Goal: Task Accomplishment & Management: Manage account settings

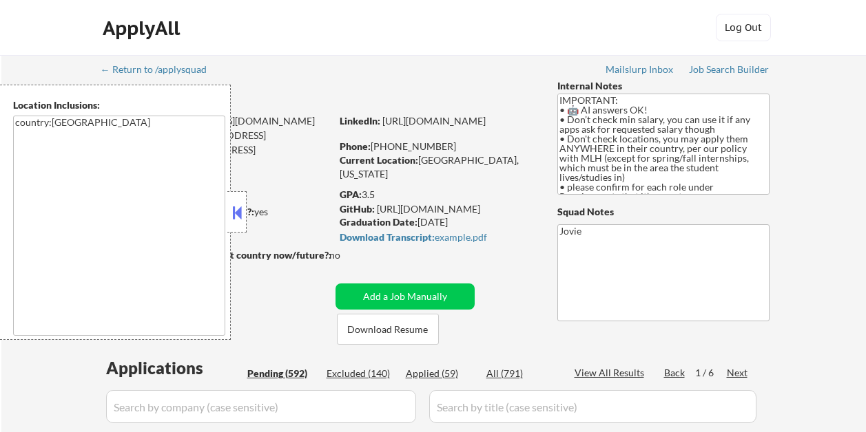
select select ""pending""
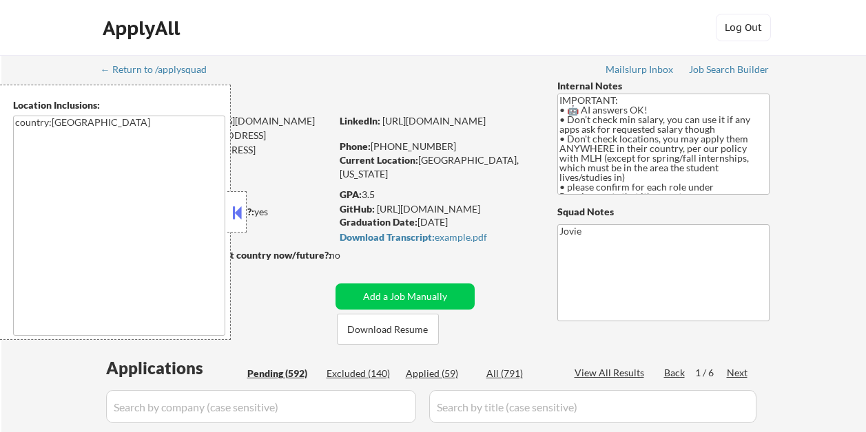
select select ""pending""
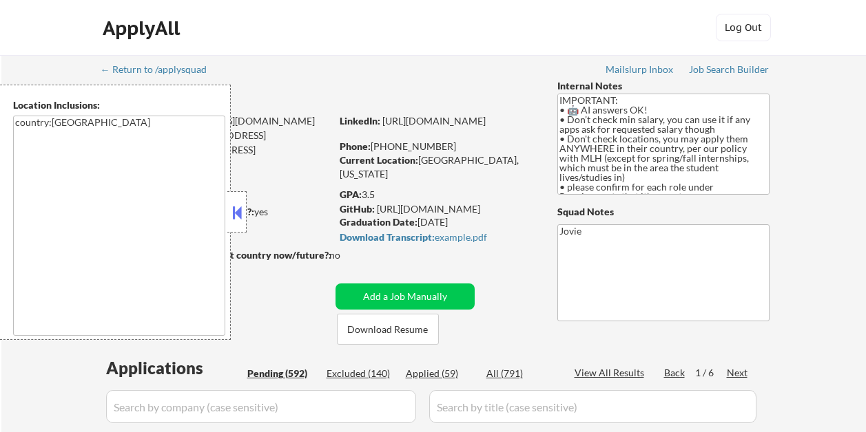
select select ""pending""
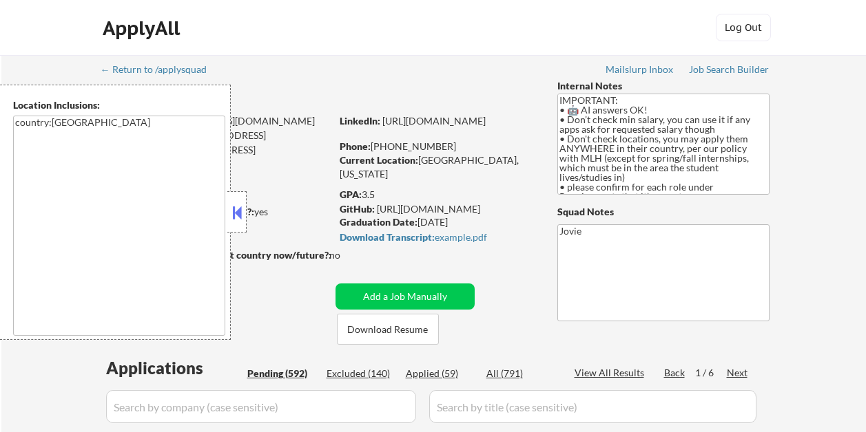
select select ""pending""
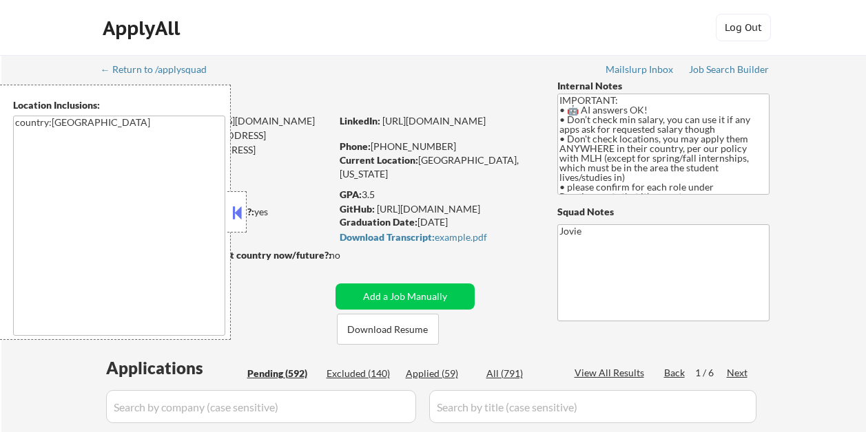
select select ""pending""
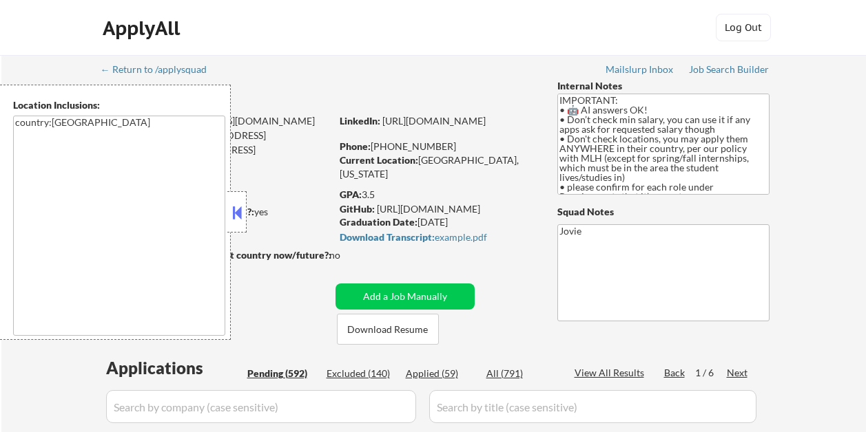
select select ""pending""
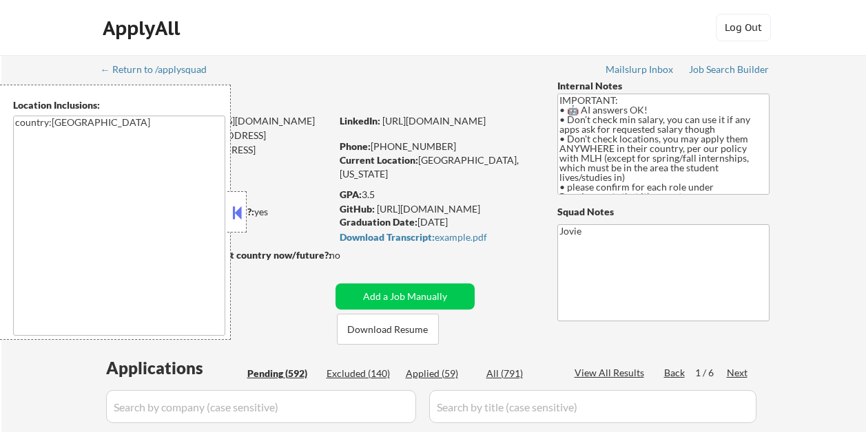
select select ""pending""
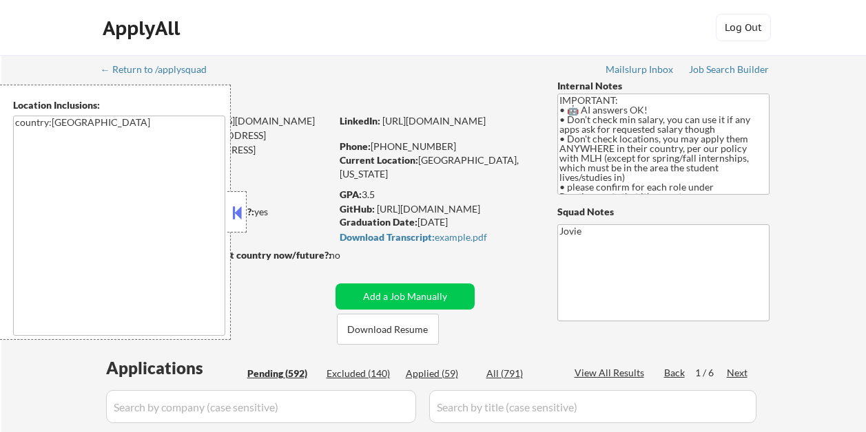
select select ""pending""
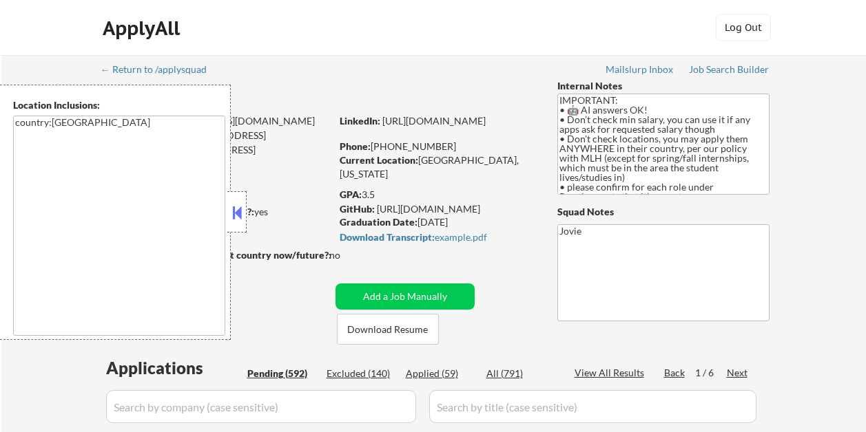
select select ""pending""
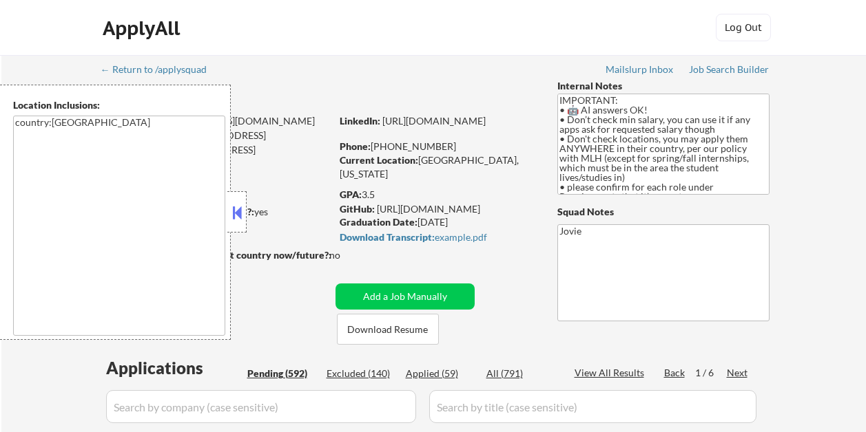
select select ""pending""
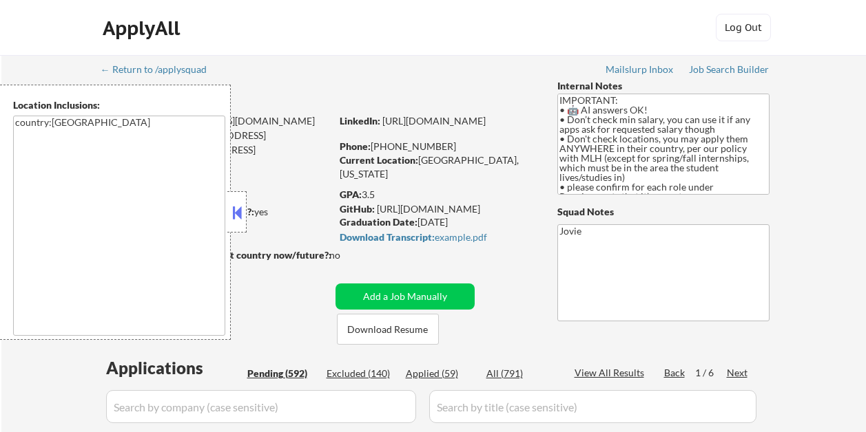
select select ""pending""
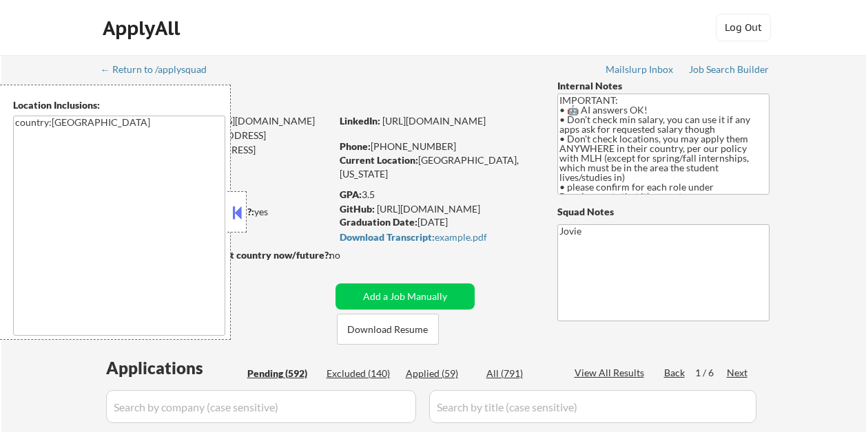
select select ""pending""
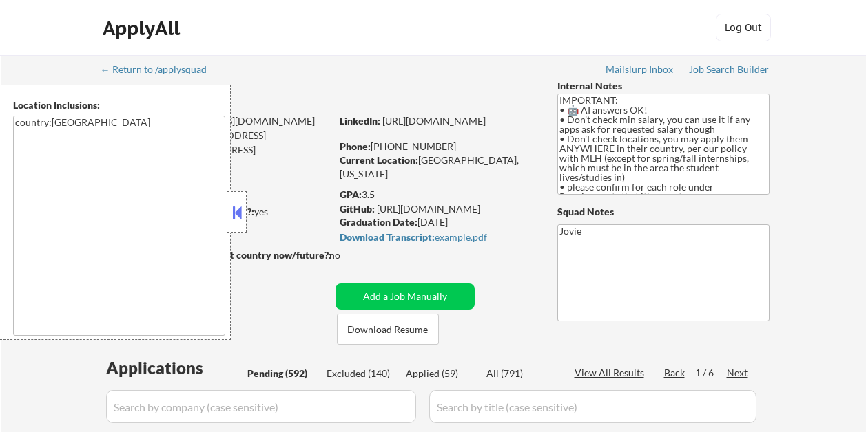
select select ""pending""
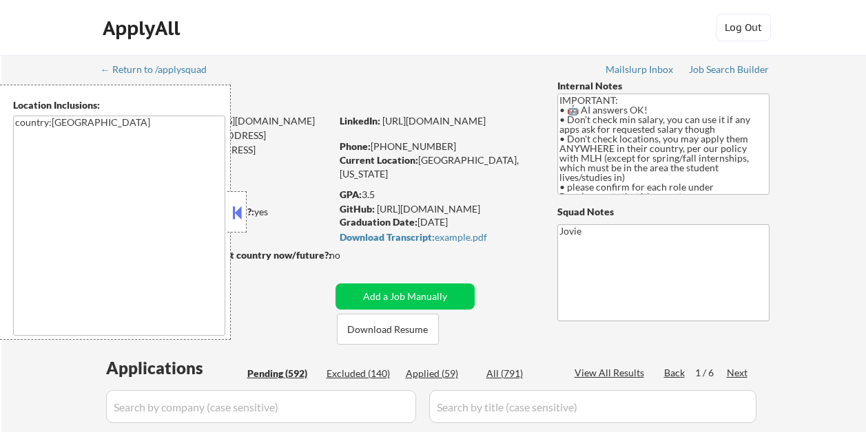
select select ""pending""
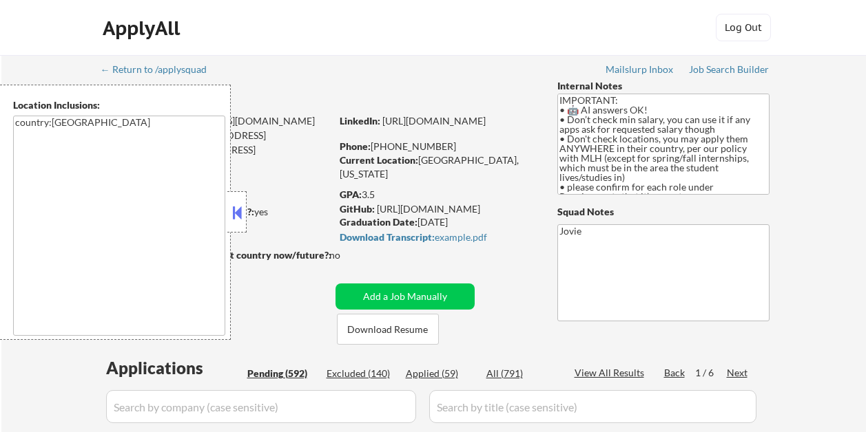
select select ""pending""
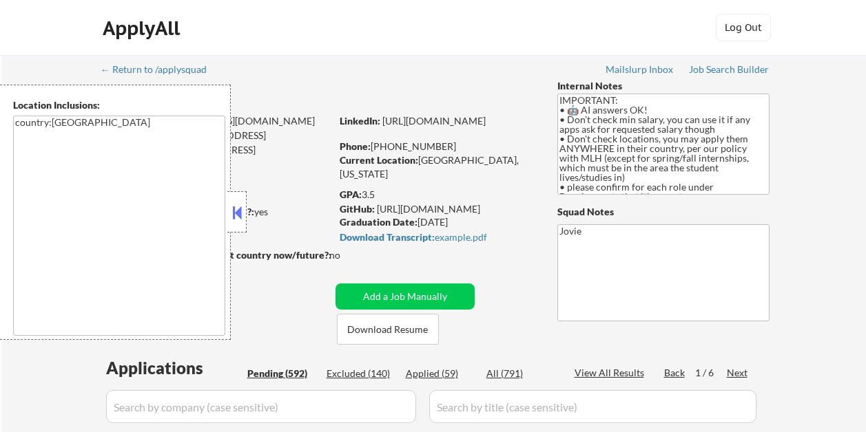
select select ""pending""
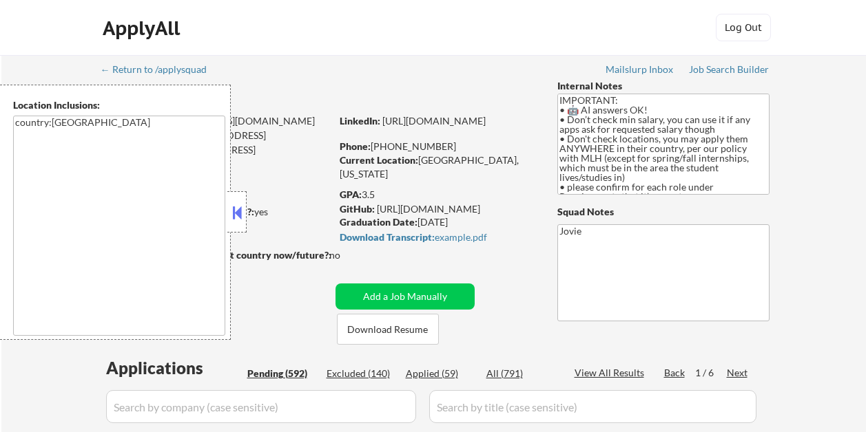
select select ""pending""
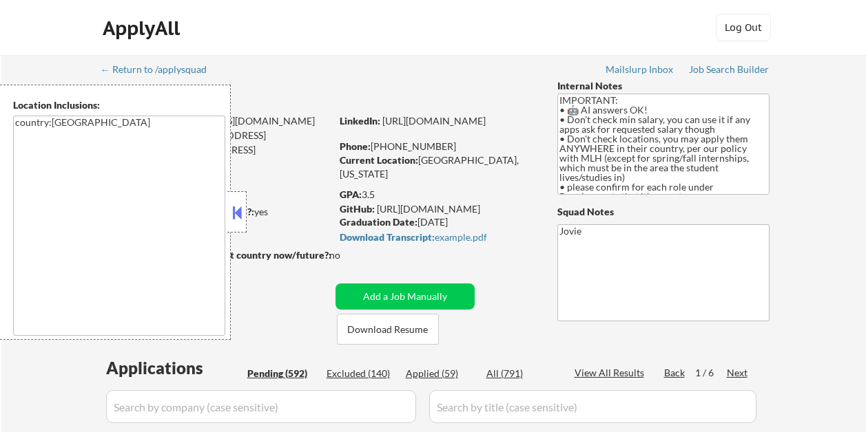
select select ""pending""
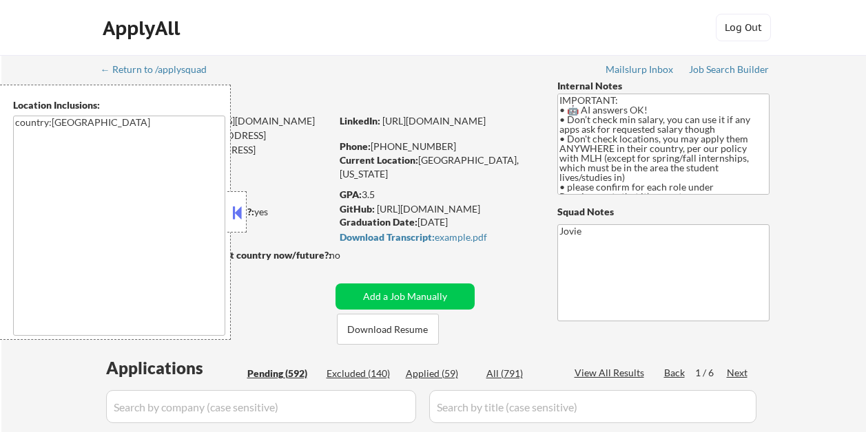
select select ""pending""
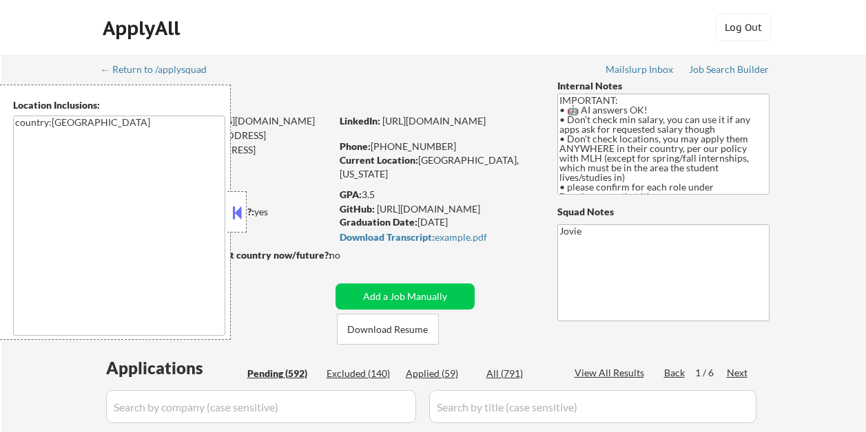
select select ""pending""
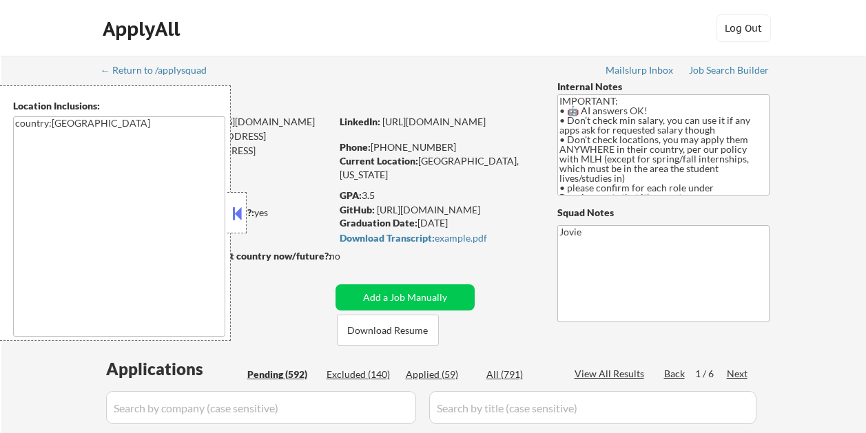
scroll to position [2272, 0]
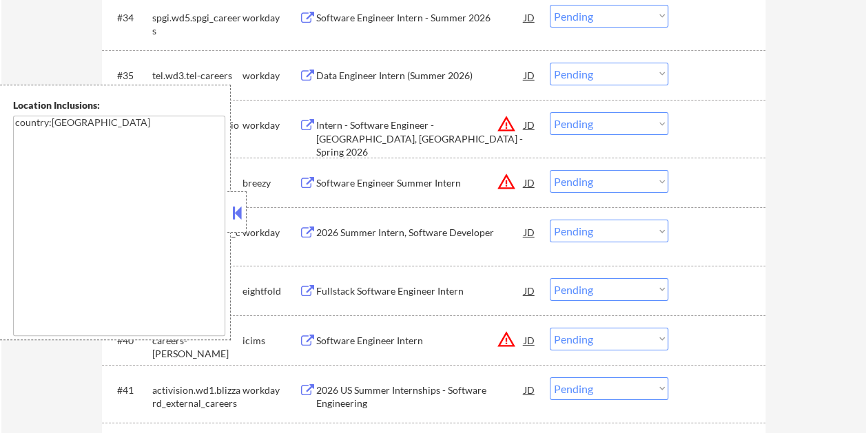
click at [235, 212] on button at bounding box center [236, 212] width 15 height 21
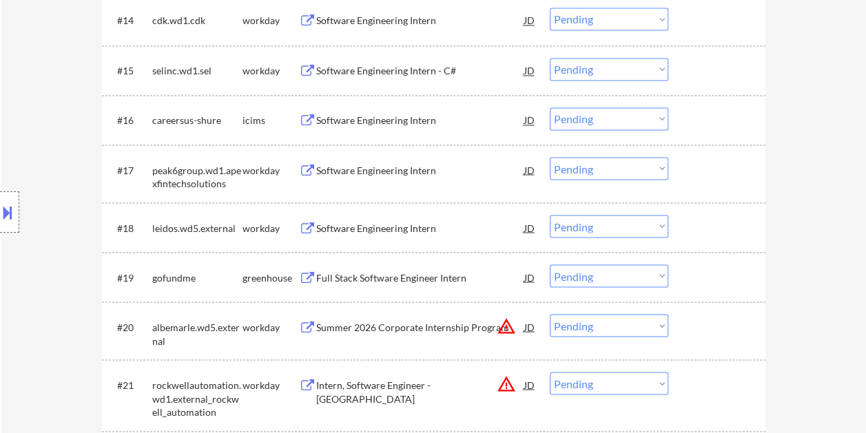
scroll to position [1171, 0]
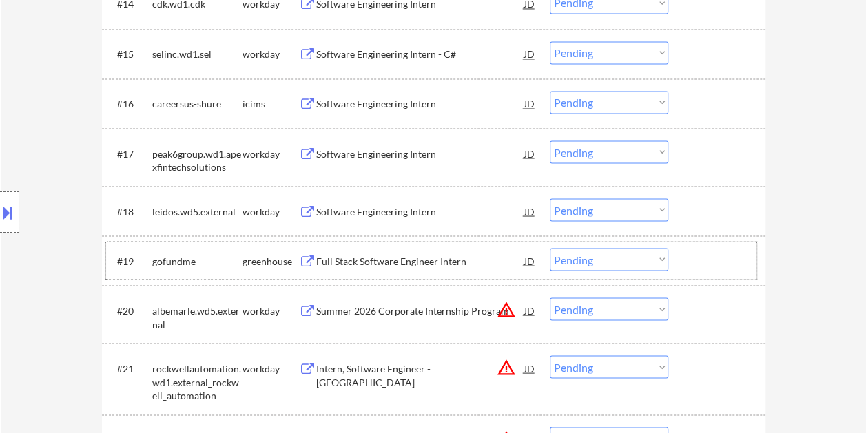
click at [701, 255] on div at bounding box center [718, 260] width 61 height 25
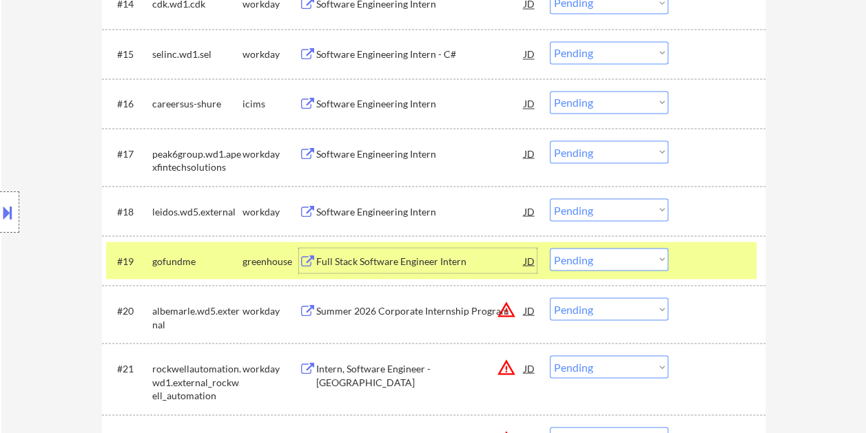
click at [355, 262] on div "Full Stack Software Engineer Intern" at bounding box center [420, 261] width 208 height 14
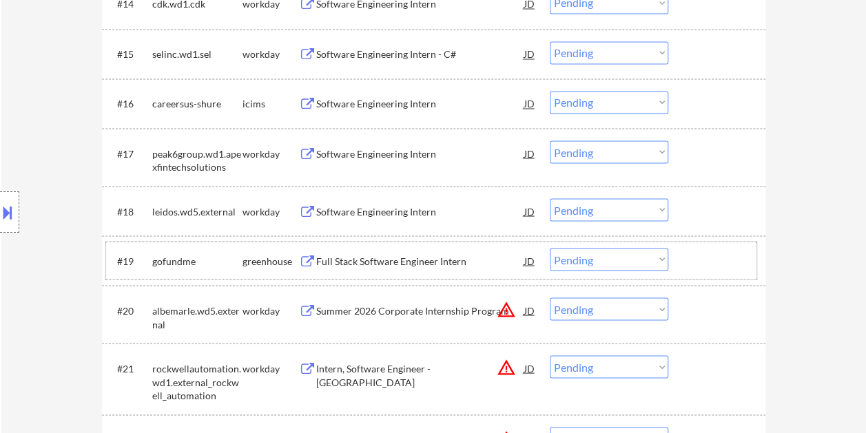
click at [709, 264] on div at bounding box center [718, 260] width 61 height 25
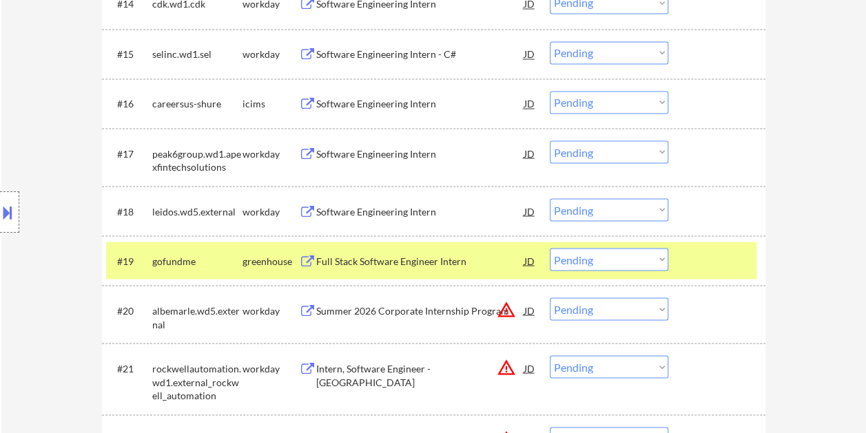
click at [657, 258] on select "Choose an option... Pending Applied Excluded (Questions) Excluded (Expired) Exc…" at bounding box center [608, 259] width 118 height 23
click at [549, 248] on select "Choose an option... Pending Applied Excluded (Questions) Excluded (Expired) Exc…" at bounding box center [608, 259] width 118 height 23
select select ""pending""
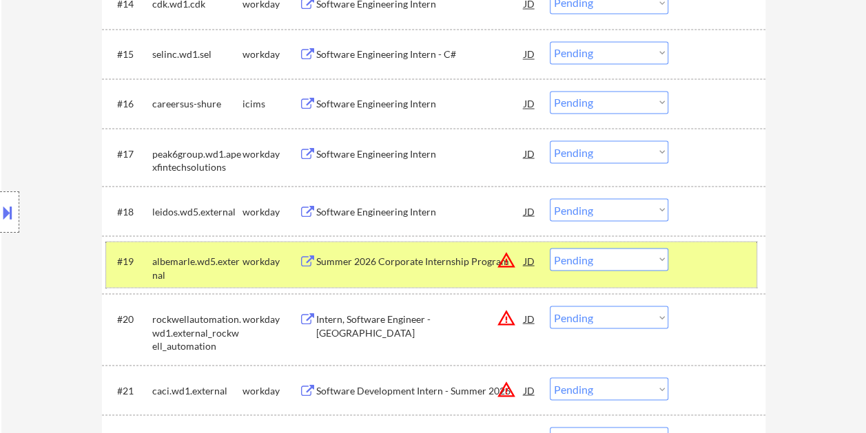
drag, startPoint x: 715, startPoint y: 260, endPoint x: 554, endPoint y: 241, distance: 163.0
click at [716, 261] on div at bounding box center [718, 260] width 61 height 25
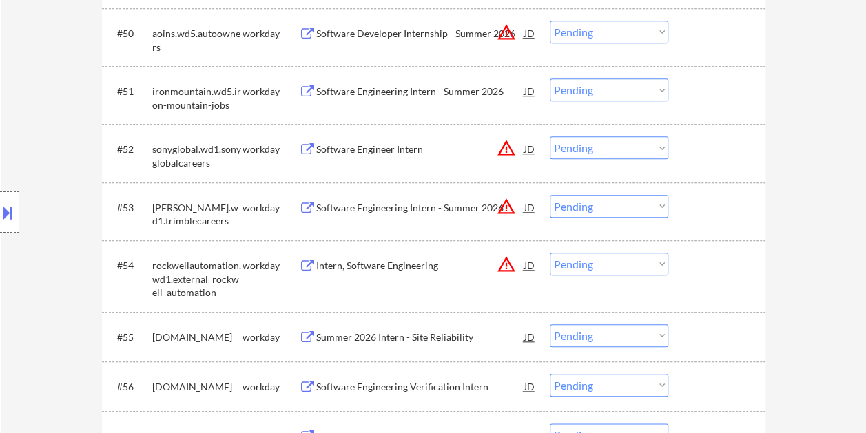
scroll to position [3374, 0]
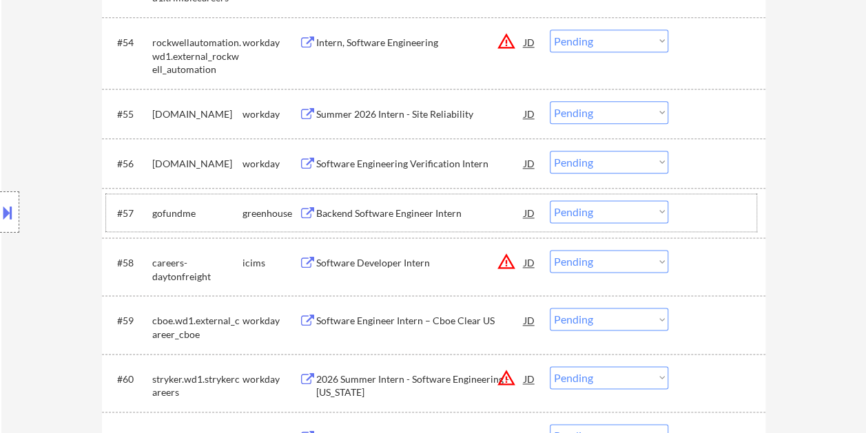
drag, startPoint x: 702, startPoint y: 200, endPoint x: 603, endPoint y: 200, distance: 99.2
click at [702, 201] on div at bounding box center [718, 212] width 61 height 25
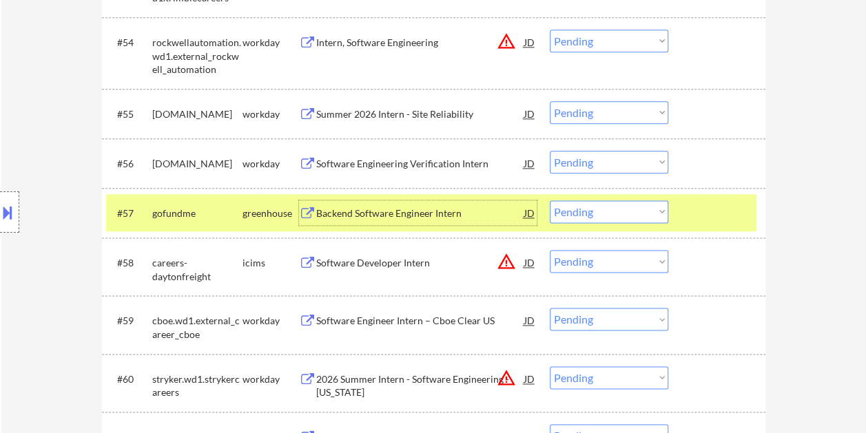
click at [448, 205] on div "Backend Software Engineer Intern" at bounding box center [420, 212] width 208 height 25
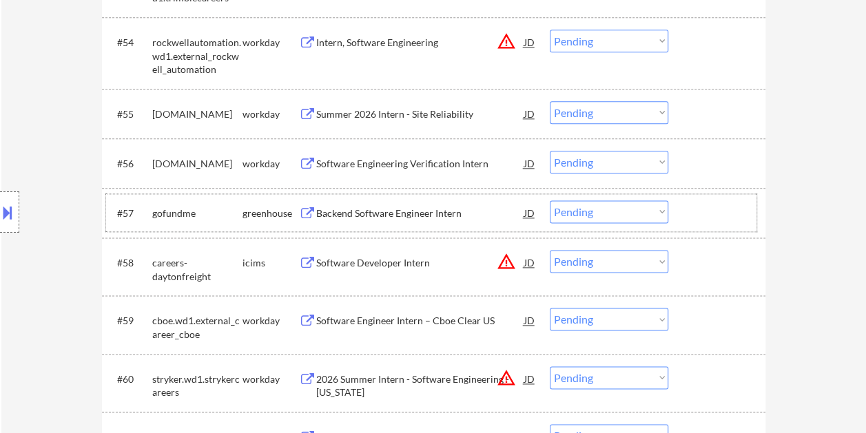
drag, startPoint x: 710, startPoint y: 222, endPoint x: 702, endPoint y: 222, distance: 8.3
click at [708, 222] on div at bounding box center [718, 212] width 61 height 25
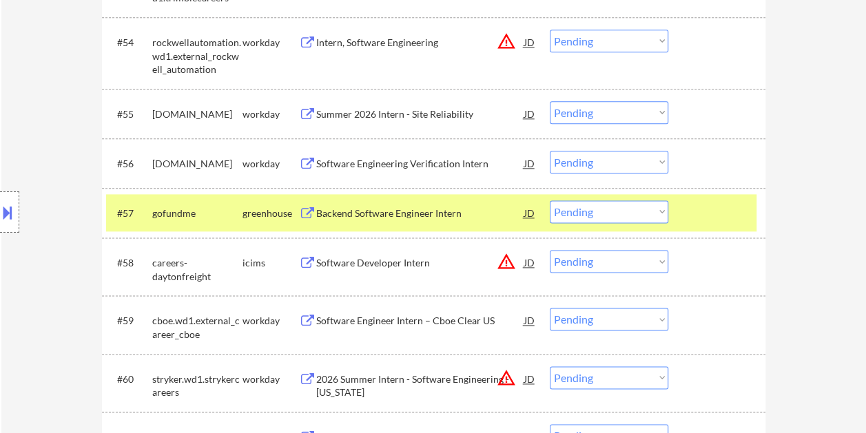
click at [662, 215] on select "Choose an option... Pending Applied Excluded (Questions) Excluded (Expired) Exc…" at bounding box center [608, 211] width 118 height 23
click at [549, 200] on select "Choose an option... Pending Applied Excluded (Questions) Excluded (Expired) Exc…" at bounding box center [608, 211] width 118 height 23
select select ""pending""
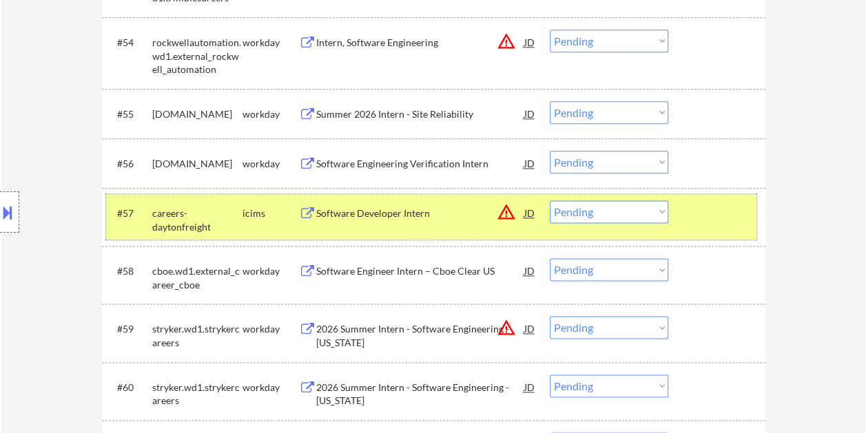
click at [683, 220] on div "#57 careers-daytonfreight icims Software Developer Intern JD warning_amber Choo…" at bounding box center [431, 216] width 650 height 45
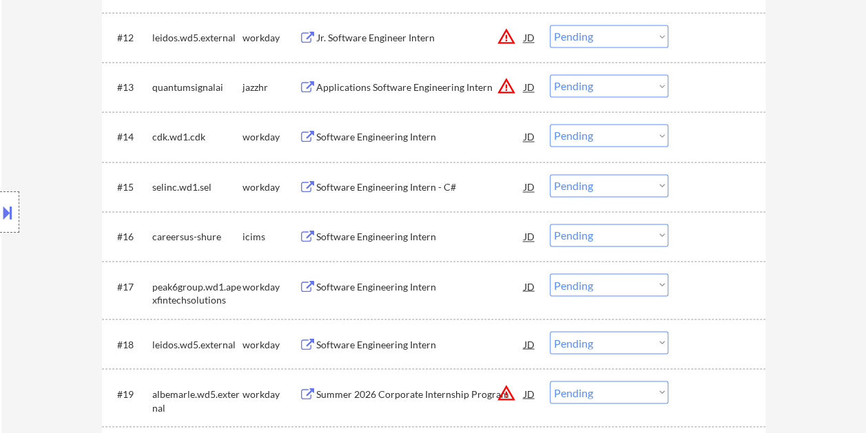
scroll to position [0, 0]
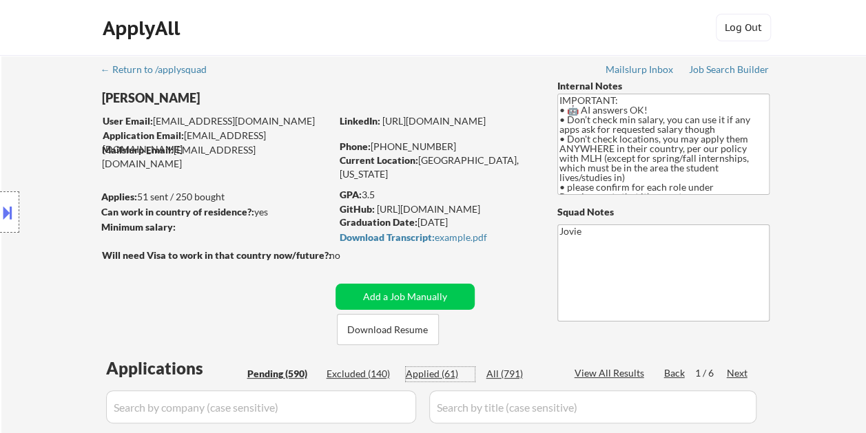
click at [434, 369] on div "Applied (61)" at bounding box center [440, 374] width 69 height 14
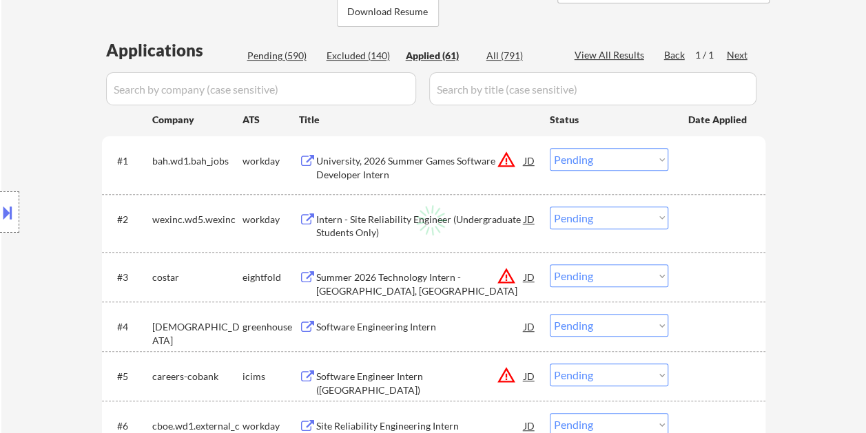
scroll to position [344, 0]
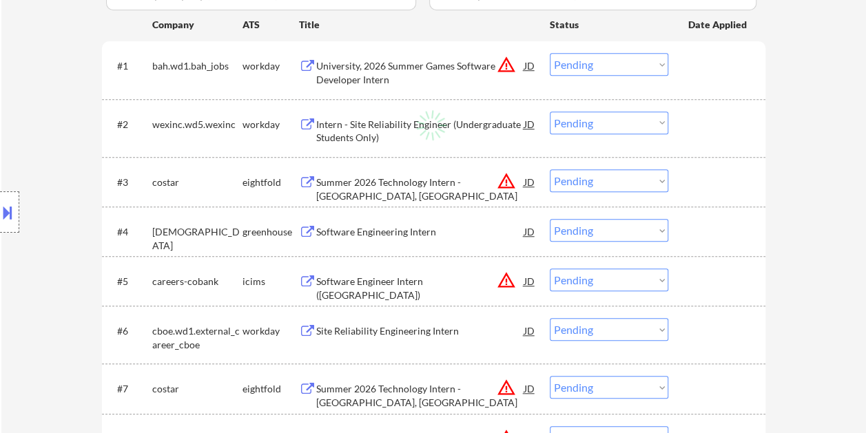
select select ""applied""
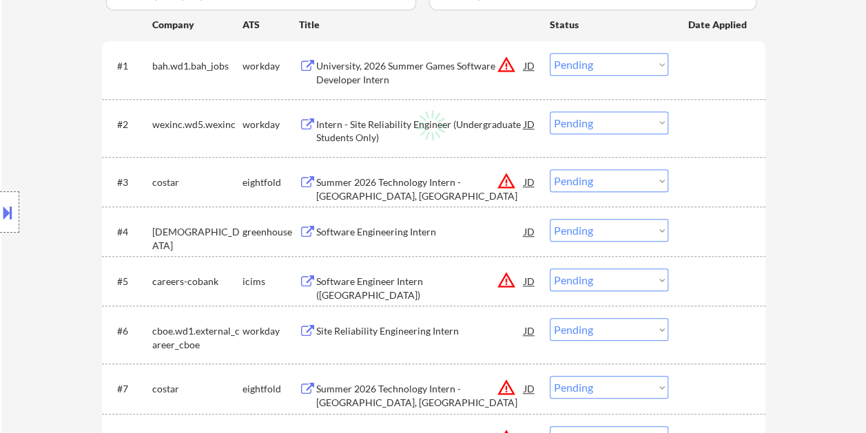
select select ""applied""
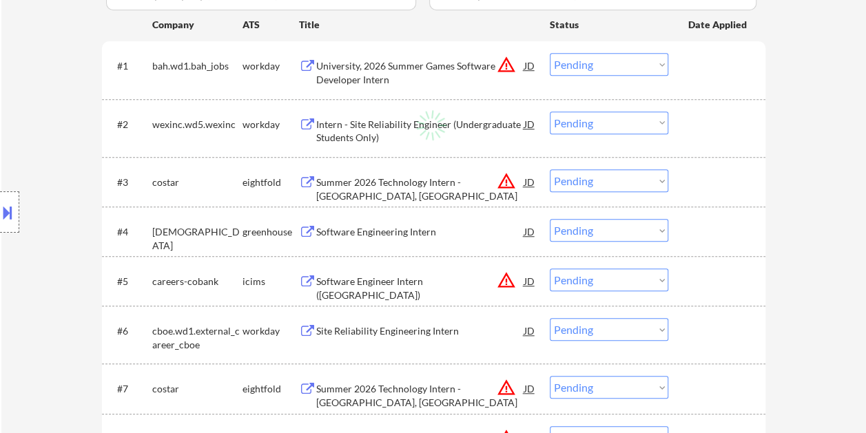
select select ""applied""
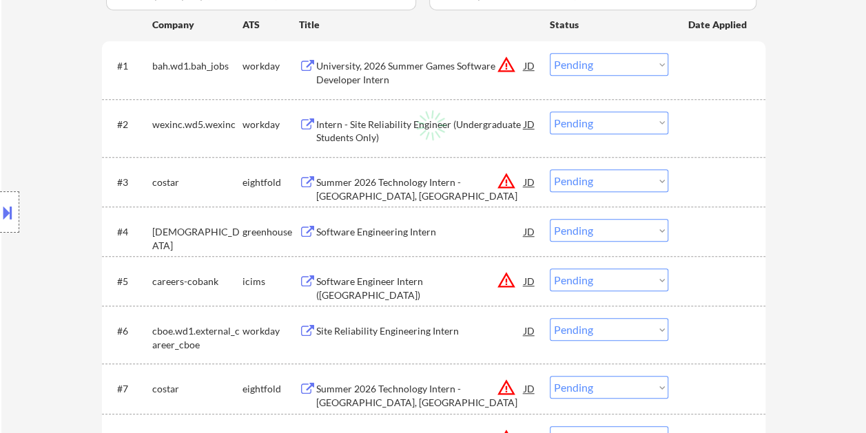
select select ""applied""
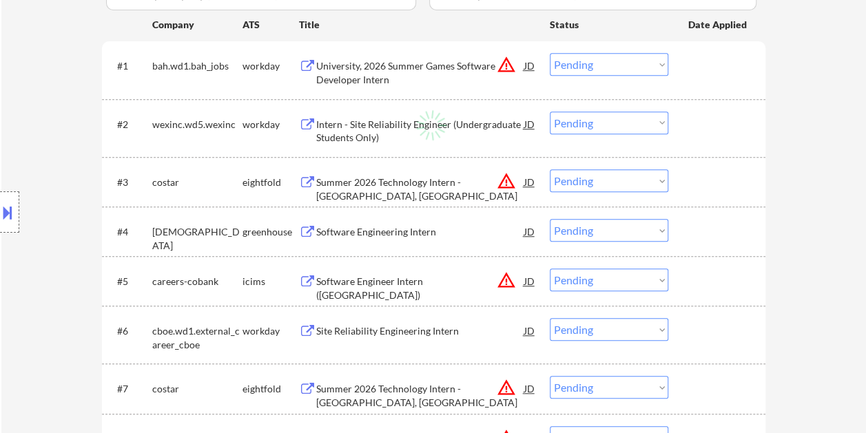
select select ""applied""
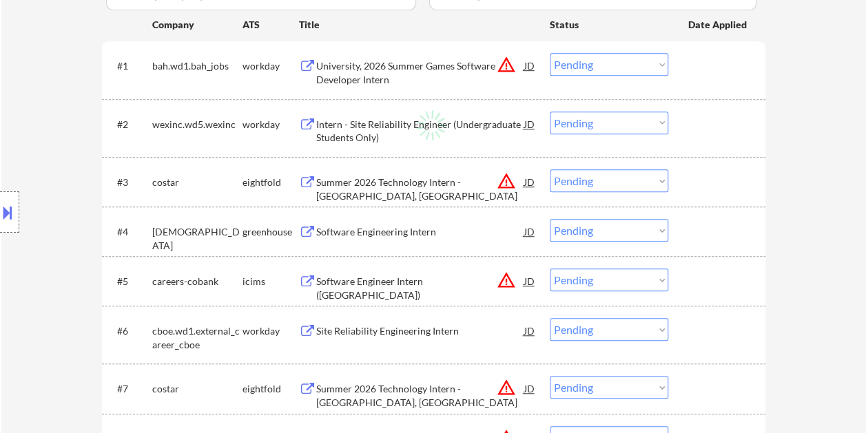
select select ""applied""
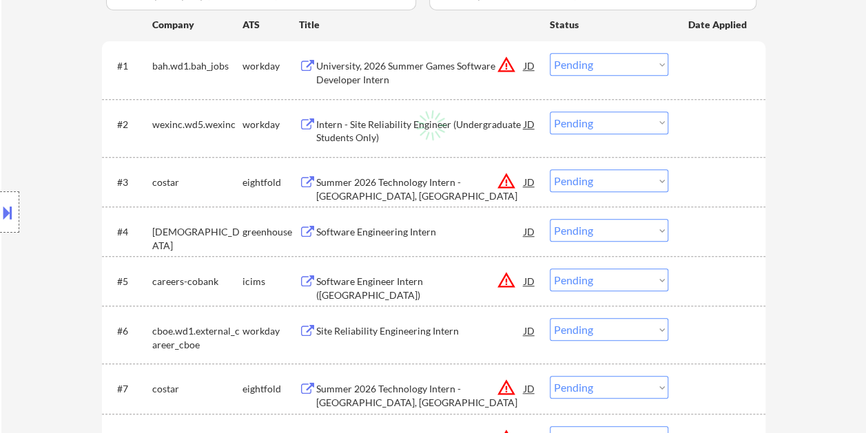
select select ""applied""
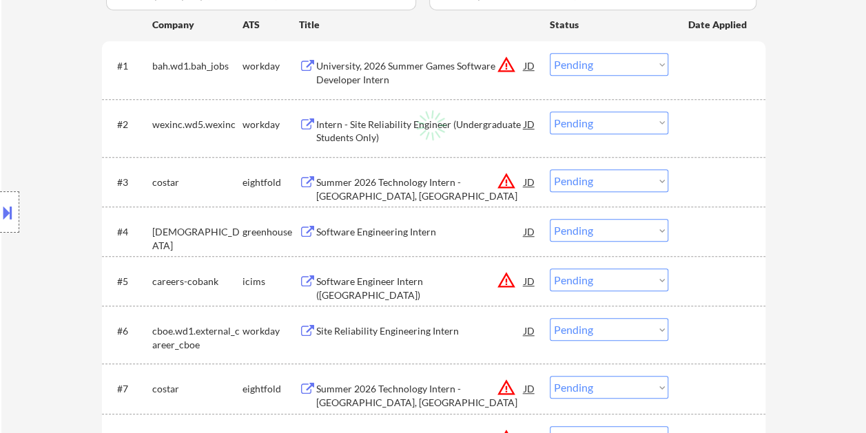
select select ""applied""
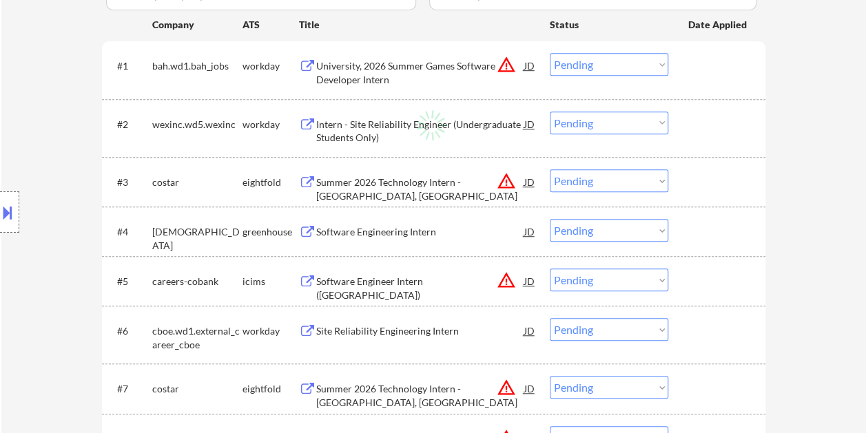
select select ""applied""
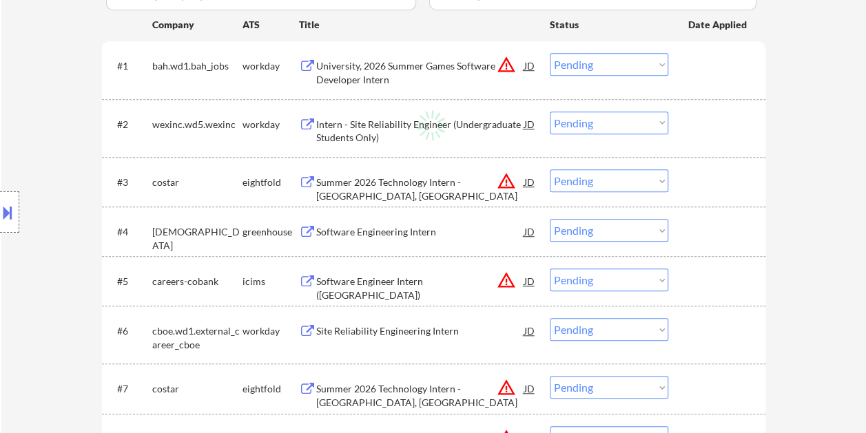
select select ""applied""
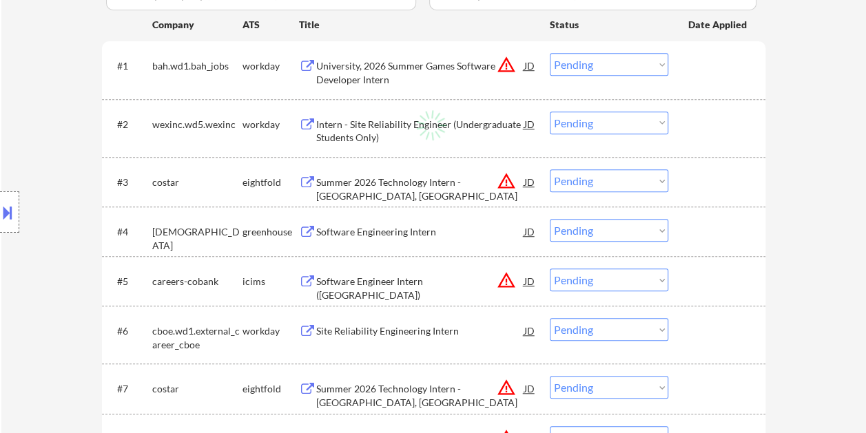
select select ""applied""
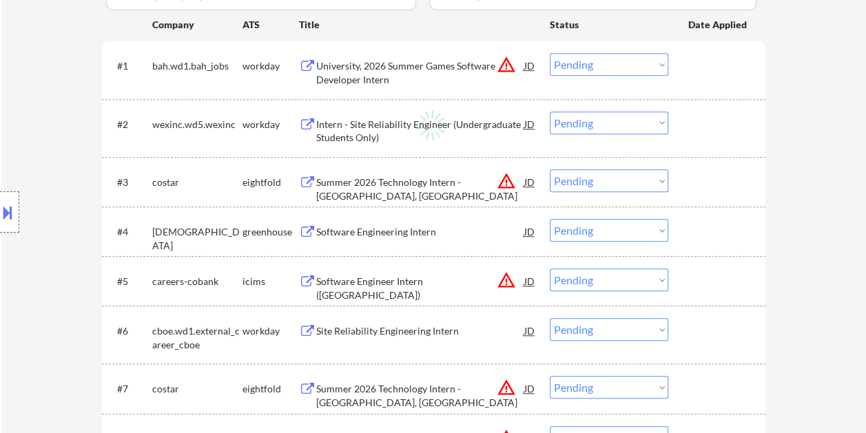
select select ""applied""
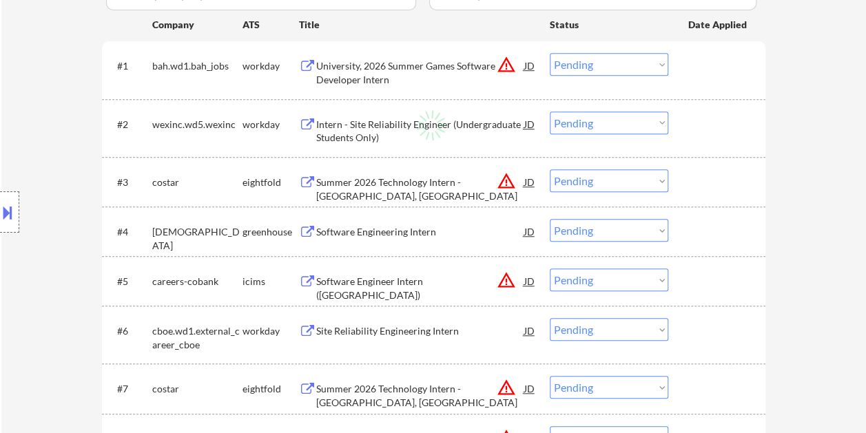
select select ""applied""
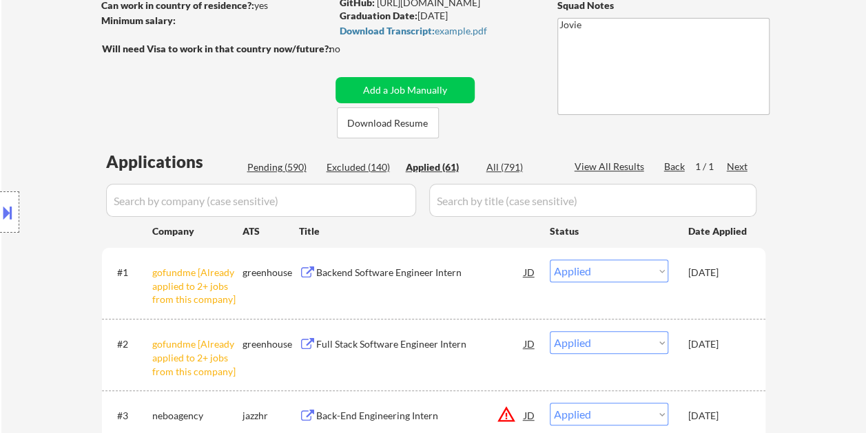
scroll to position [0, 0]
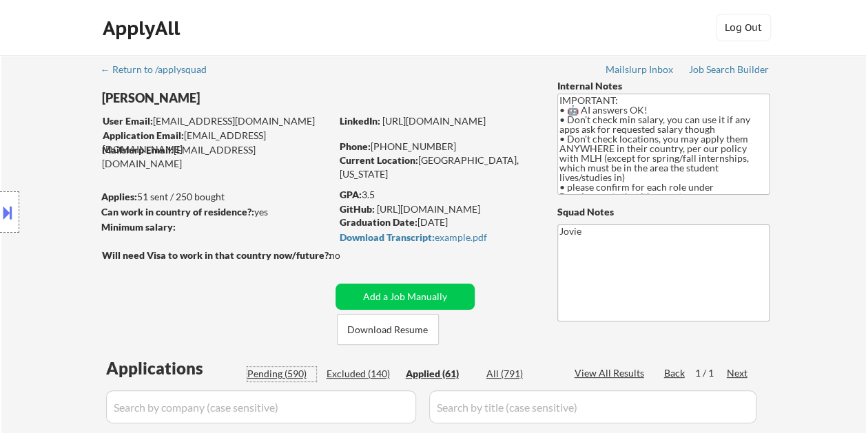
click at [273, 368] on div "Pending (590)" at bounding box center [281, 374] width 69 height 14
select select ""pending""
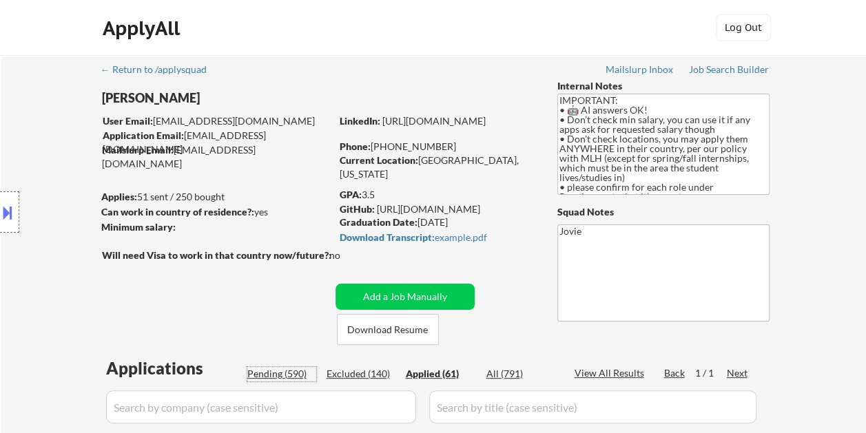
select select ""pending""
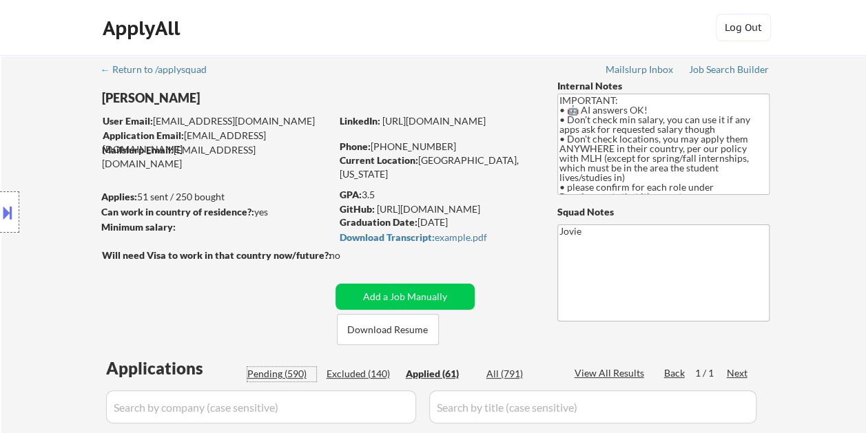
select select ""pending""
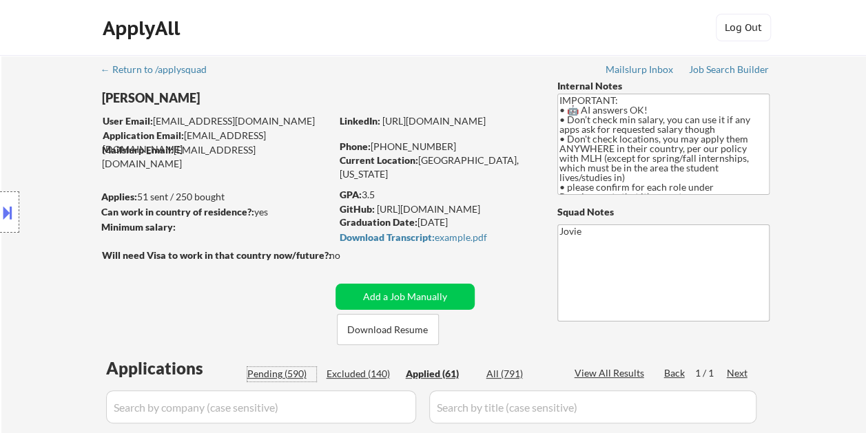
select select ""pending""
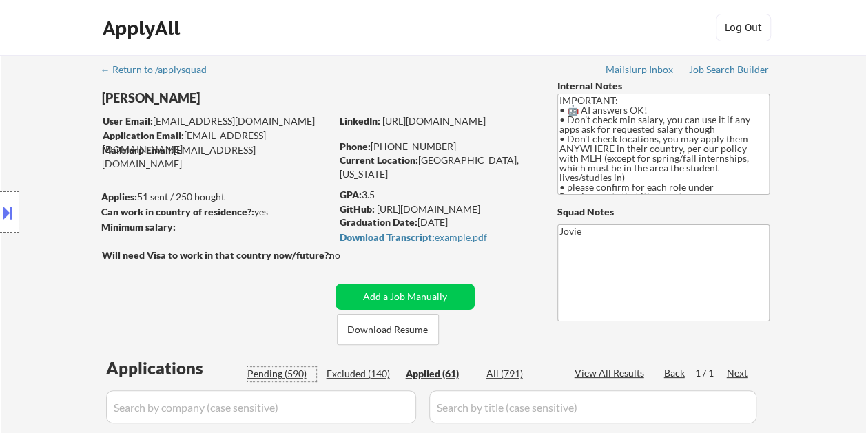
select select ""pending""
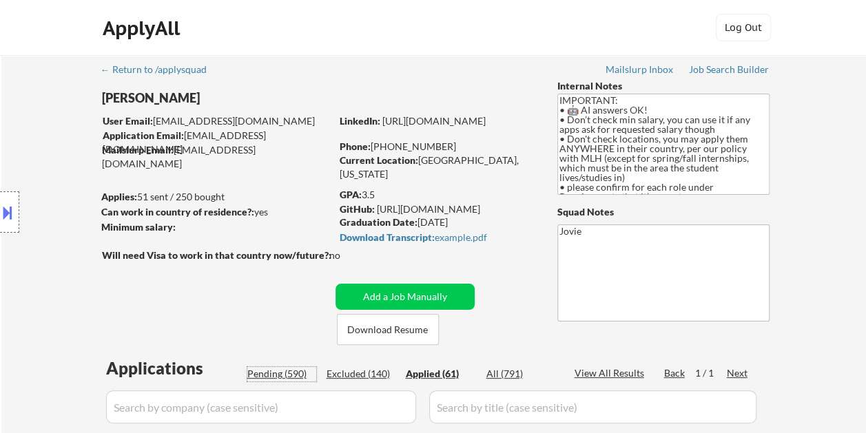
select select ""pending""
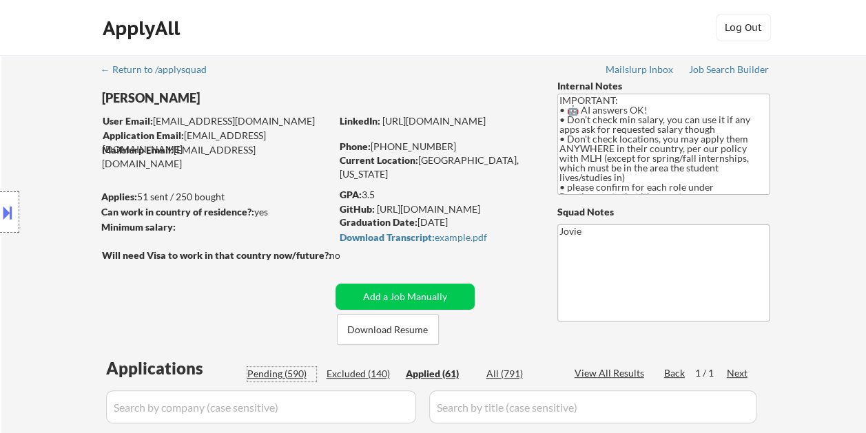
select select ""pending""
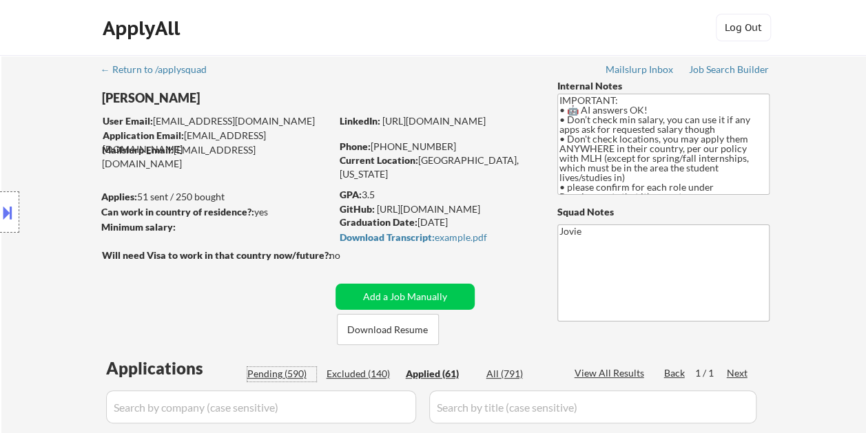
select select ""pending""
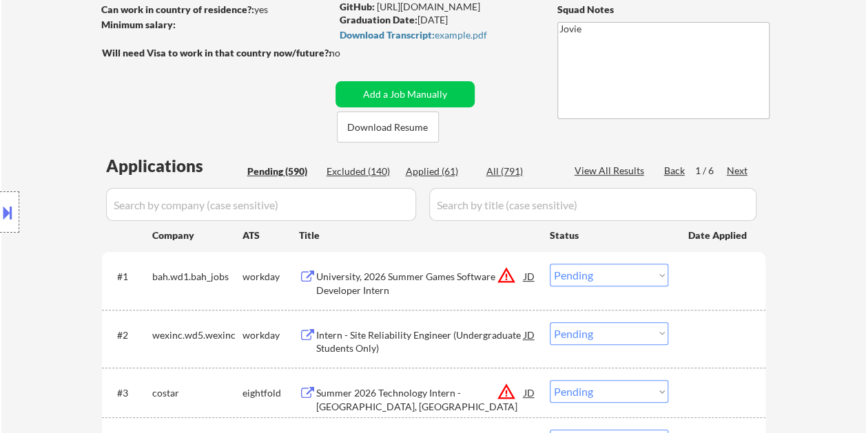
scroll to position [275, 0]
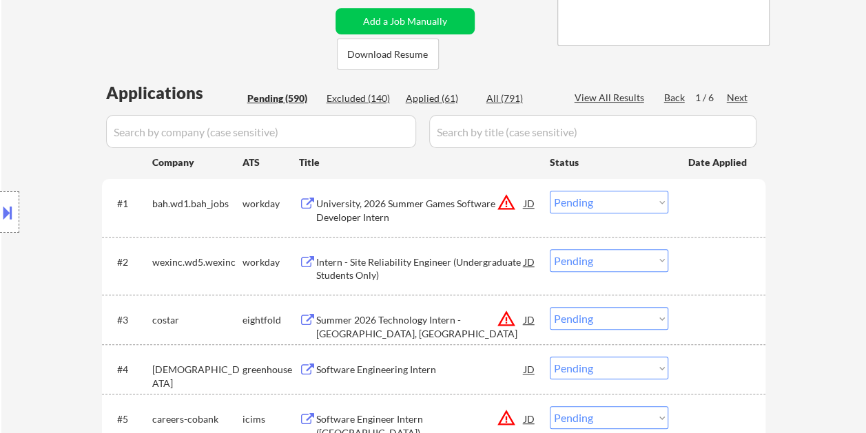
click at [673, 96] on div "Back" at bounding box center [675, 98] width 22 height 14
click at [738, 101] on div "Next" at bounding box center [737, 98] width 22 height 14
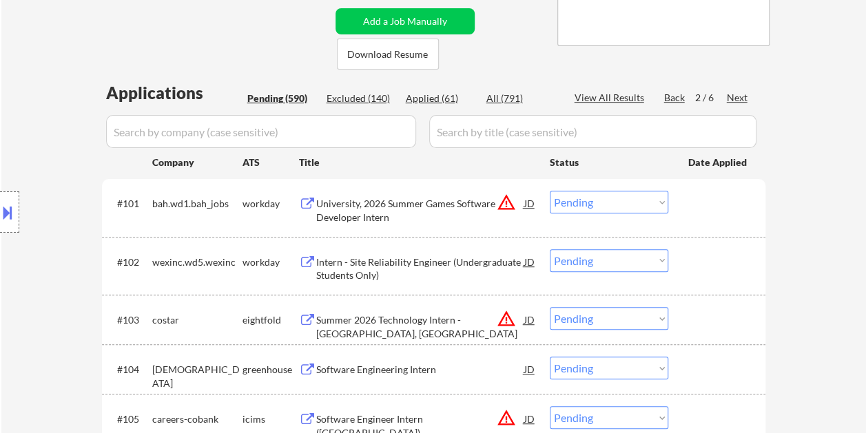
click at [738, 97] on div "Next" at bounding box center [737, 98] width 22 height 14
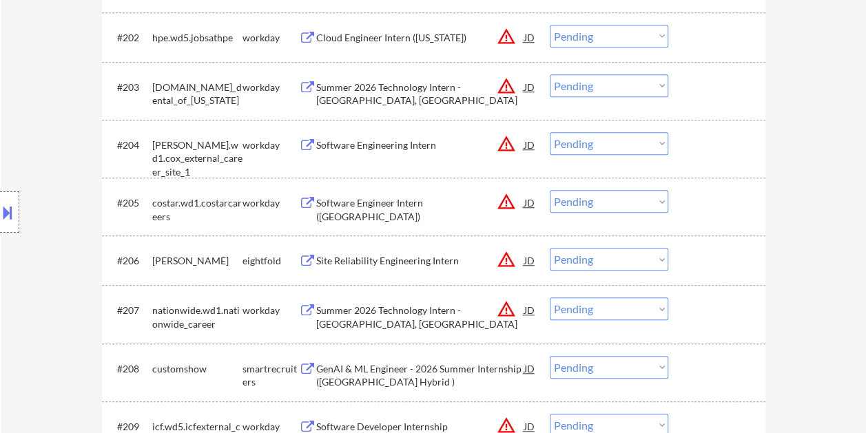
scroll to position [551, 0]
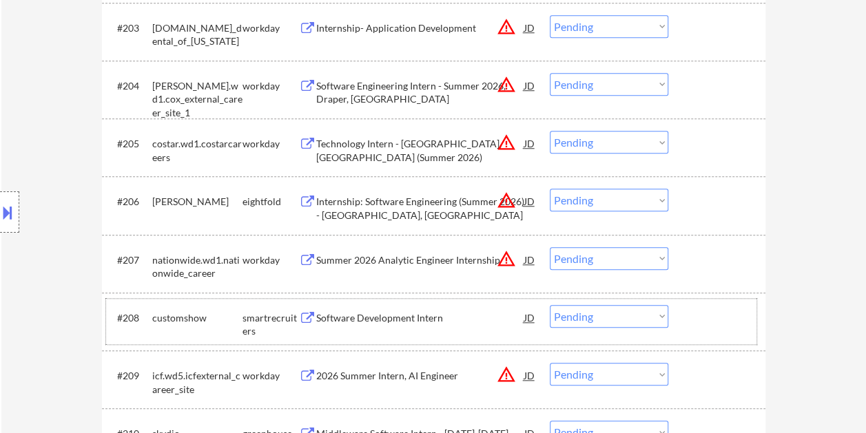
click at [701, 320] on div at bounding box center [718, 317] width 61 height 25
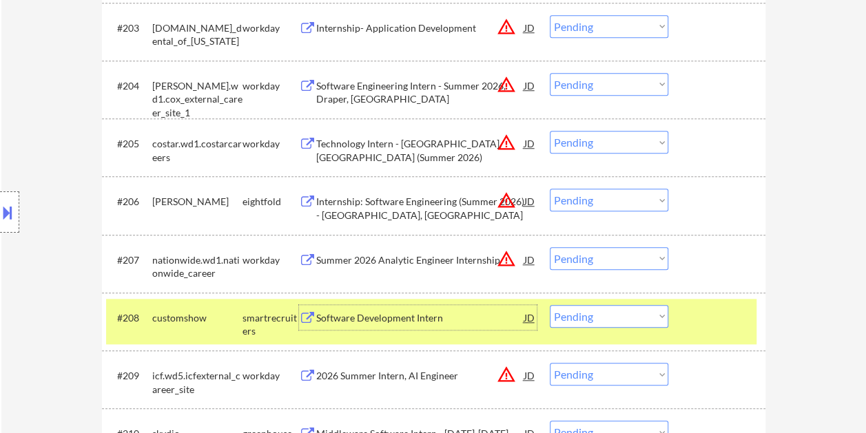
click at [460, 310] on div "Software Development Intern" at bounding box center [420, 317] width 208 height 25
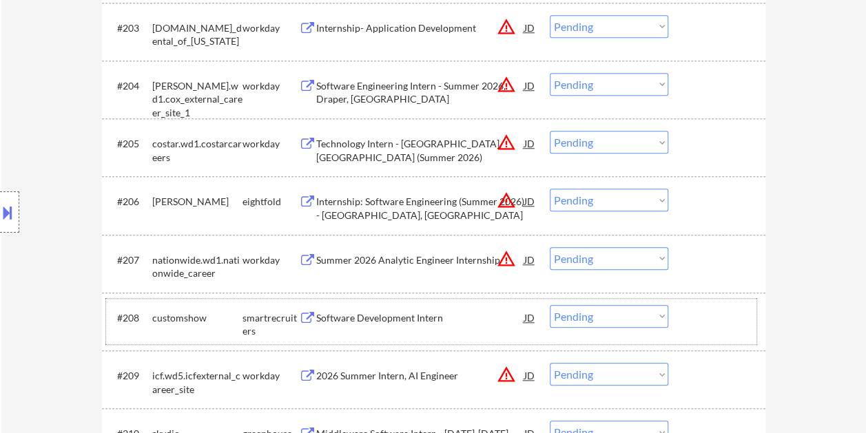
click at [694, 315] on div at bounding box center [718, 317] width 61 height 25
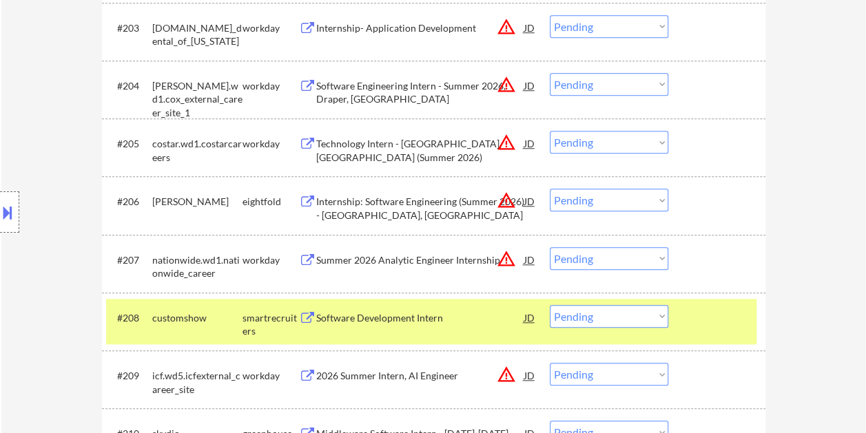
click at [443, 322] on div "Software Development Intern" at bounding box center [420, 318] width 208 height 14
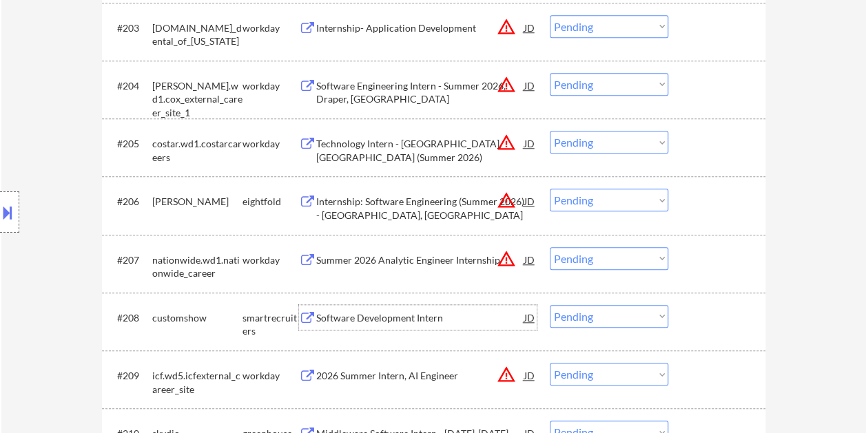
click at [704, 317] on div at bounding box center [718, 317] width 61 height 25
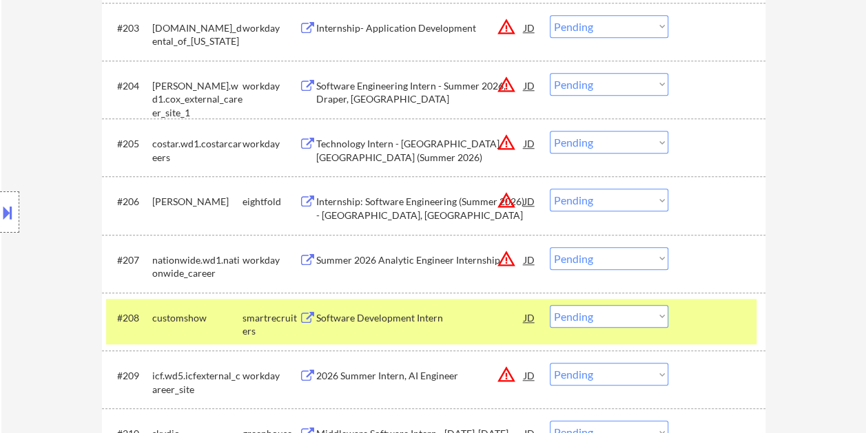
click at [649, 317] on select "Choose an option... Pending Applied Excluded (Questions) Excluded (Expired) Exc…" at bounding box center [608, 316] width 118 height 23
click at [549, 305] on select "Choose an option... Pending Applied Excluded (Questions) Excluded (Expired) Exc…" at bounding box center [608, 316] width 118 height 23
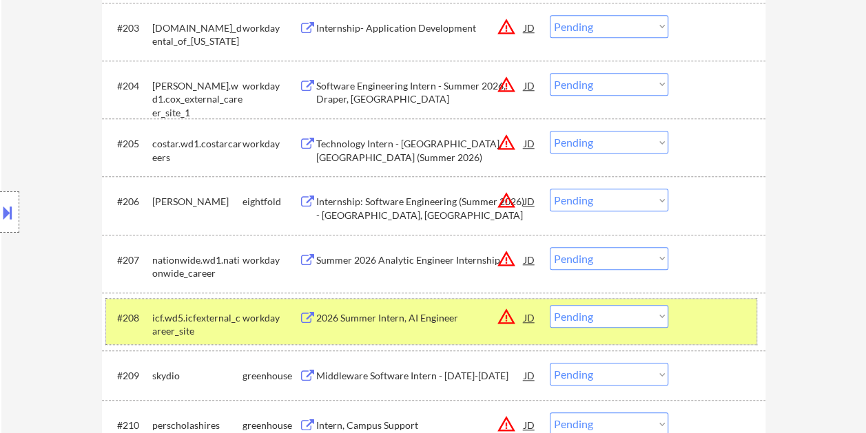
click at [689, 324] on div at bounding box center [718, 317] width 61 height 25
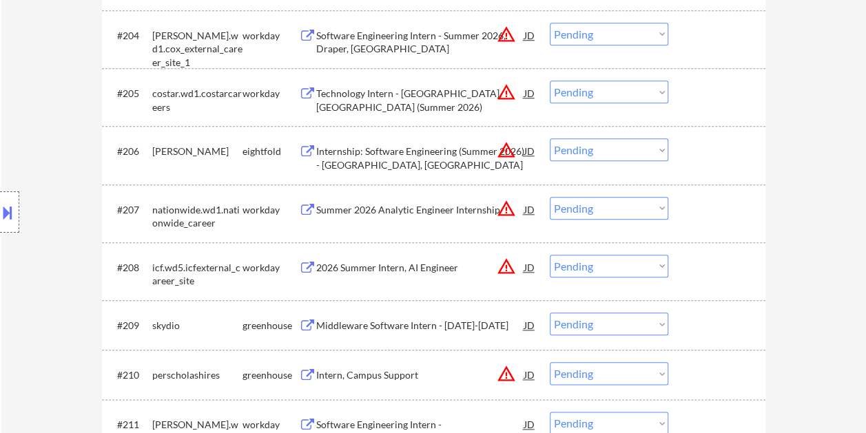
scroll to position [757, 0]
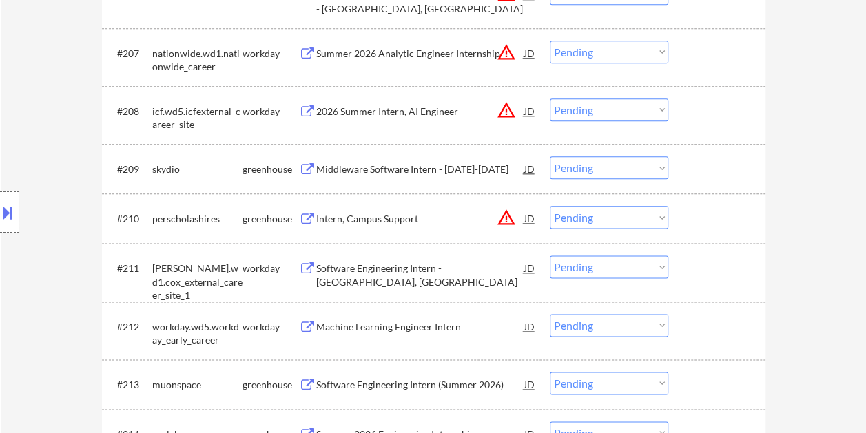
click at [698, 169] on div at bounding box center [718, 168] width 61 height 25
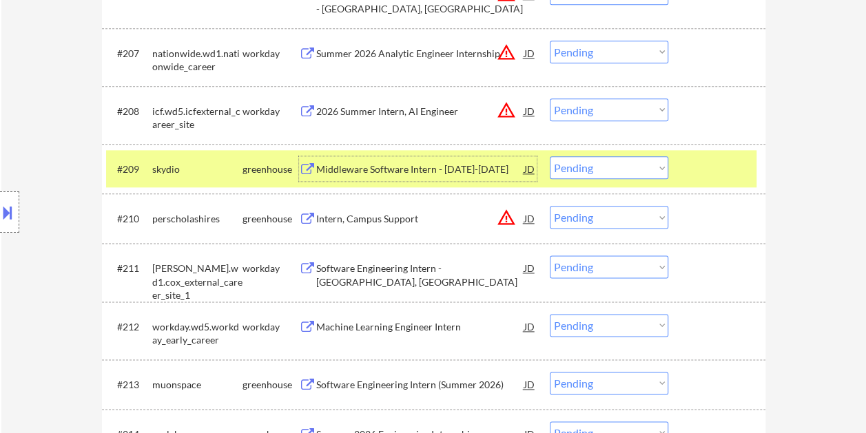
click at [343, 165] on div "Middleware Software Intern - [DATE]-[DATE]" at bounding box center [420, 170] width 208 height 14
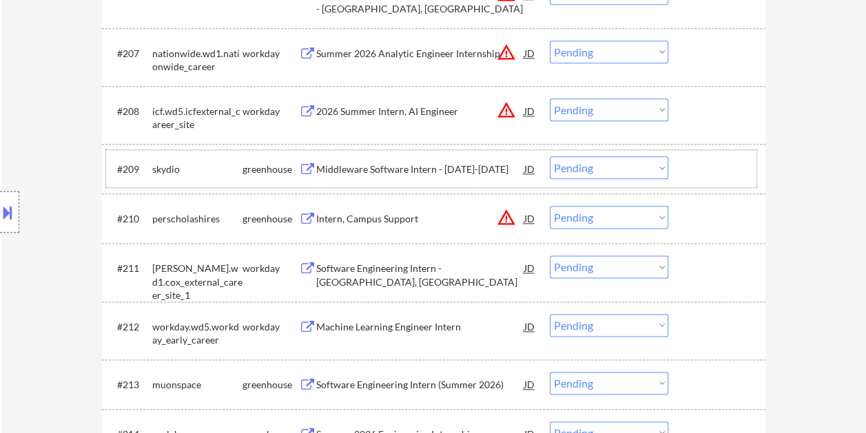
click at [679, 160] on div "#209 skydio greenhouse Middleware Software Intern - [DATE]-[DATE] JD warning_am…" at bounding box center [431, 168] width 650 height 37
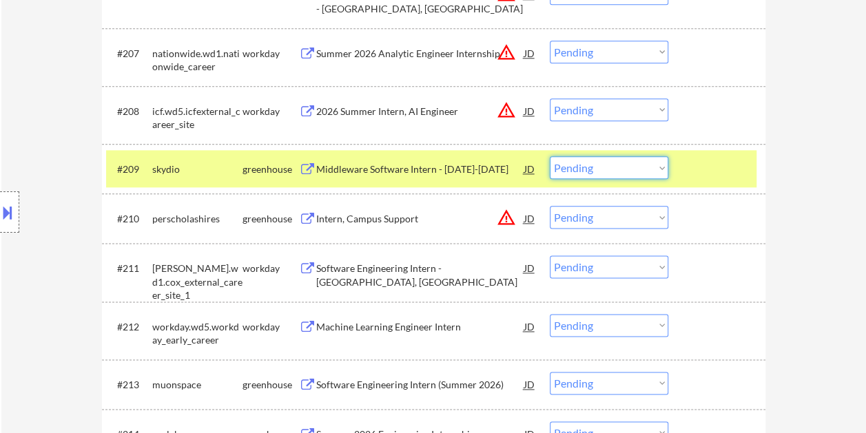
click at [633, 163] on select "Choose an option... Pending Applied Excluded (Questions) Excluded (Expired) Exc…" at bounding box center [608, 167] width 118 height 23
click at [549, 156] on select "Choose an option... Pending Applied Excluded (Questions) Excluded (Expired) Exc…" at bounding box center [608, 167] width 118 height 23
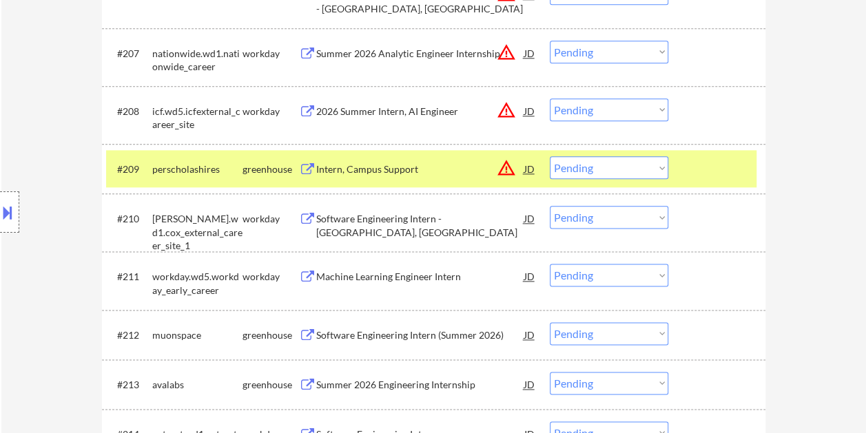
click at [711, 171] on div at bounding box center [718, 168] width 61 height 25
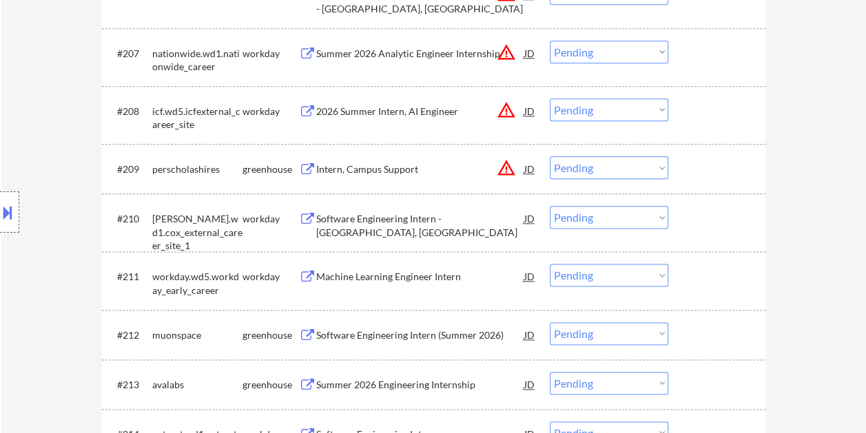
click at [726, 157] on div at bounding box center [718, 168] width 61 height 25
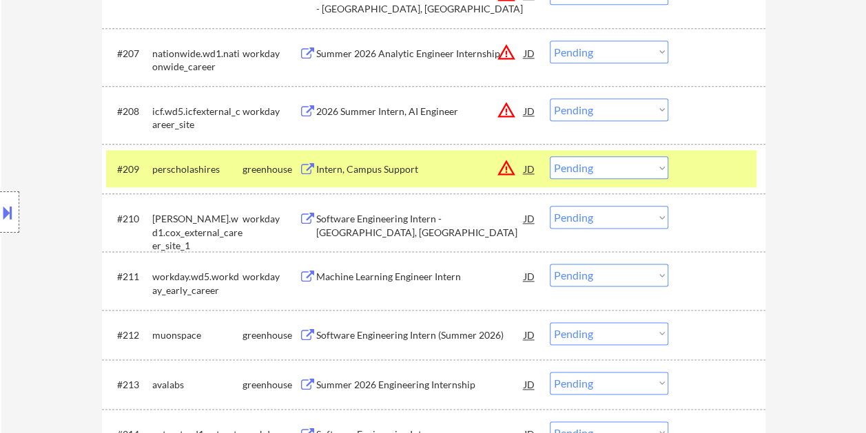
click at [448, 167] on div "Intern, Campus Support" at bounding box center [420, 170] width 208 height 14
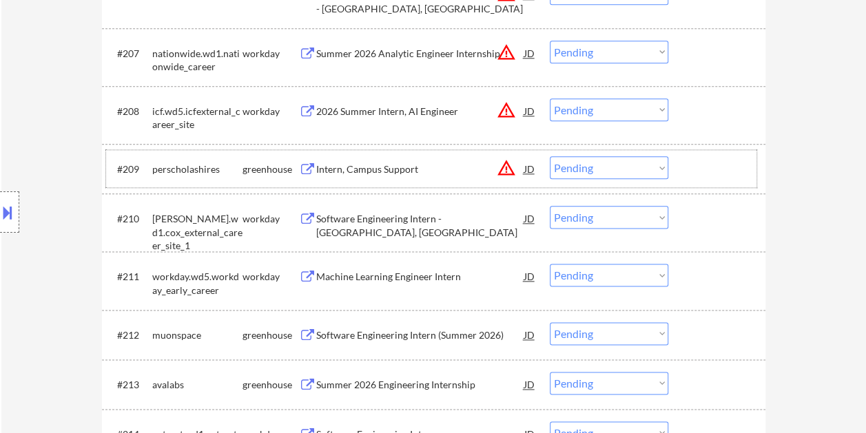
drag, startPoint x: 698, startPoint y: 168, endPoint x: 660, endPoint y: 171, distance: 38.0
click at [698, 169] on div at bounding box center [718, 168] width 61 height 25
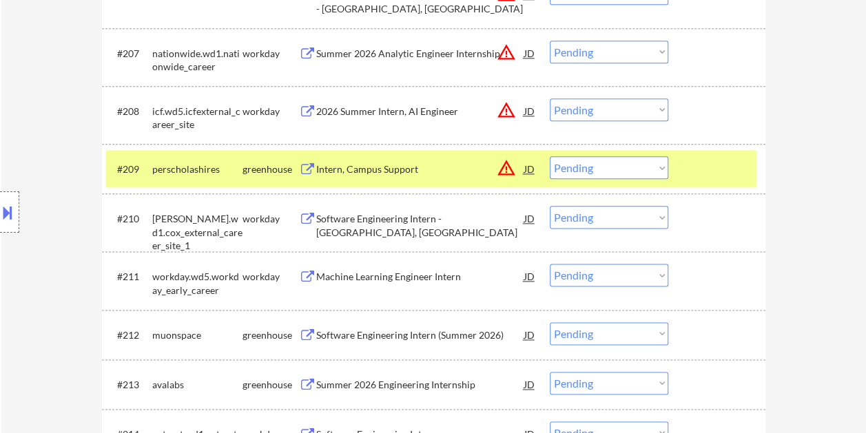
click at [657, 171] on select "Choose an option... Pending Applied Excluded (Questions) Excluded (Expired) Exc…" at bounding box center [608, 167] width 118 height 23
click at [549, 156] on select "Choose an option... Pending Applied Excluded (Questions) Excluded (Expired) Exc…" at bounding box center [608, 167] width 118 height 23
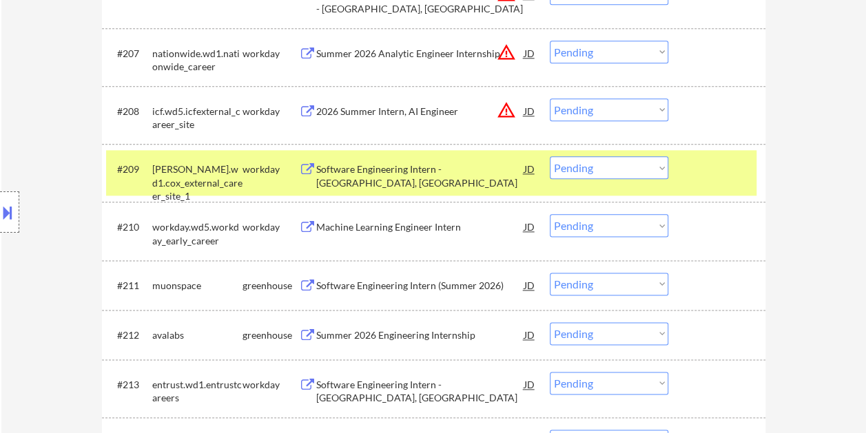
click at [708, 176] on div at bounding box center [718, 168] width 61 height 25
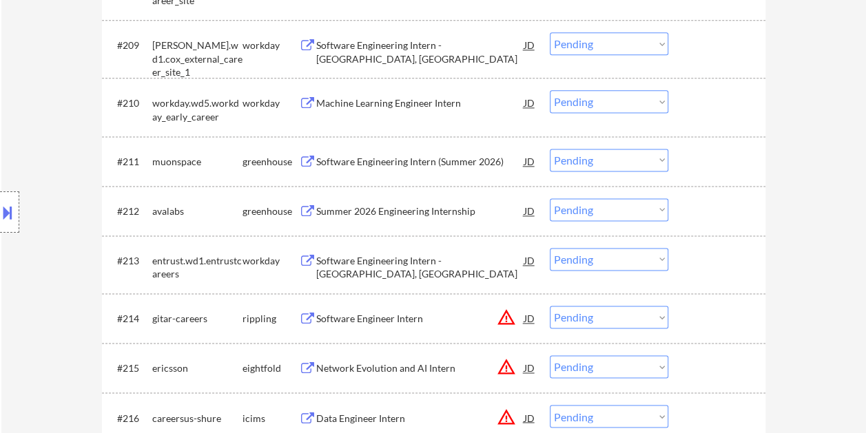
scroll to position [895, 0]
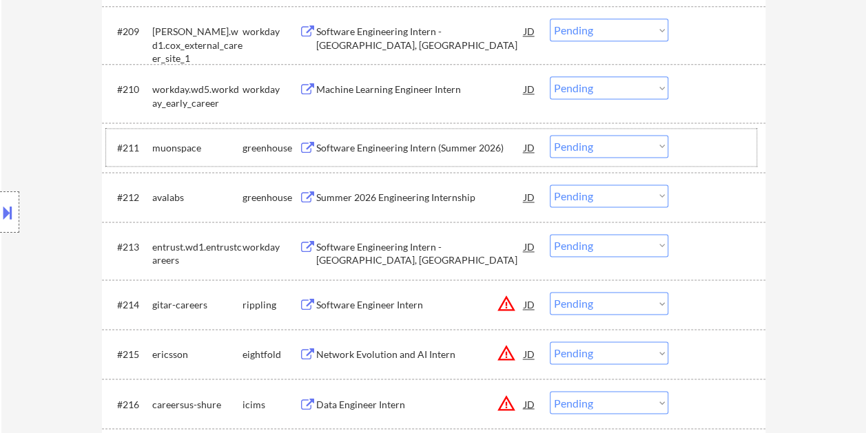
click at [729, 144] on div at bounding box center [718, 147] width 61 height 25
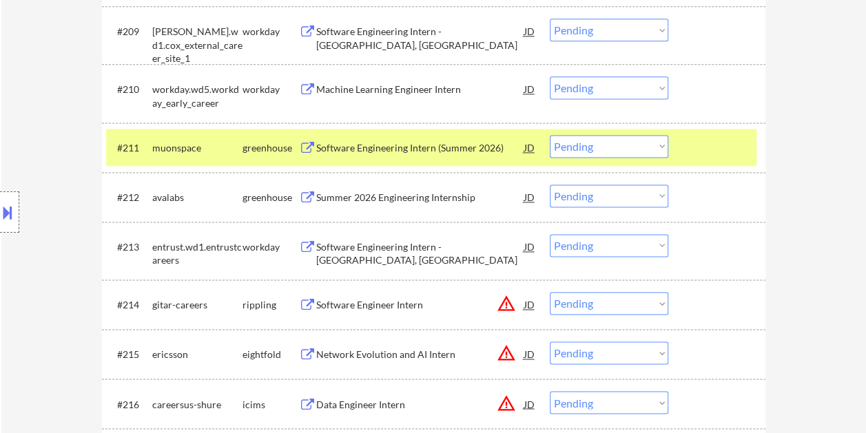
click at [342, 146] on div "Software Engineering Intern (Summer 2026)" at bounding box center [420, 148] width 208 height 14
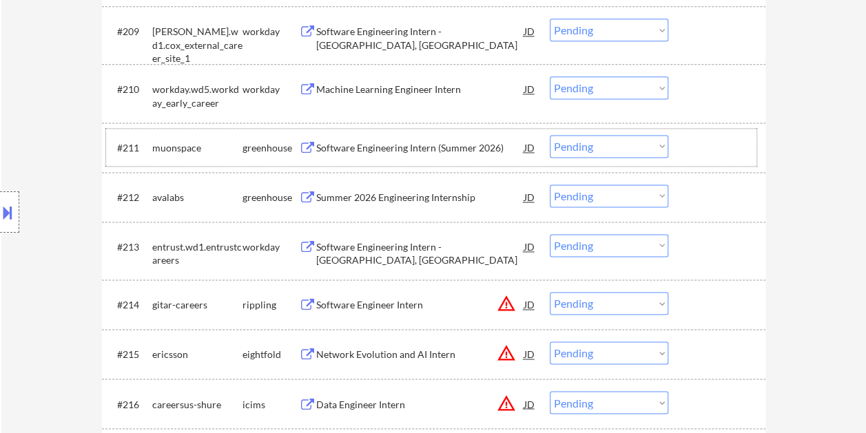
click at [704, 142] on div at bounding box center [718, 147] width 61 height 25
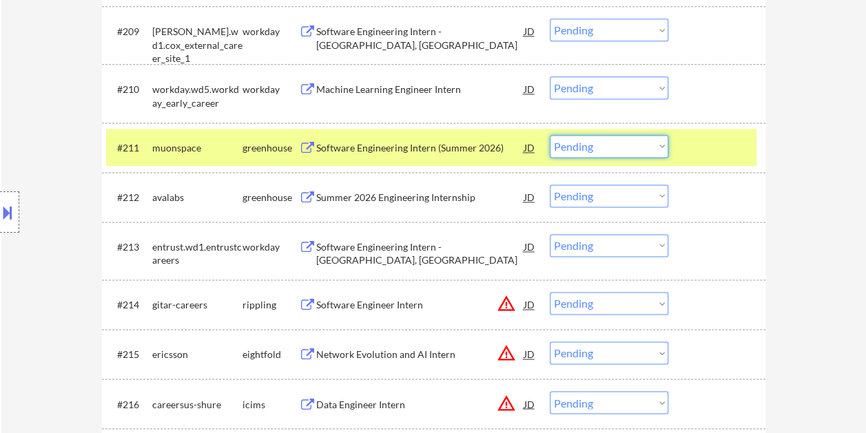
click at [652, 156] on select "Choose an option... Pending Applied Excluded (Questions) Excluded (Expired) Exc…" at bounding box center [608, 146] width 118 height 23
click at [549, 135] on select "Choose an option... Pending Applied Excluded (Questions) Excluded (Expired) Exc…" at bounding box center [608, 146] width 118 height 23
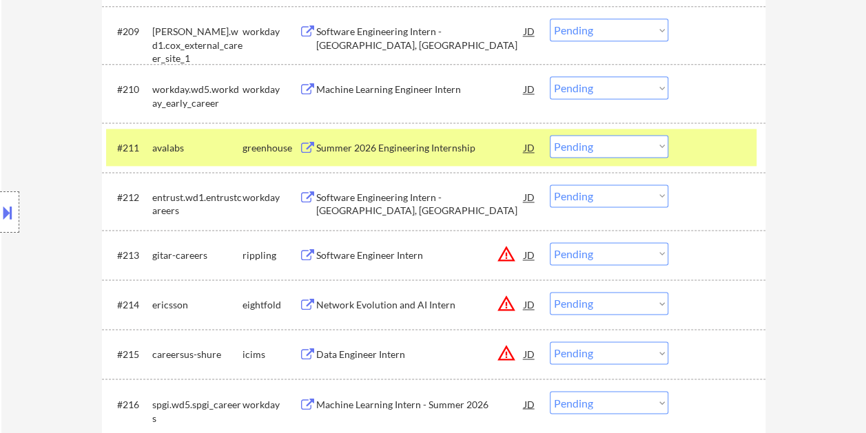
click at [746, 141] on div at bounding box center [718, 147] width 61 height 25
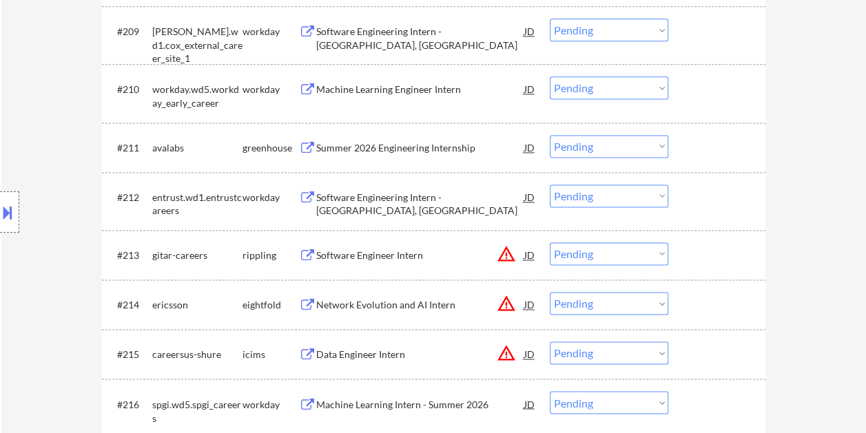
click at [684, 138] on div "#211 avalabs greenhouse Summer 2026 Engineering Internship JD warning_amber Cho…" at bounding box center [431, 147] width 650 height 37
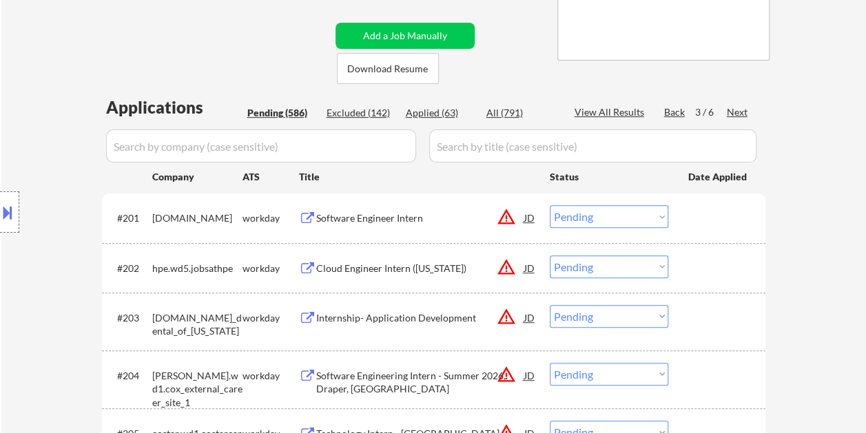
scroll to position [0, 0]
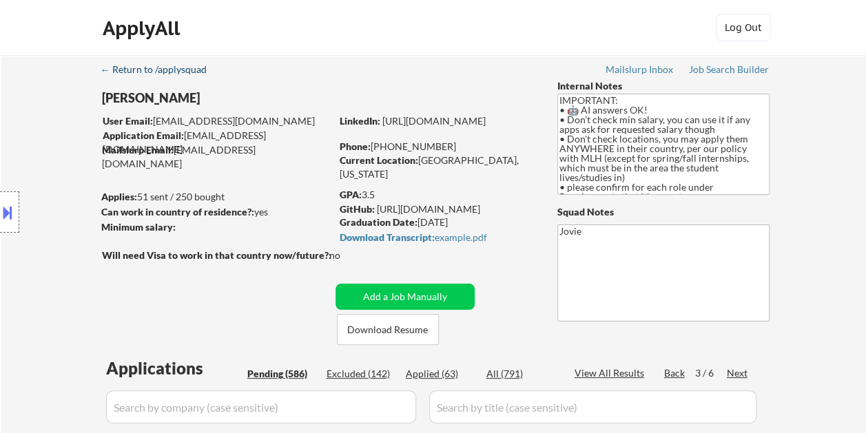
click at [138, 70] on div "← Return to /applysquad" at bounding box center [160, 70] width 119 height 10
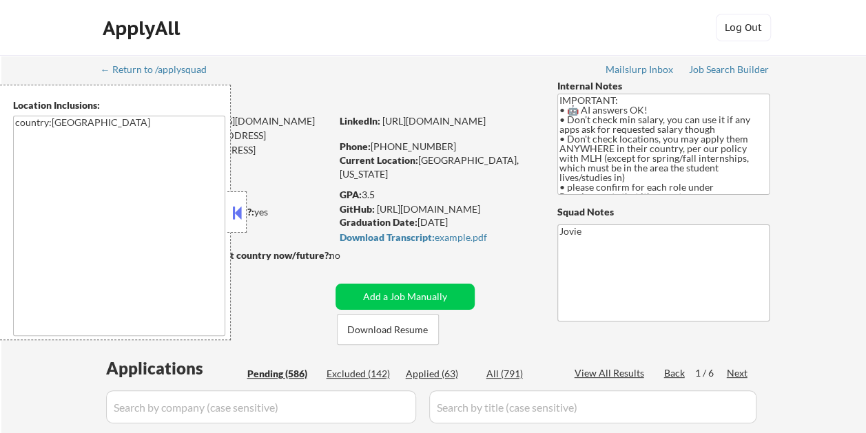
click at [242, 213] on button at bounding box center [236, 212] width 15 height 21
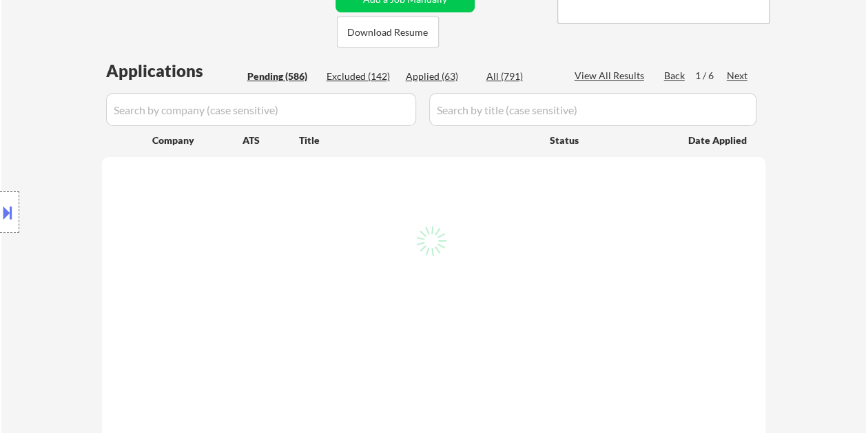
scroll to position [344, 0]
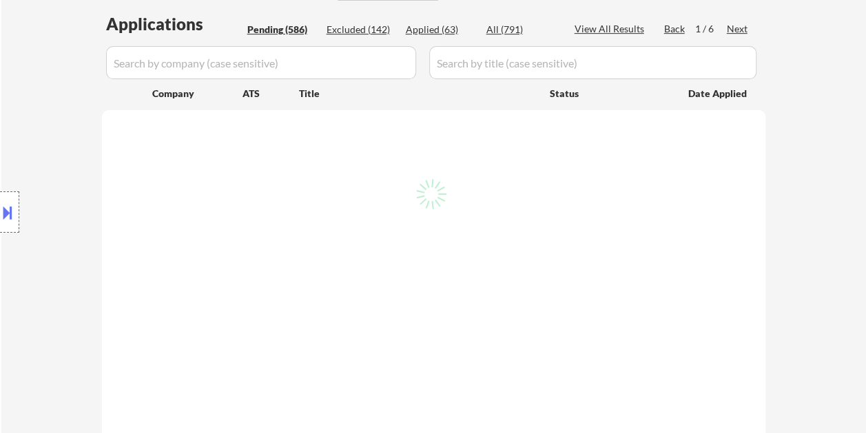
select select ""pending""
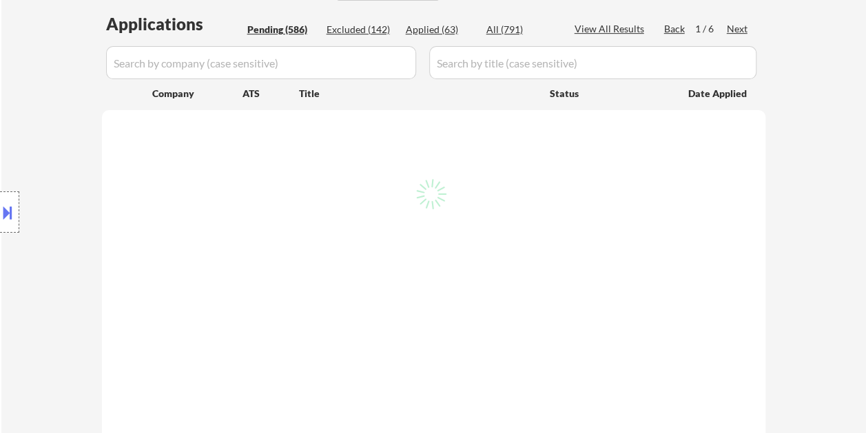
select select ""pending""
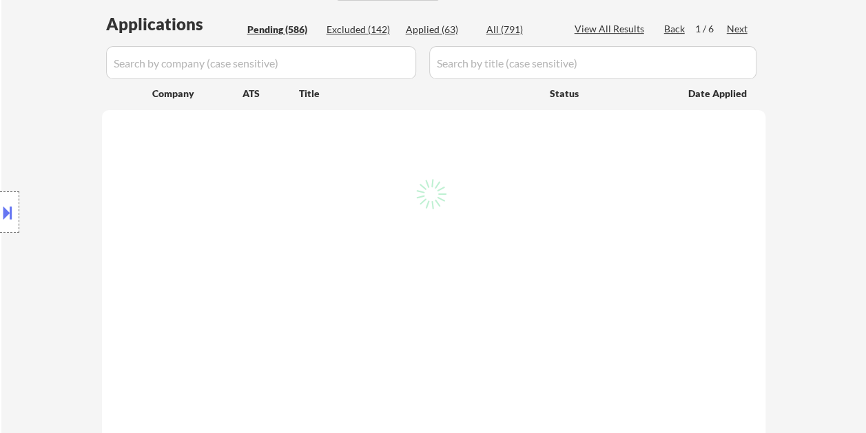
select select ""pending""
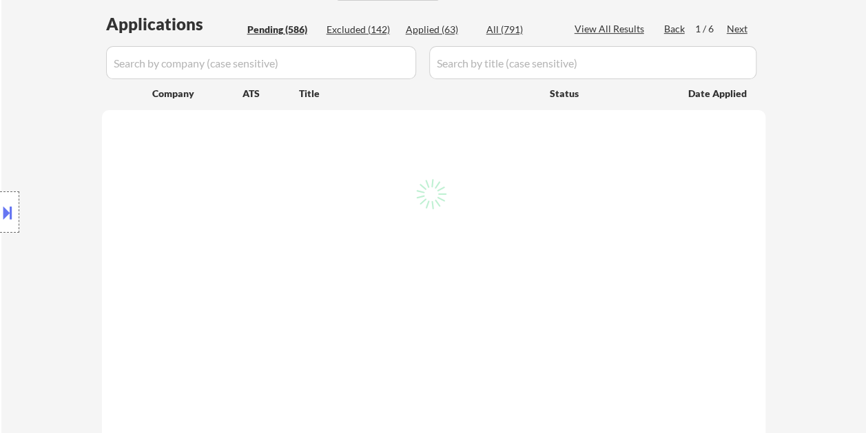
select select ""pending""
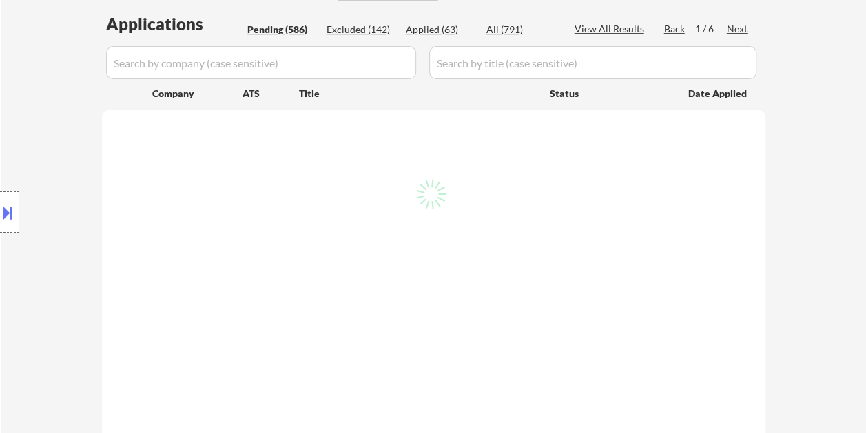
select select ""pending""
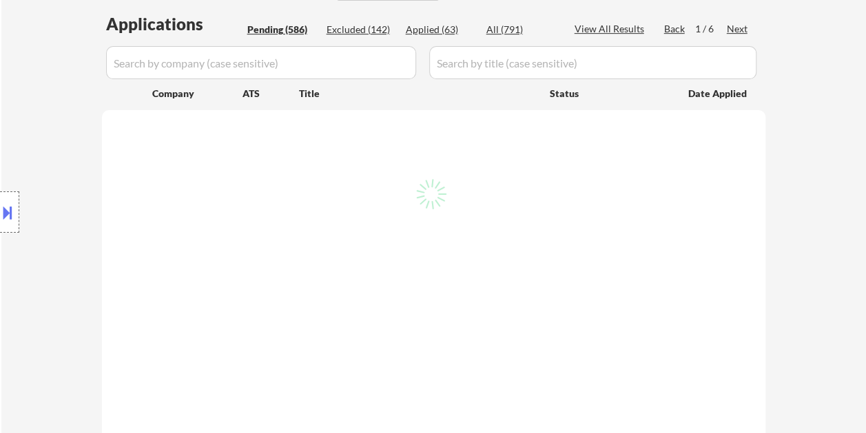
select select ""pending""
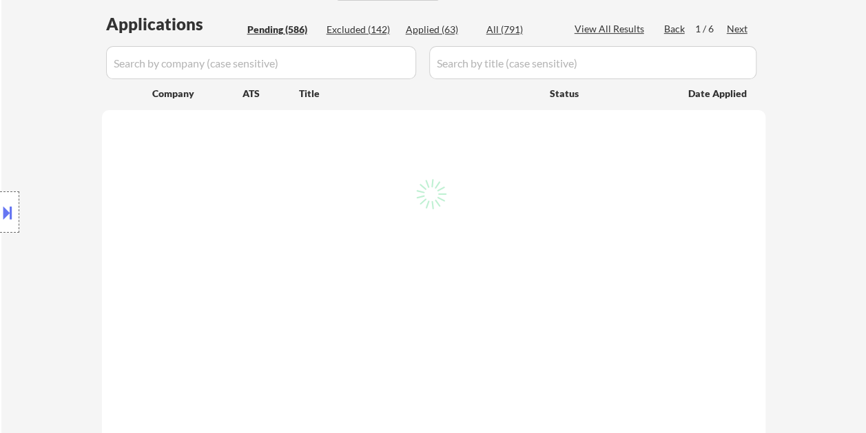
select select ""pending""
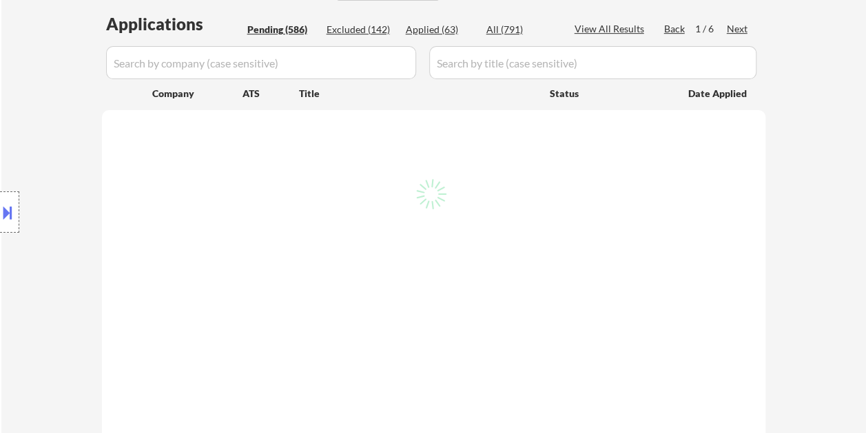
select select ""pending""
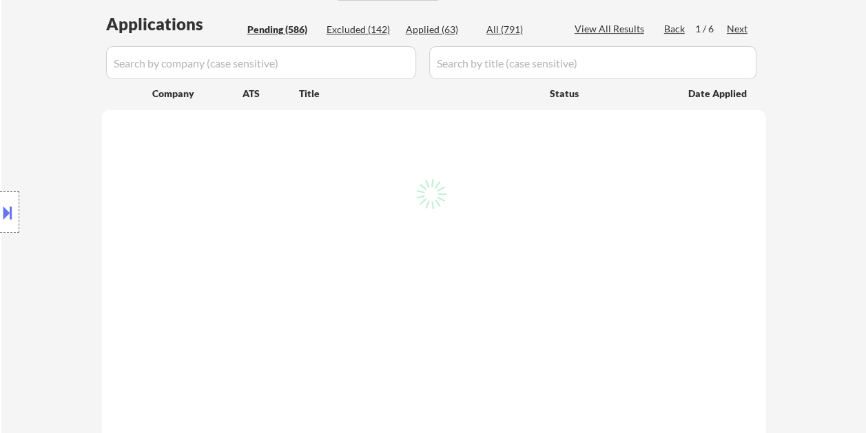
select select ""pending""
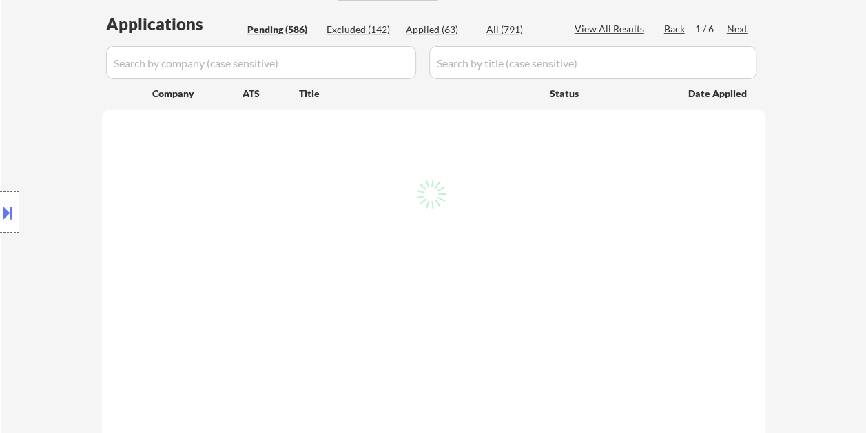
select select ""pending""
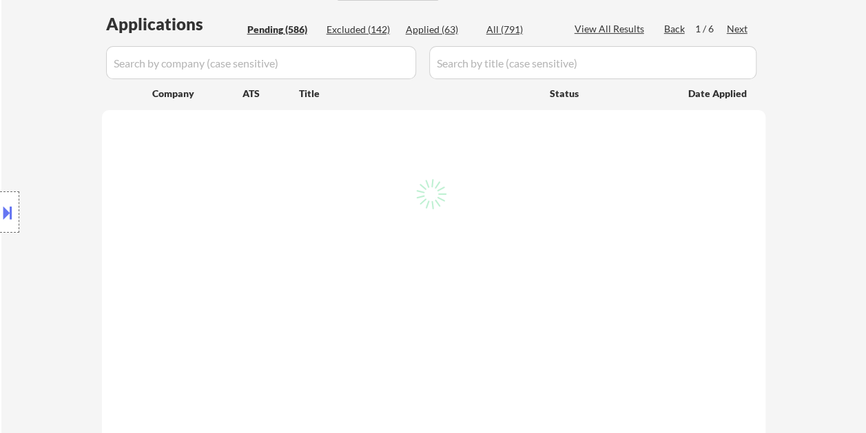
select select ""pending""
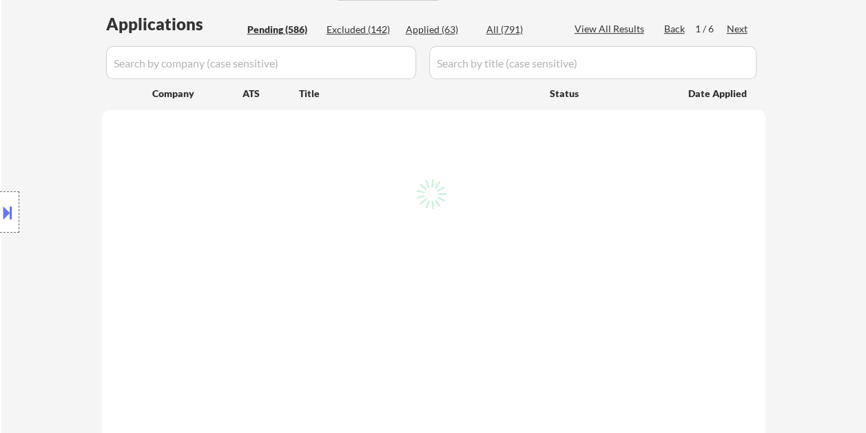
select select ""pending""
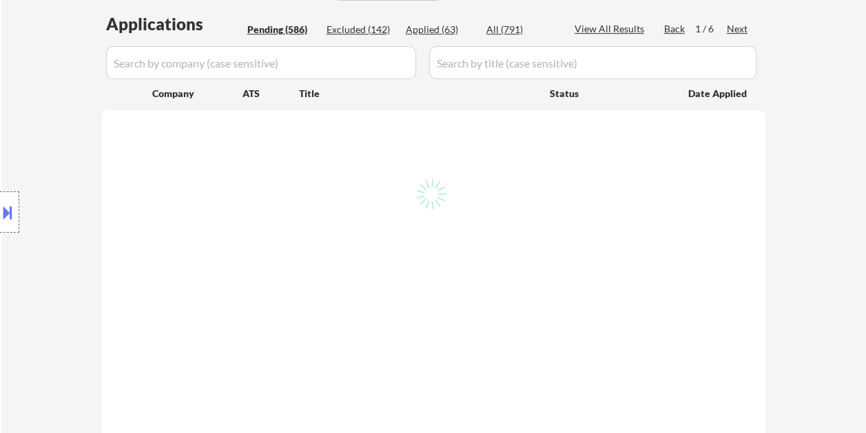
select select ""pending""
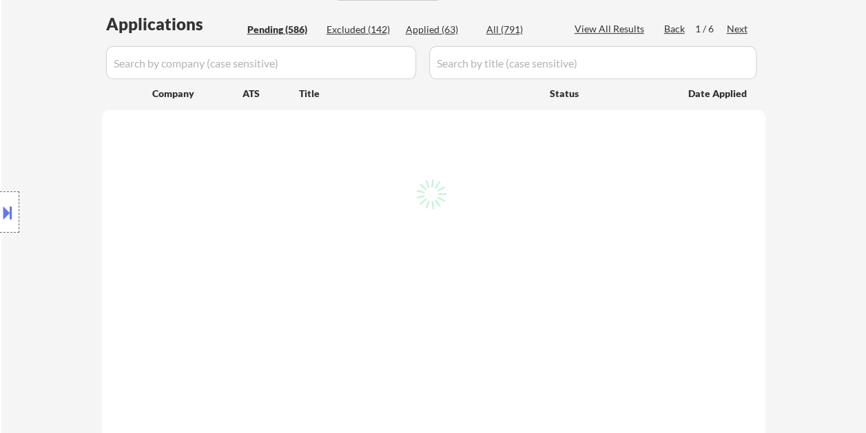
select select ""pending""
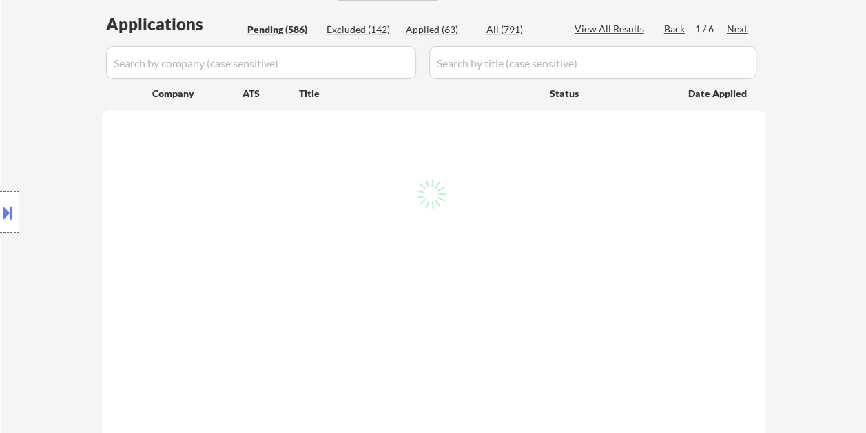
select select ""pending""
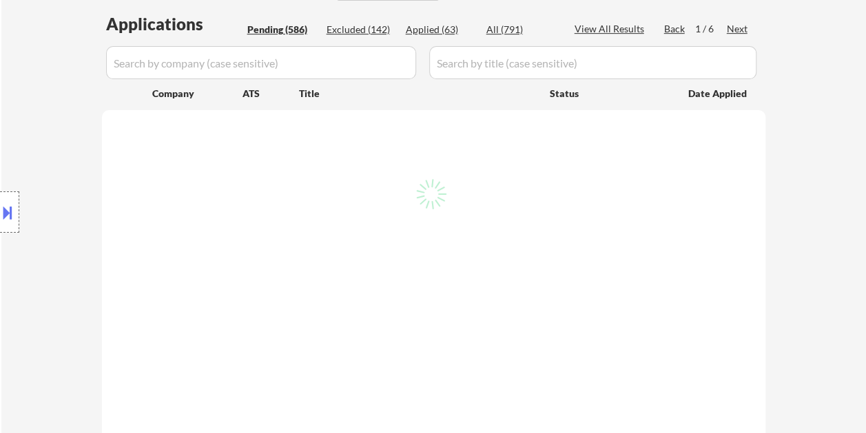
select select ""pending""
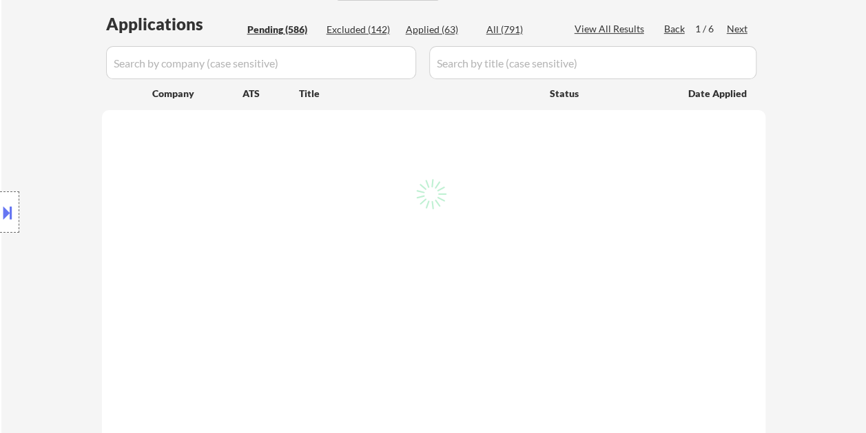
select select ""pending""
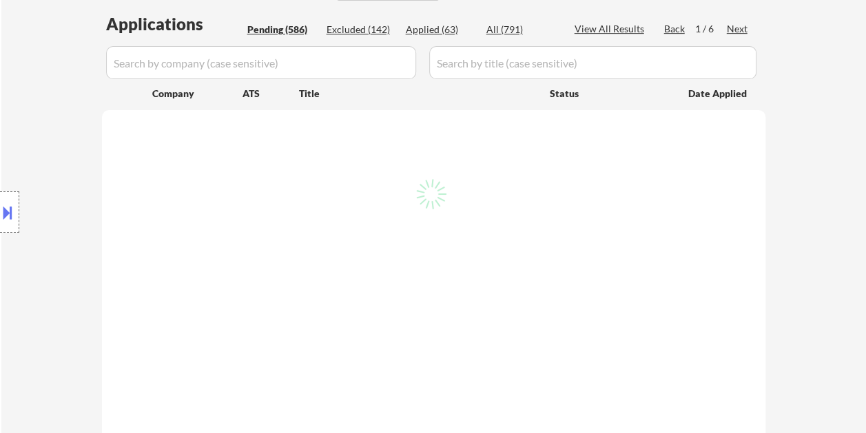
select select ""pending""
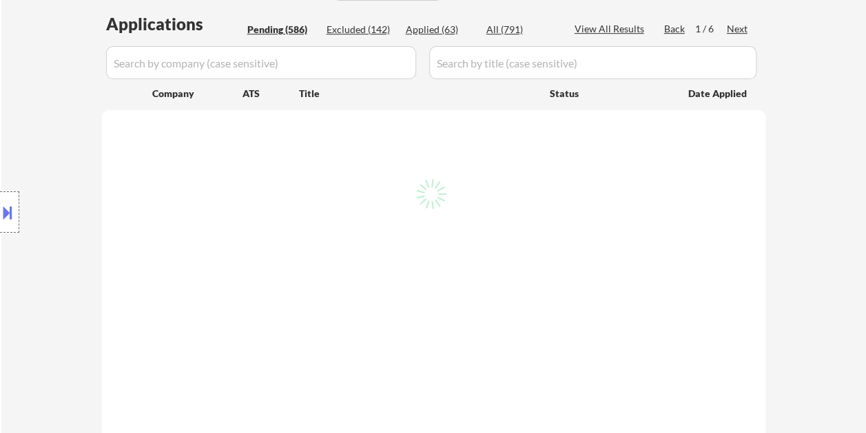
select select ""pending""
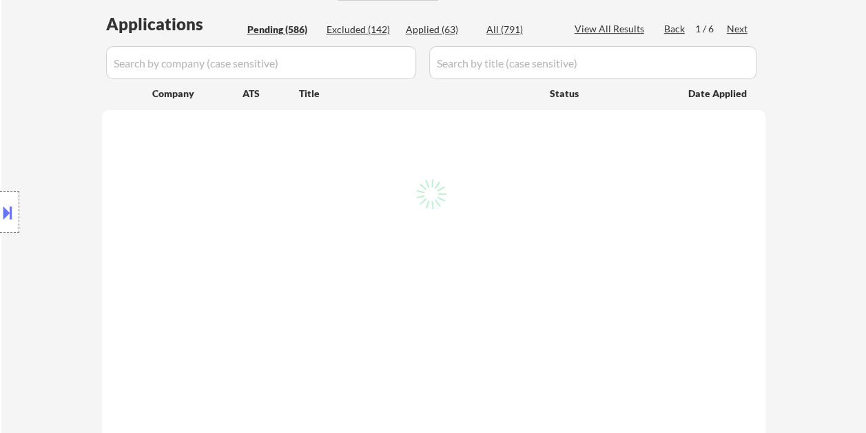
select select ""pending""
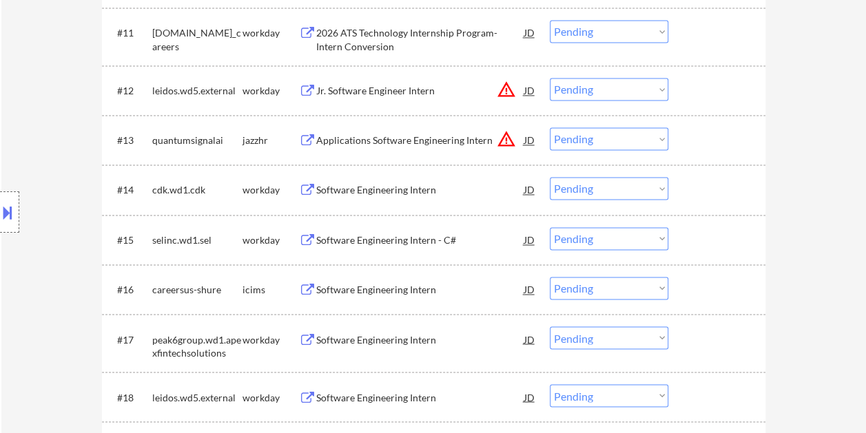
scroll to position [964, 0]
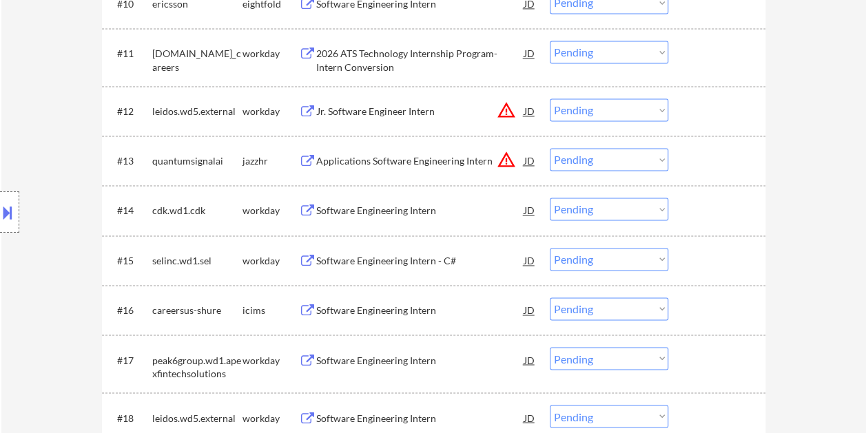
drag, startPoint x: 713, startPoint y: 158, endPoint x: 448, endPoint y: 143, distance: 265.5
click at [709, 160] on div at bounding box center [718, 160] width 61 height 25
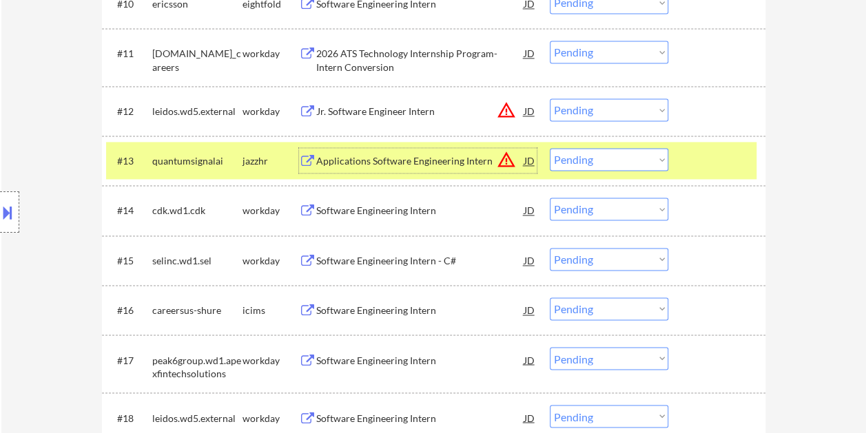
click at [386, 153] on div "Applications Software Engineering Intern" at bounding box center [420, 160] width 208 height 25
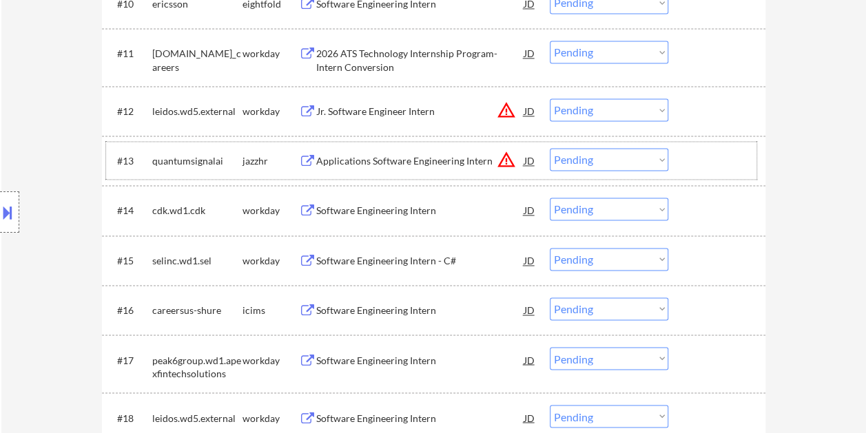
drag, startPoint x: 689, startPoint y: 153, endPoint x: 669, endPoint y: 157, distance: 20.4
click at [689, 154] on div at bounding box center [718, 160] width 61 height 25
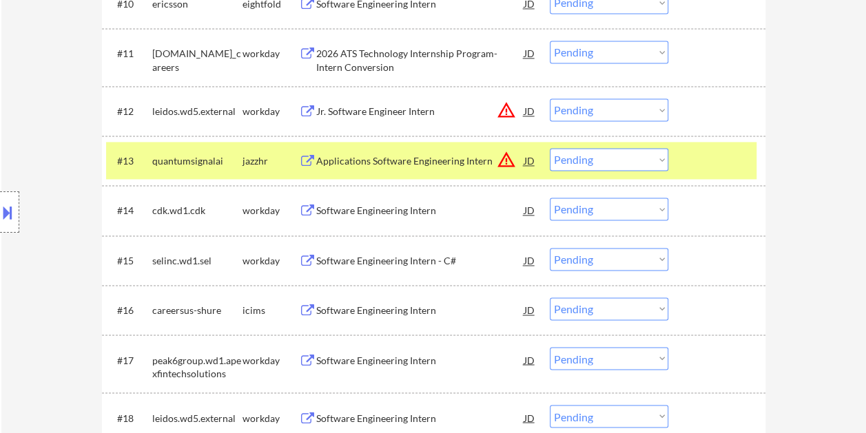
click at [658, 158] on select "Choose an option... Pending Applied Excluded (Questions) Excluded (Expired) Exc…" at bounding box center [608, 159] width 118 height 23
click at [549, 148] on select "Choose an option... Pending Applied Excluded (Questions) Excluded (Expired) Exc…" at bounding box center [608, 159] width 118 height 23
select select ""pending""
click at [703, 160] on div at bounding box center [718, 160] width 61 height 25
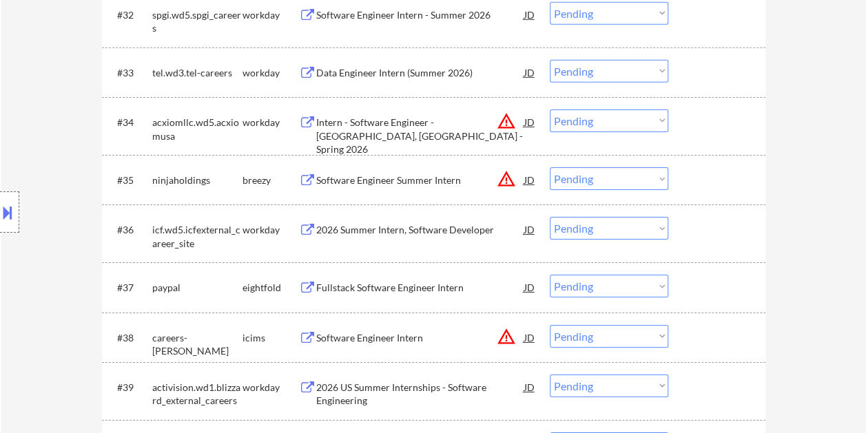
scroll to position [2203, 0]
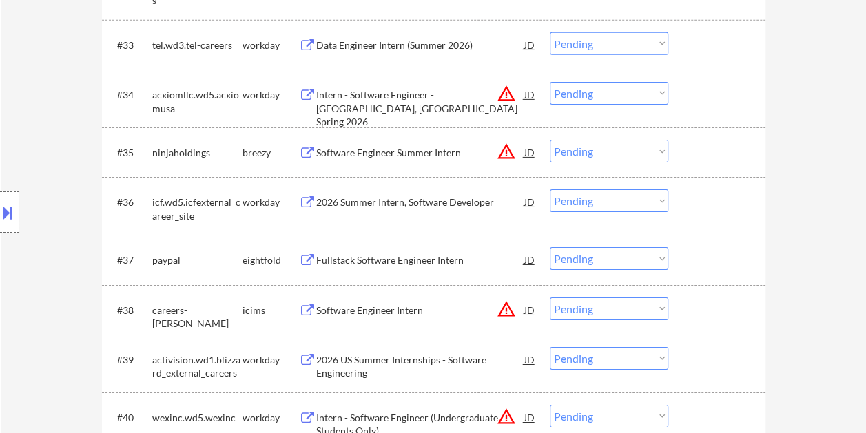
drag, startPoint x: 713, startPoint y: 133, endPoint x: 632, endPoint y: 145, distance: 82.1
click at [713, 134] on div "#35 ninjaholdings breezy Software Engineer Summer Intern JD warning_amber Choos…" at bounding box center [431, 152] width 650 height 37
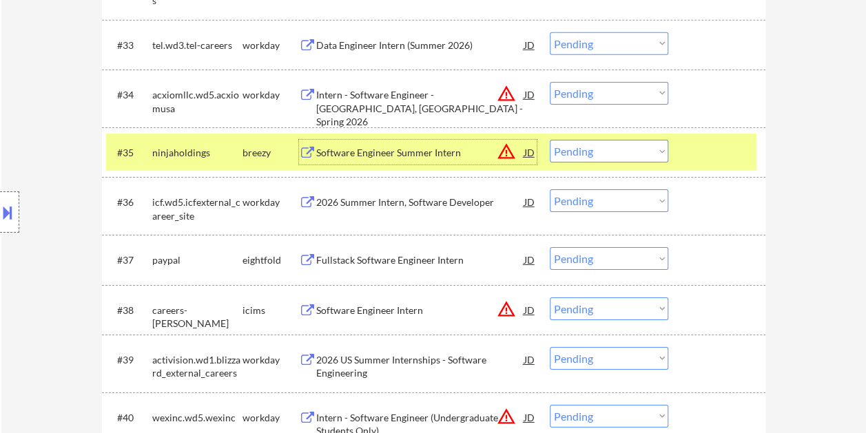
click at [460, 156] on div "Software Engineer Summer Intern" at bounding box center [420, 153] width 208 height 14
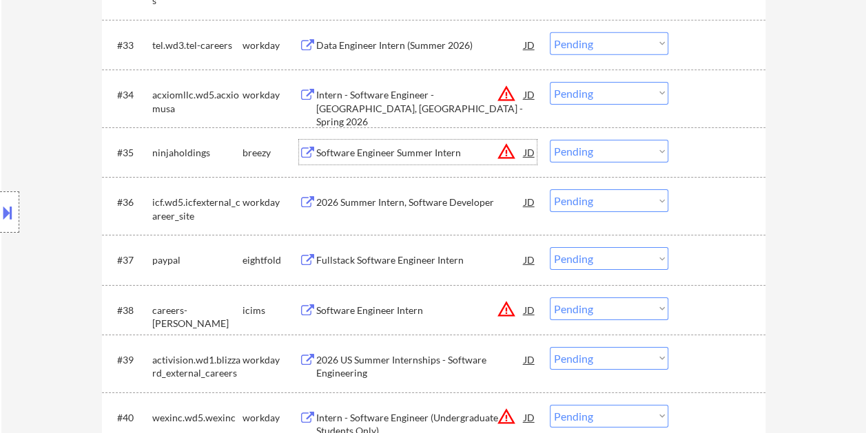
drag, startPoint x: 704, startPoint y: 147, endPoint x: 694, endPoint y: 151, distance: 10.8
click at [700, 149] on div at bounding box center [718, 152] width 61 height 25
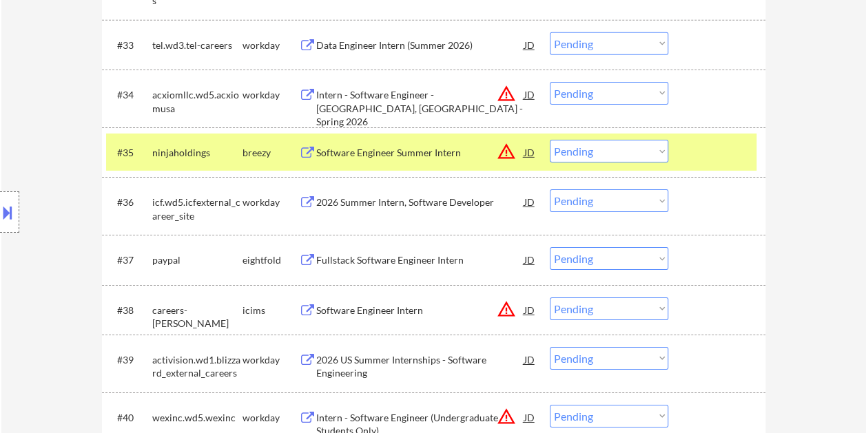
click at [664, 150] on select "Choose an option... Pending Applied Excluded (Questions) Excluded (Expired) Exc…" at bounding box center [608, 151] width 118 height 23
click at [549, 140] on select "Choose an option... Pending Applied Excluded (Questions) Excluded (Expired) Exc…" at bounding box center [608, 151] width 118 height 23
select select ""pending""
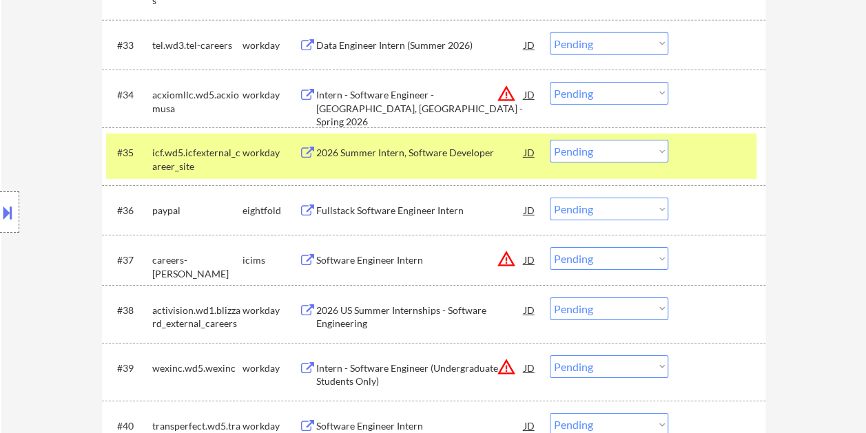
click at [706, 161] on div at bounding box center [718, 152] width 61 height 25
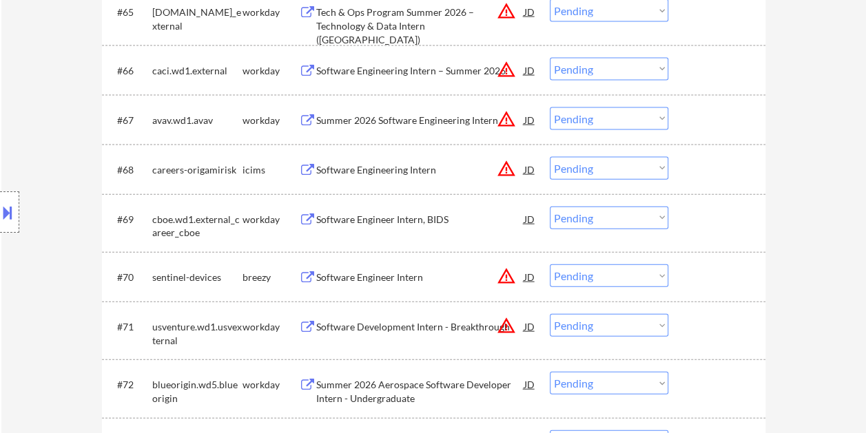
scroll to position [4063, 0]
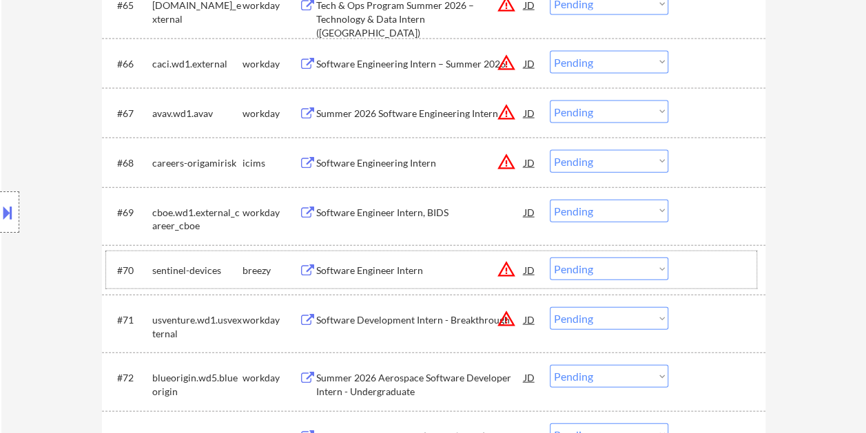
drag, startPoint x: 719, startPoint y: 269, endPoint x: 507, endPoint y: 293, distance: 213.4
click at [716, 270] on div at bounding box center [718, 270] width 61 height 25
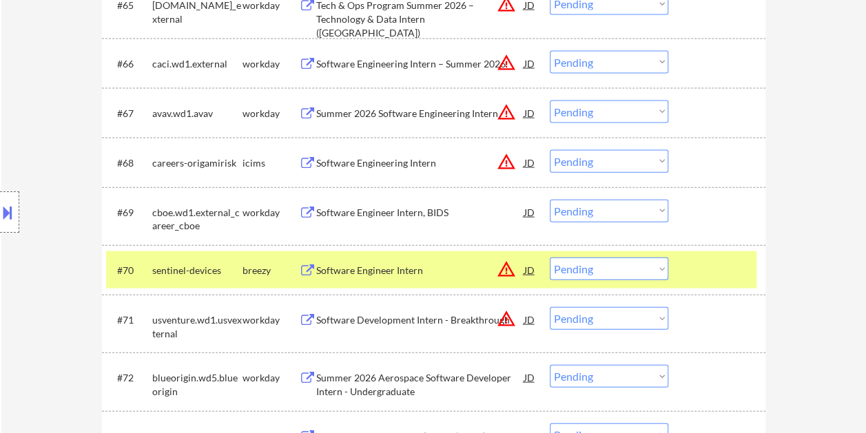
click at [381, 271] on div "Software Engineer Intern" at bounding box center [420, 271] width 208 height 14
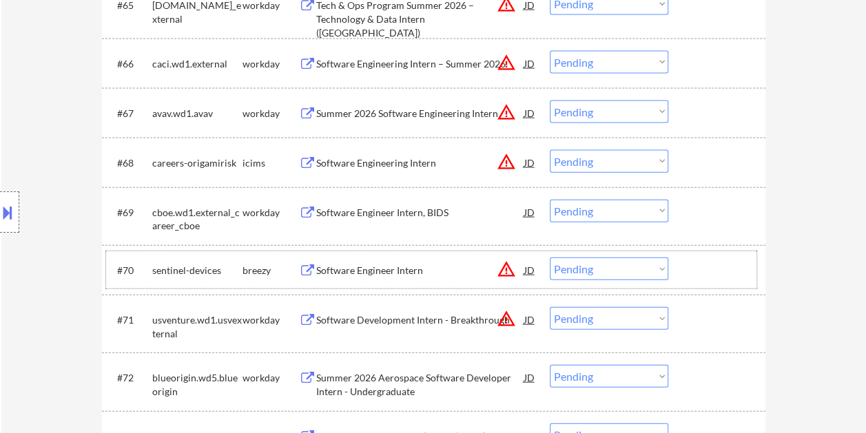
click at [691, 266] on div at bounding box center [718, 270] width 61 height 25
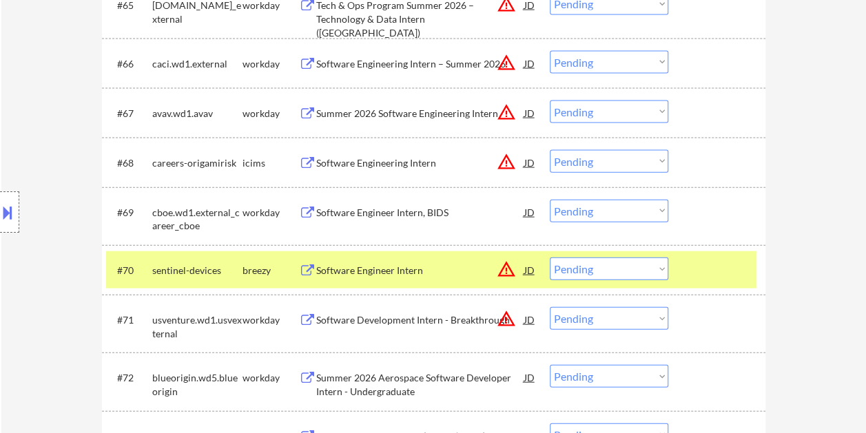
click at [651, 262] on select "Choose an option... Pending Applied Excluded (Questions) Excluded (Expired) Exc…" at bounding box center [608, 269] width 118 height 23
click at [549, 258] on select "Choose an option... Pending Applied Excluded (Questions) Excluded (Expired) Exc…" at bounding box center [608, 269] width 118 height 23
select select ""pending""
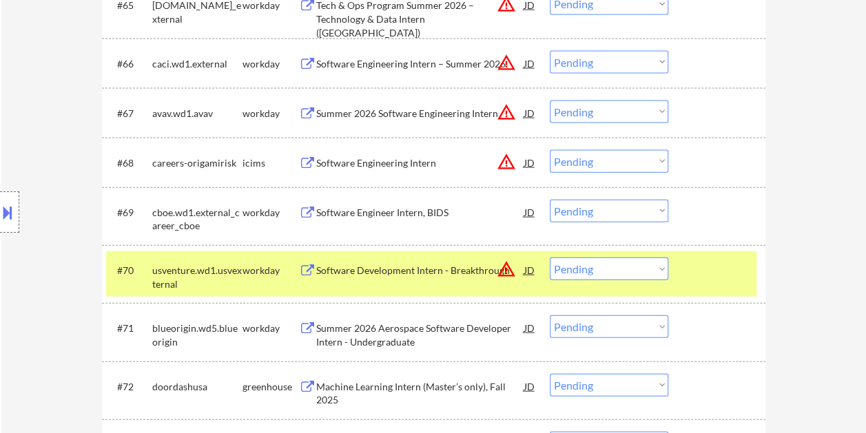
click at [716, 272] on div at bounding box center [718, 270] width 61 height 25
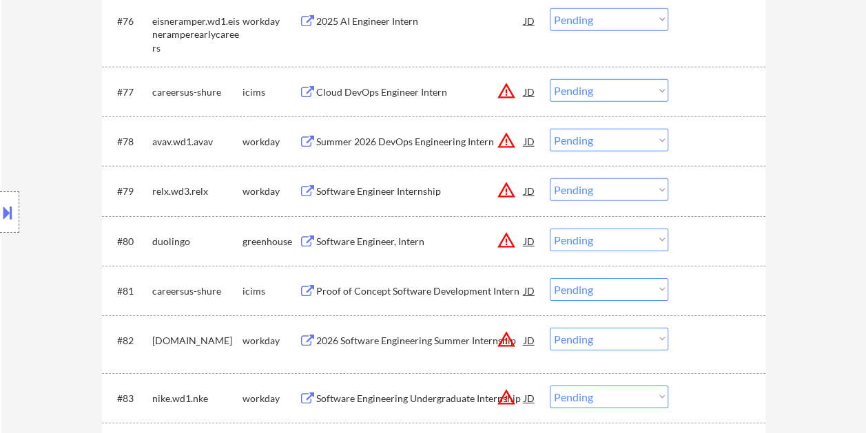
scroll to position [4682, 0]
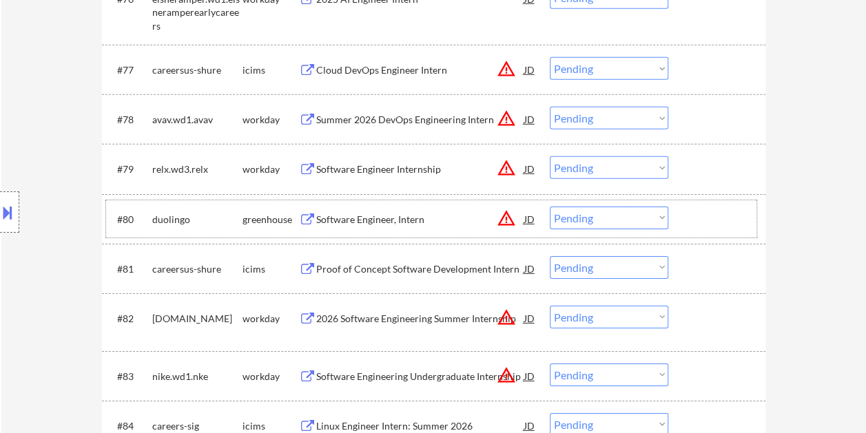
click at [735, 222] on div at bounding box center [718, 219] width 61 height 25
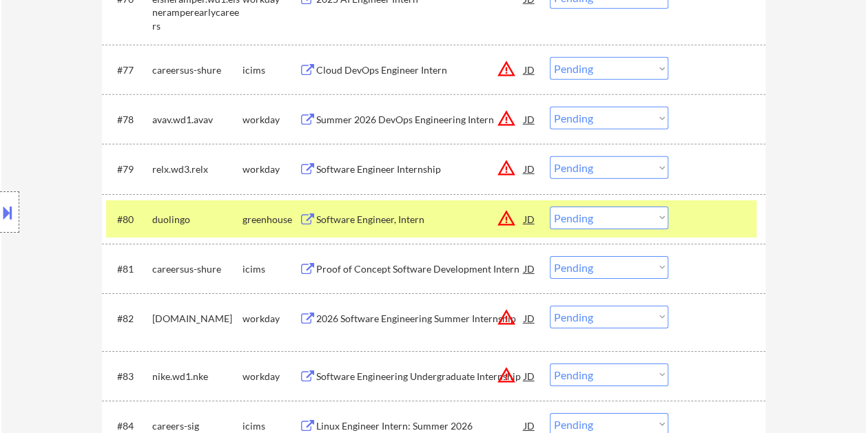
click at [410, 222] on div "Software Engineer, Intern" at bounding box center [420, 220] width 208 height 14
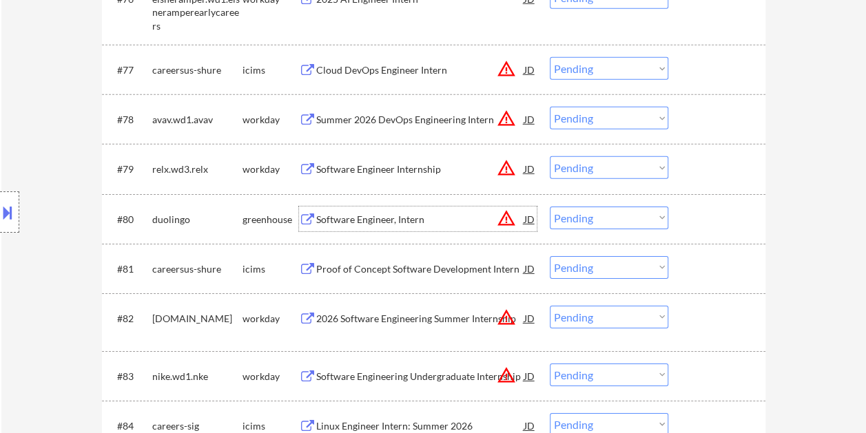
click at [724, 218] on div at bounding box center [718, 219] width 61 height 25
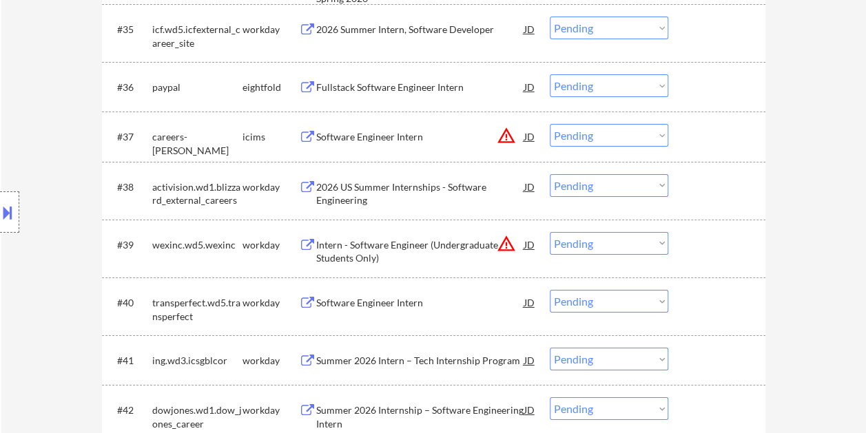
scroll to position [4685, 0]
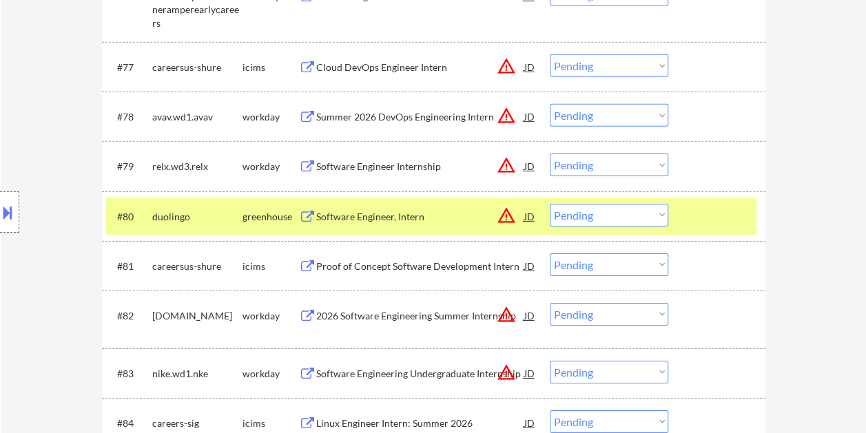
click at [621, 210] on select "Choose an option... Pending Applied Excluded (Questions) Excluded (Expired) Exc…" at bounding box center [608, 215] width 118 height 23
click at [549, 204] on select "Choose an option... Pending Applied Excluded (Questions) Excluded (Expired) Exc…" at bounding box center [608, 215] width 118 height 23
select select ""pending""
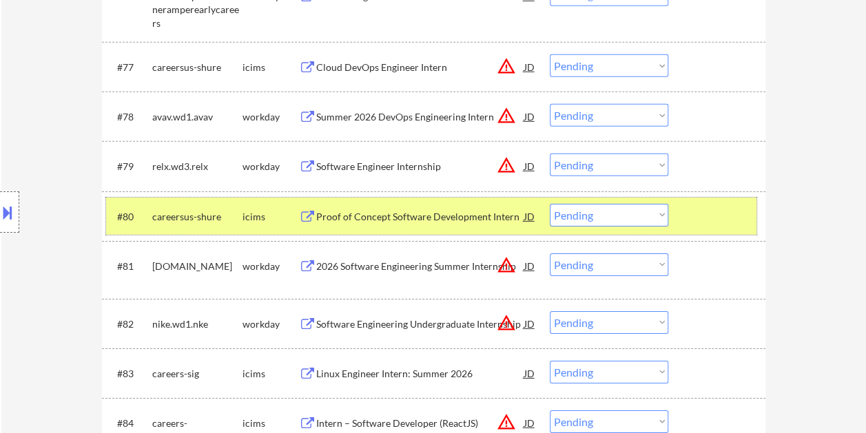
click at [690, 219] on div at bounding box center [718, 216] width 61 height 25
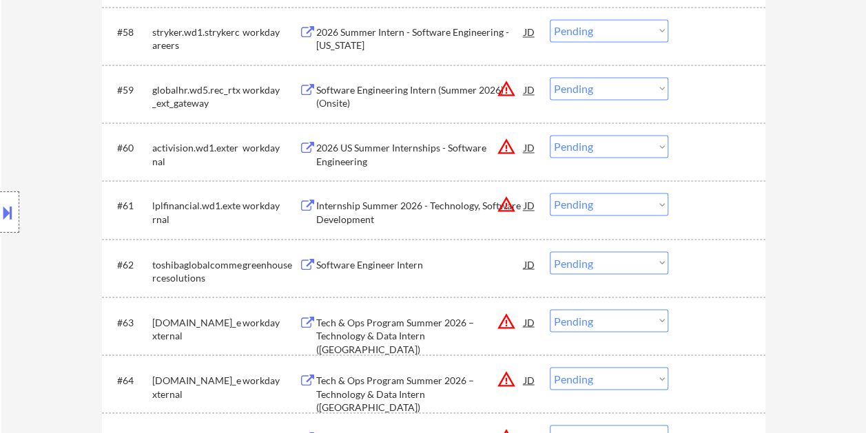
scroll to position [3652, 0]
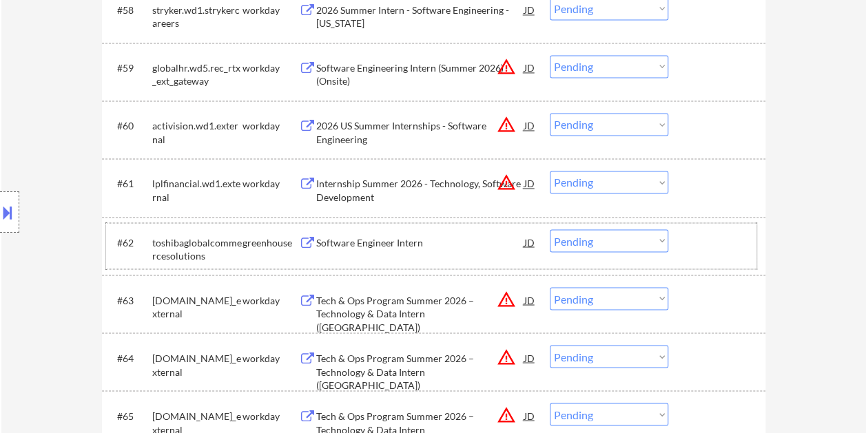
click at [717, 244] on div at bounding box center [718, 241] width 61 height 25
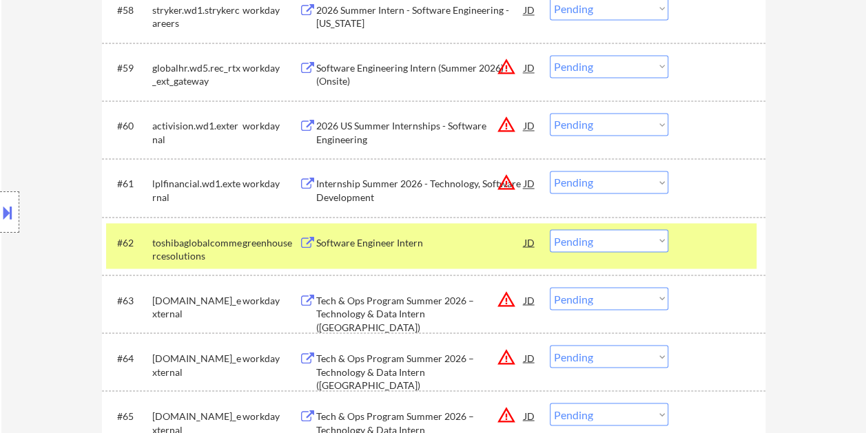
click at [457, 240] on div "Software Engineer Intern" at bounding box center [420, 242] width 208 height 14
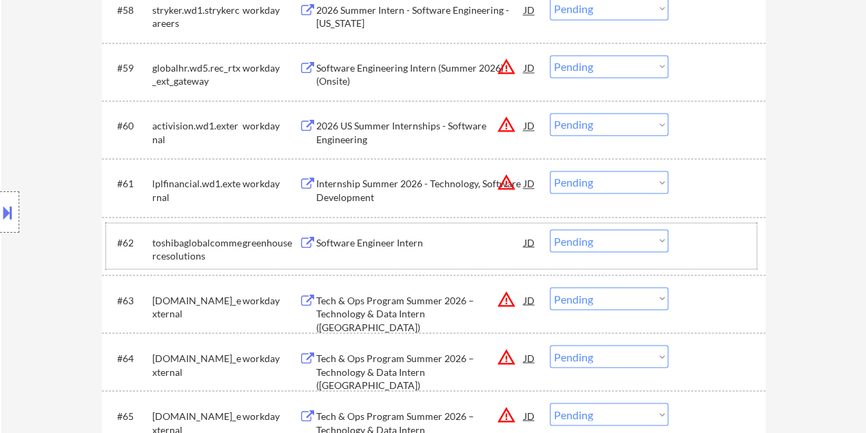
click at [688, 249] on div at bounding box center [718, 241] width 61 height 25
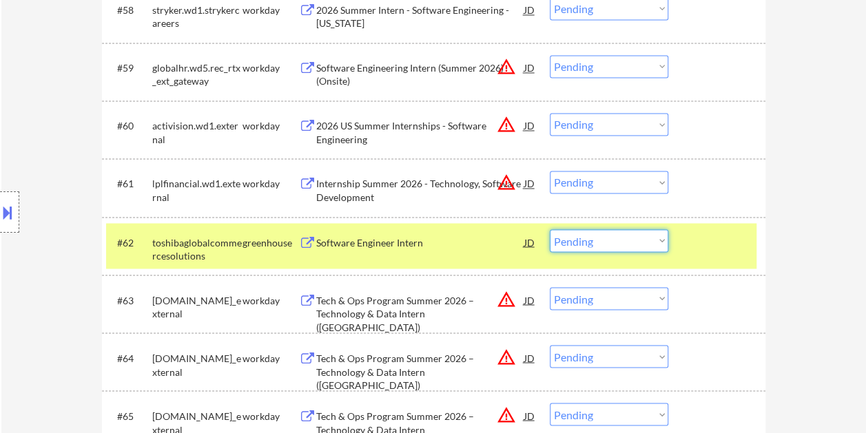
click at [657, 247] on select "Choose an option... Pending Applied Excluded (Questions) Excluded (Expired) Exc…" at bounding box center [608, 240] width 118 height 23
click at [549, 229] on select "Choose an option... Pending Applied Excluded (Questions) Excluded (Expired) Exc…" at bounding box center [608, 240] width 118 height 23
select select ""pending""
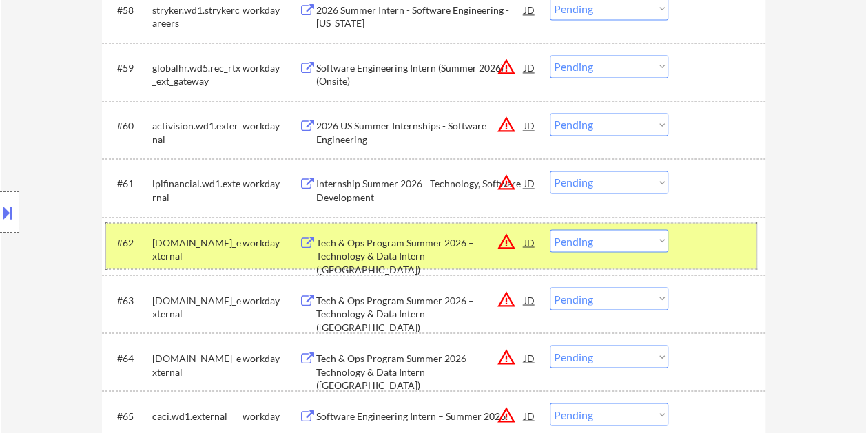
click at [719, 246] on div at bounding box center [718, 241] width 61 height 25
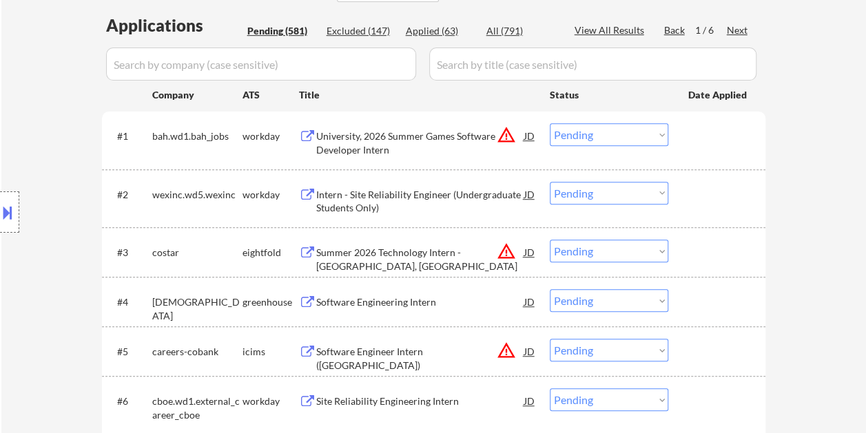
scroll to position [344, 0]
click at [734, 124] on div at bounding box center [718, 134] width 61 height 25
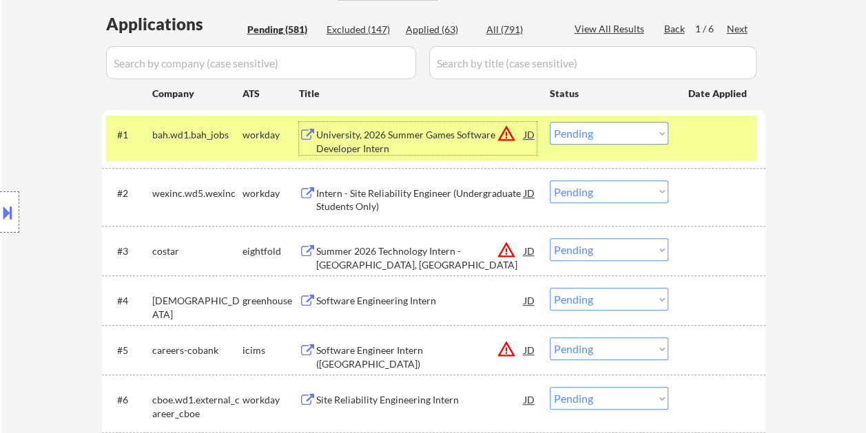
click at [448, 134] on div "University, 2026 Summer Games Software Developer Intern" at bounding box center [420, 141] width 208 height 27
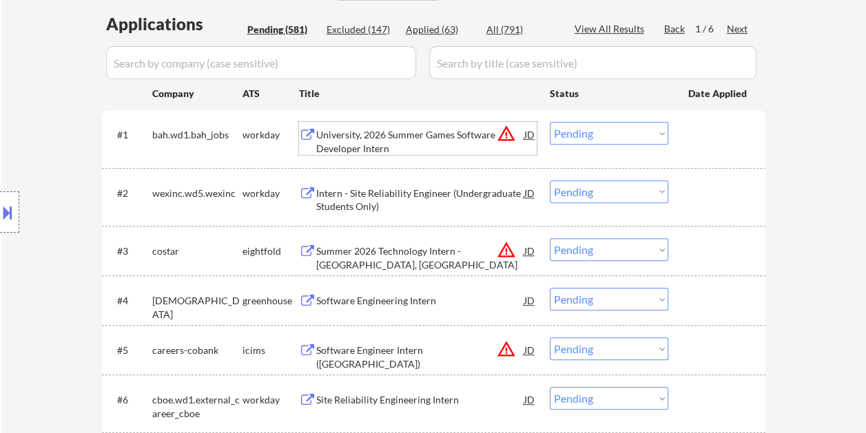
click at [684, 142] on div "#1 bah.wd1.bah_jobs workday University, 2026 Summer Games Software Developer In…" at bounding box center [431, 138] width 650 height 45
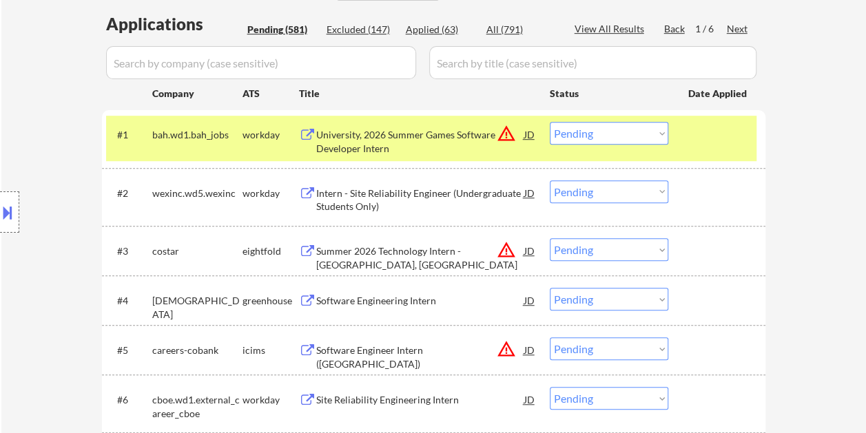
drag, startPoint x: 652, startPoint y: 139, endPoint x: 643, endPoint y: 144, distance: 10.2
click at [652, 139] on select "Choose an option... Pending Applied Excluded (Questions) Excluded (Expired) Exc…" at bounding box center [608, 133] width 118 height 23
click at [549, 122] on select "Choose an option... Pending Applied Excluded (Questions) Excluded (Expired) Exc…" at bounding box center [608, 133] width 118 height 23
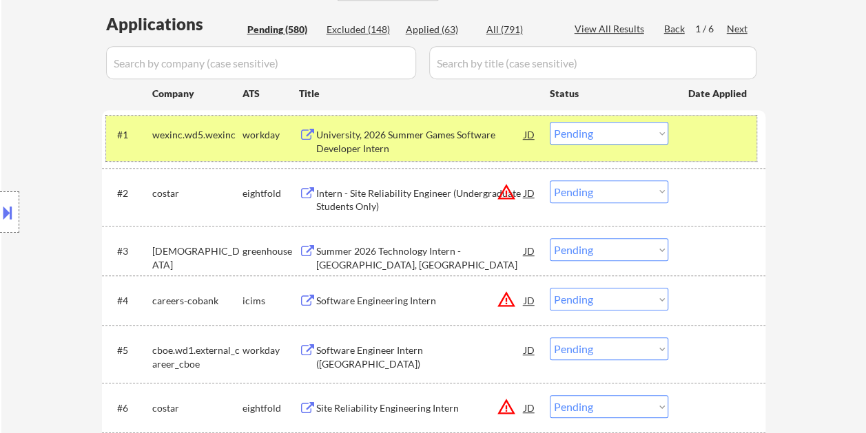
click at [726, 138] on div at bounding box center [718, 134] width 61 height 25
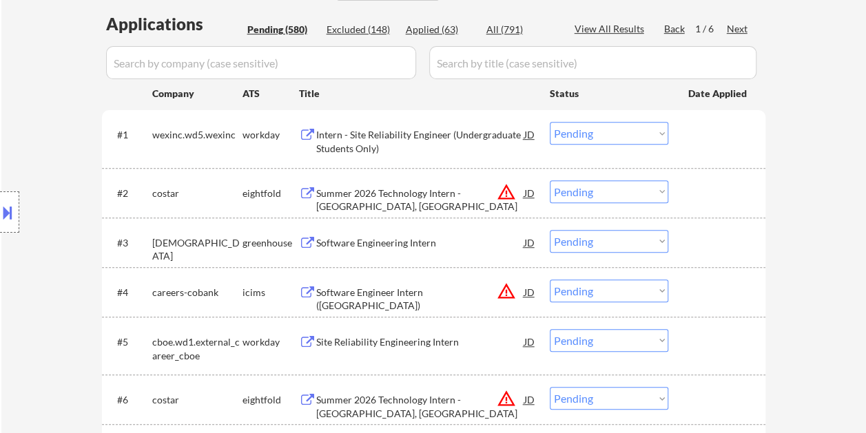
drag, startPoint x: 700, startPoint y: 129, endPoint x: 573, endPoint y: 137, distance: 126.9
click at [698, 131] on div at bounding box center [718, 134] width 61 height 25
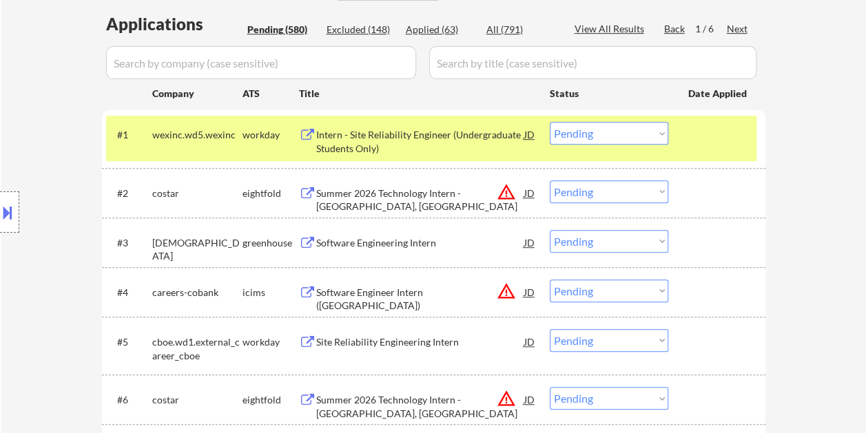
click at [489, 131] on div "Intern - Site Reliability Engineer (Undergraduate Students Only)" at bounding box center [420, 141] width 208 height 27
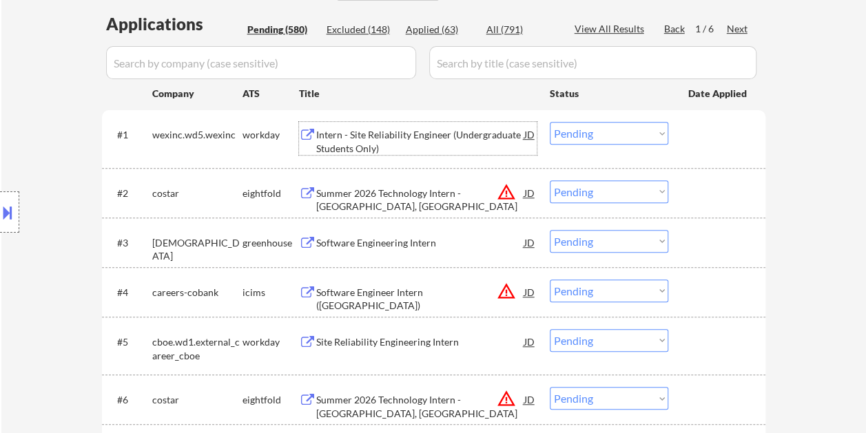
drag, startPoint x: 712, startPoint y: 136, endPoint x: 687, endPoint y: 136, distance: 24.8
click at [709, 136] on div at bounding box center [718, 134] width 61 height 25
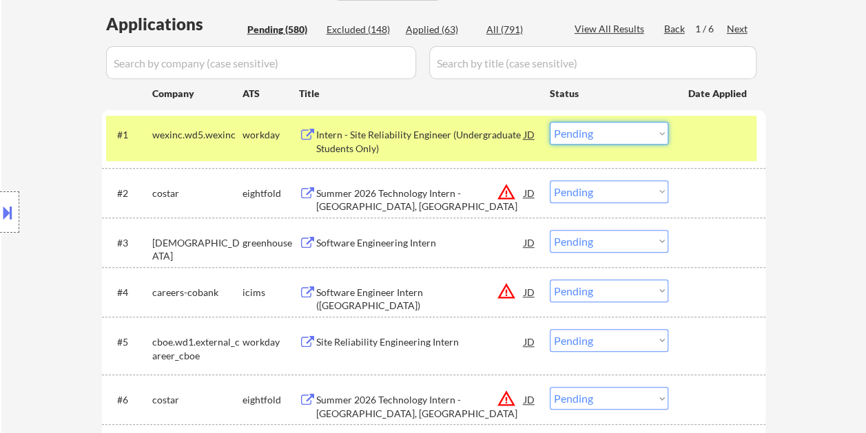
click at [649, 132] on select "Choose an option... Pending Applied Excluded (Questions) Excluded (Expired) Exc…" at bounding box center [608, 133] width 118 height 23
click at [549, 122] on select "Choose an option... Pending Applied Excluded (Questions) Excluded (Expired) Exc…" at bounding box center [608, 133] width 118 height 23
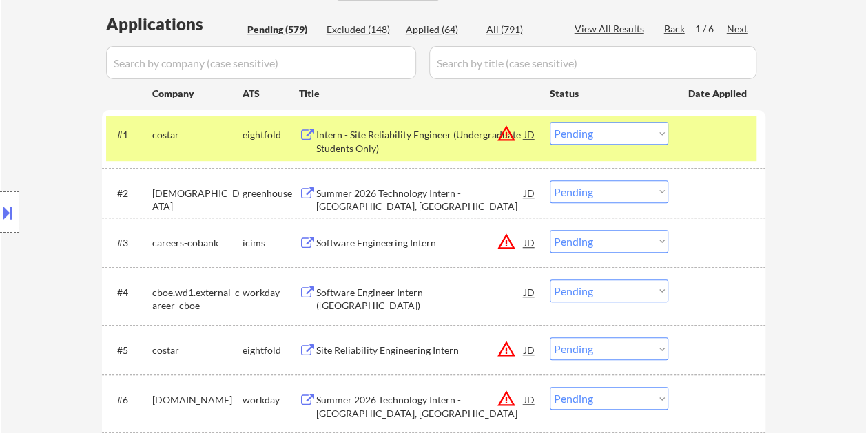
click at [697, 134] on div at bounding box center [718, 134] width 61 height 25
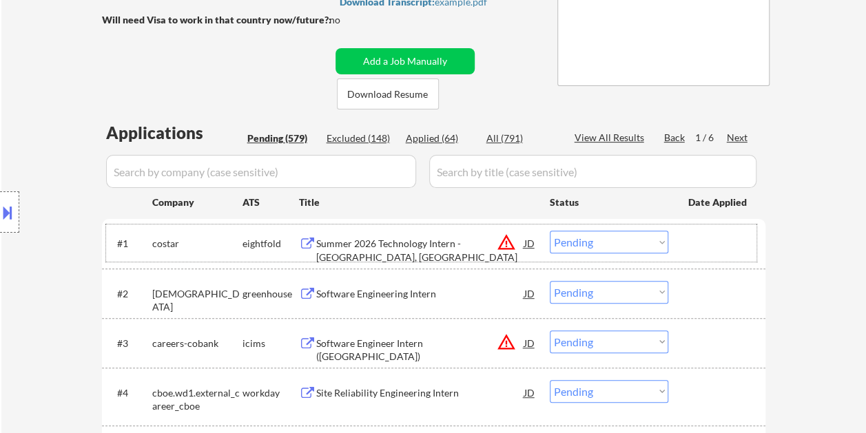
scroll to position [275, 0]
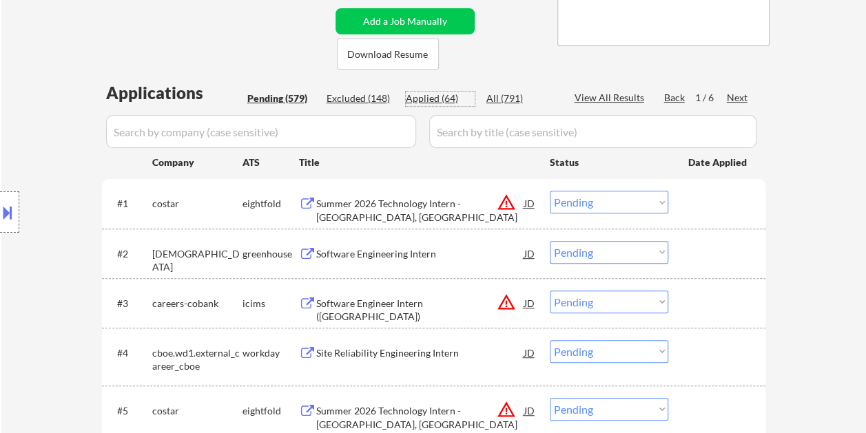
click at [444, 103] on div "Applied (64)" at bounding box center [440, 99] width 69 height 14
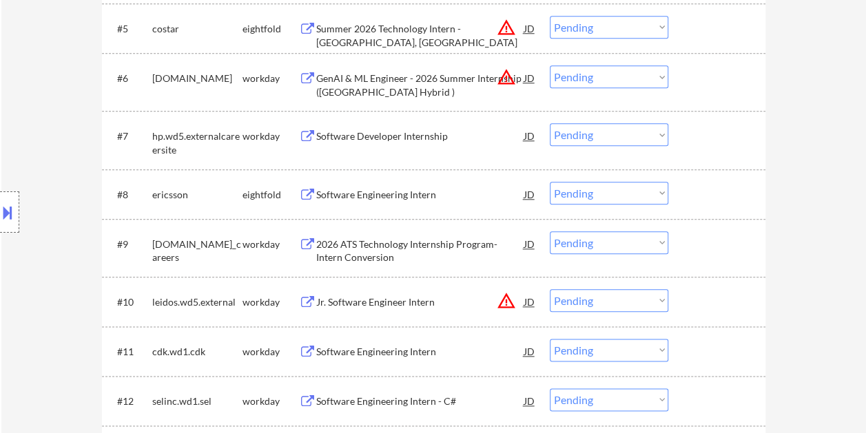
select select ""applied""
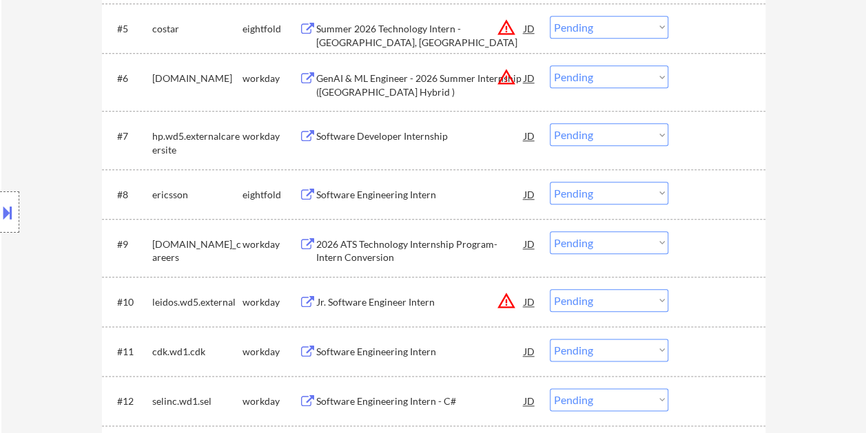
select select ""applied""
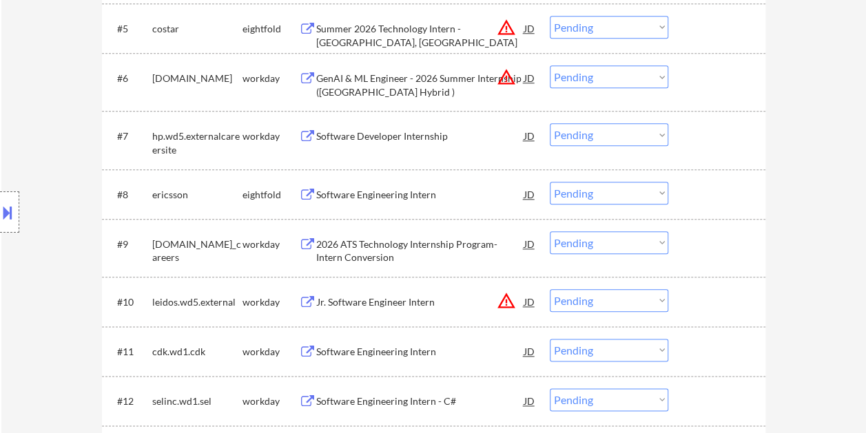
select select ""applied""
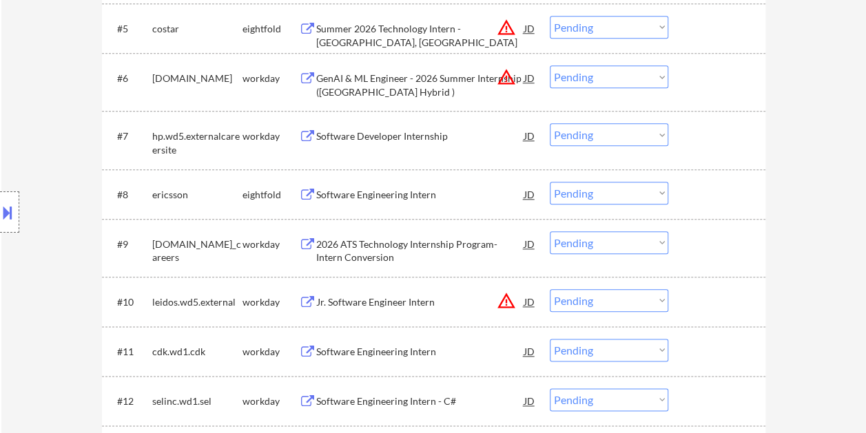
select select ""applied""
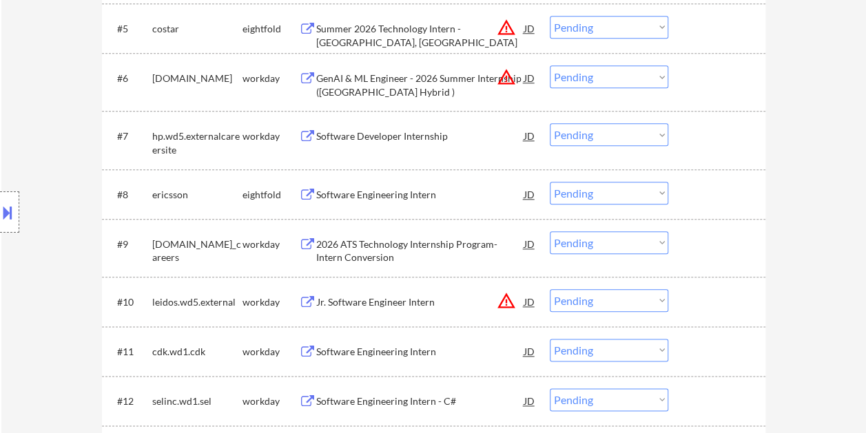
select select ""applied""
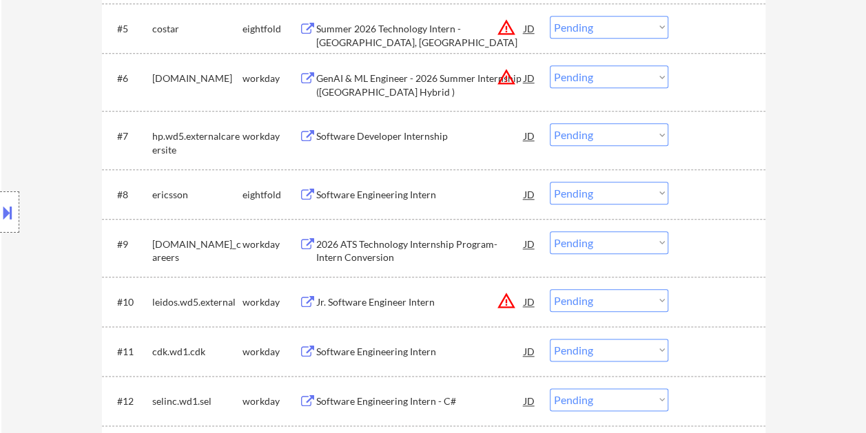
select select ""applied""
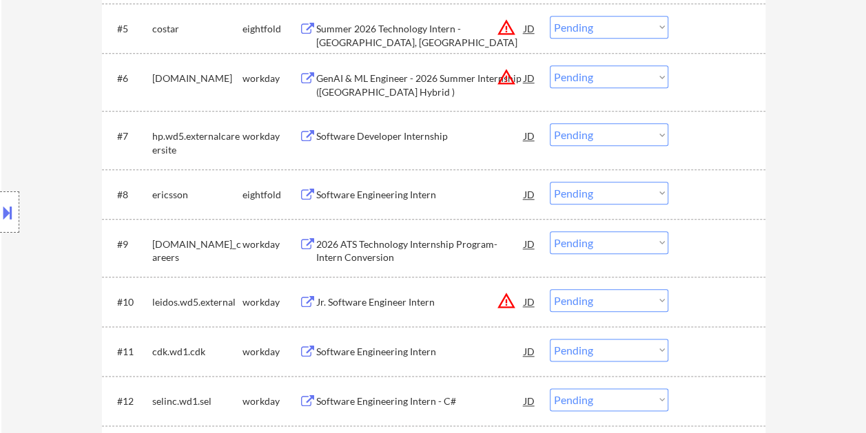
select select ""applied""
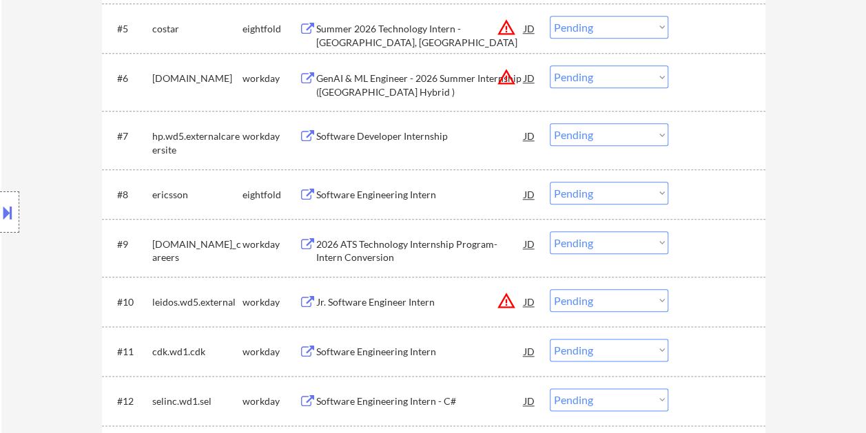
select select ""applied""
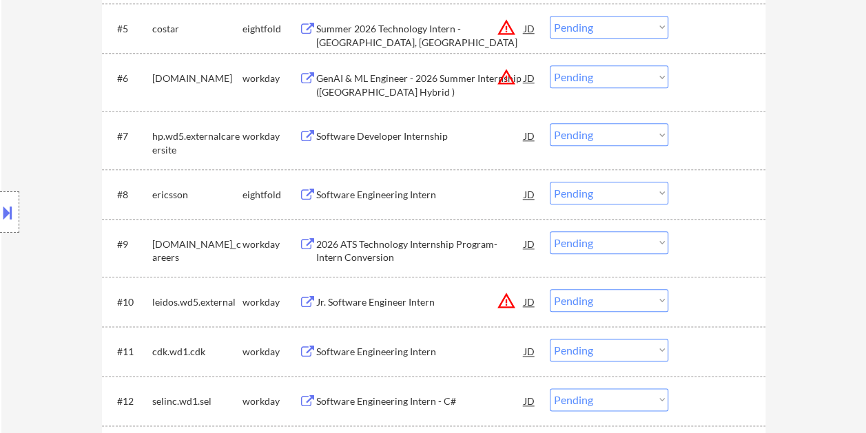
select select ""applied""
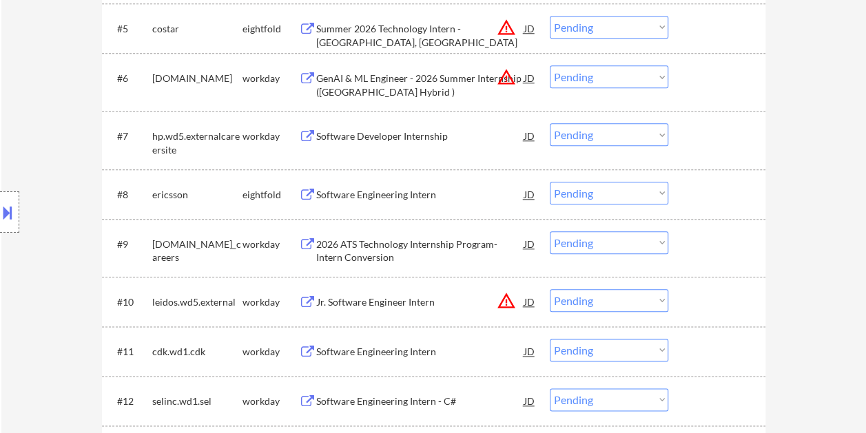
select select ""applied""
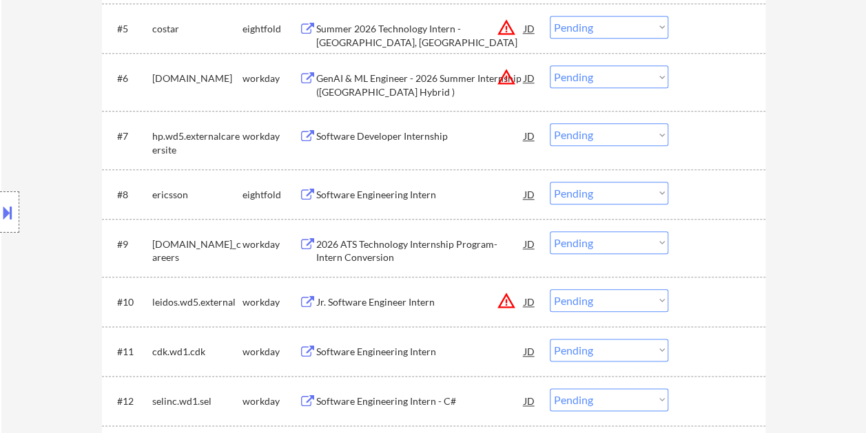
select select ""applied""
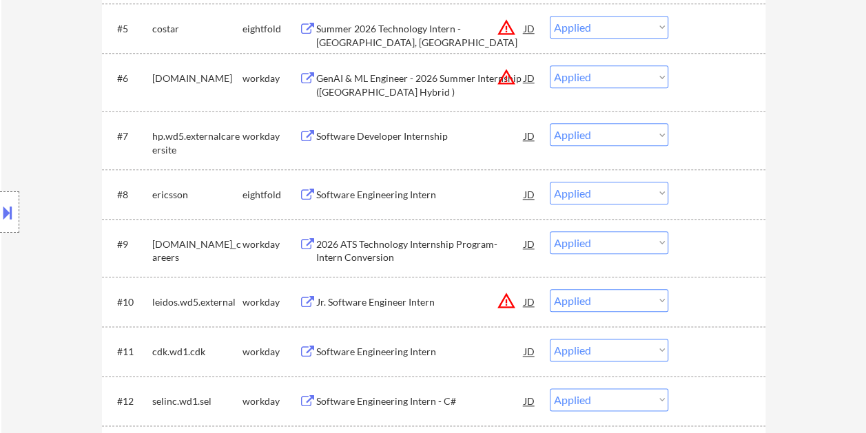
select select ""applied""
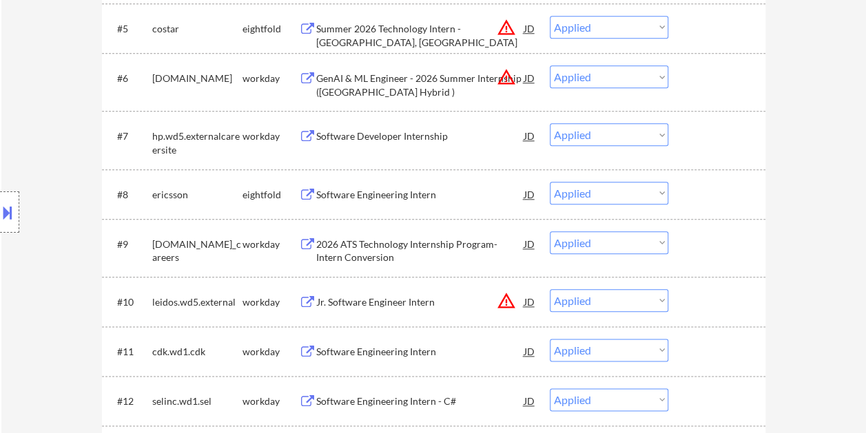
select select ""applied""
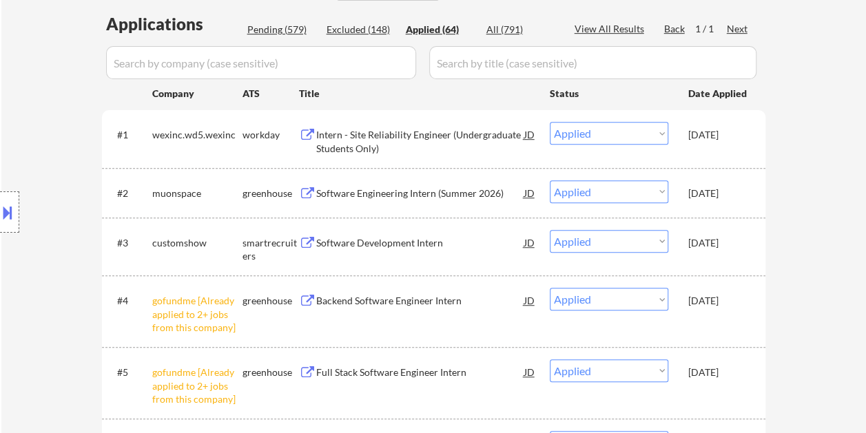
scroll to position [0, 0]
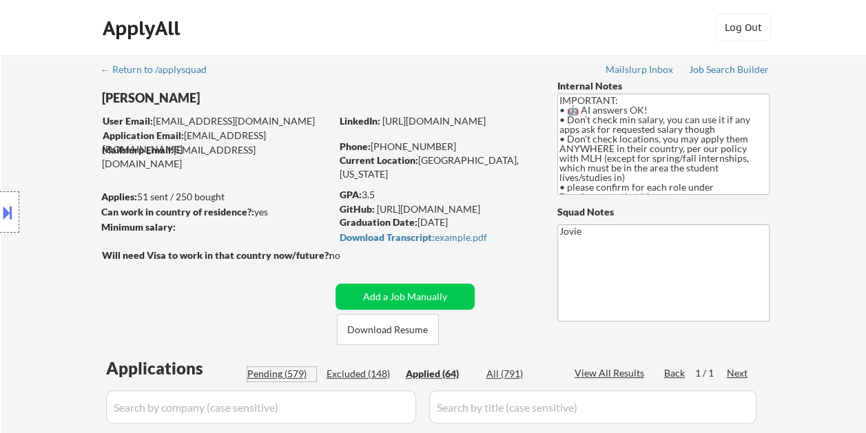
click at [290, 375] on div "Pending (579)" at bounding box center [281, 374] width 69 height 14
select select ""pending""
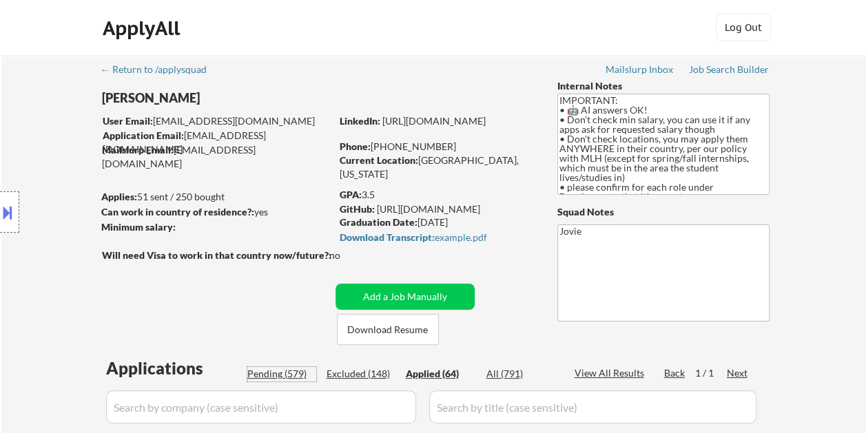
select select ""pending""
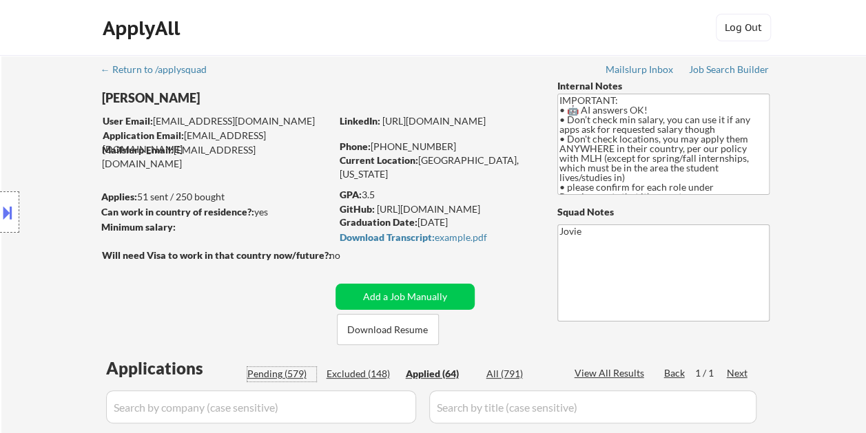
select select ""pending""
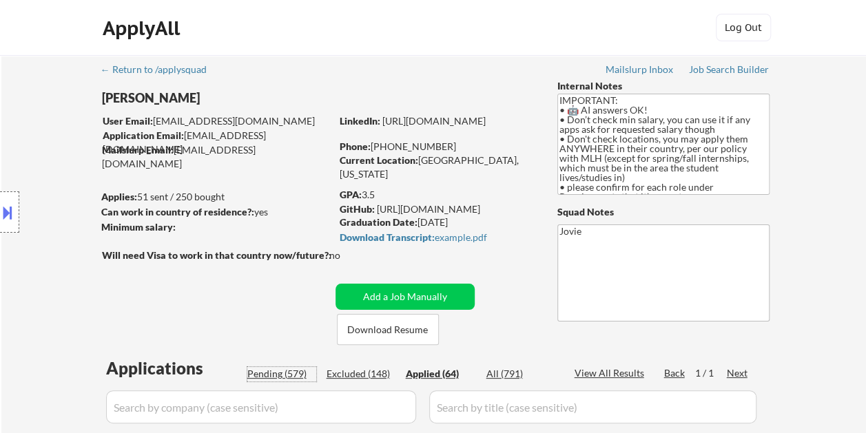
select select ""pending""
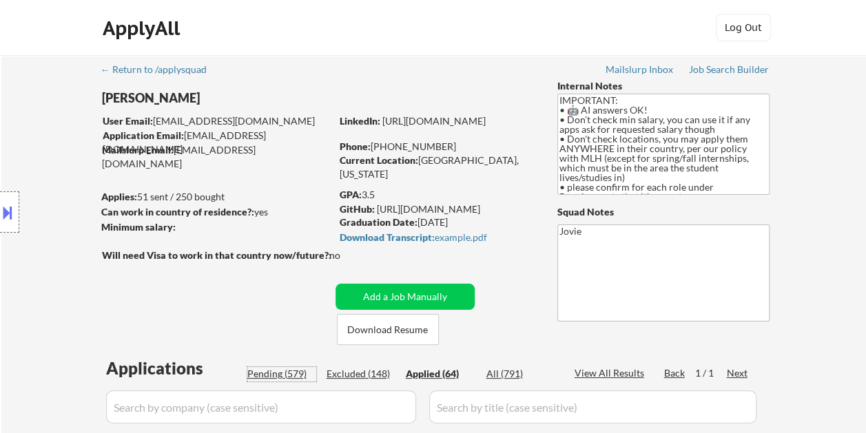
select select ""pending""
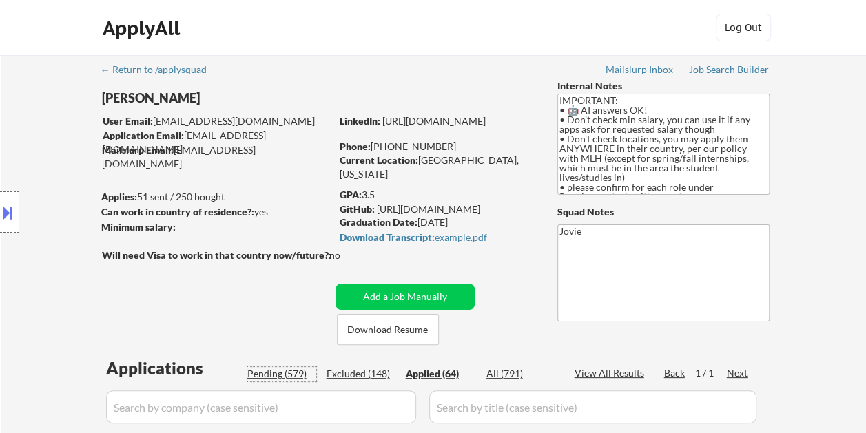
select select ""pending""
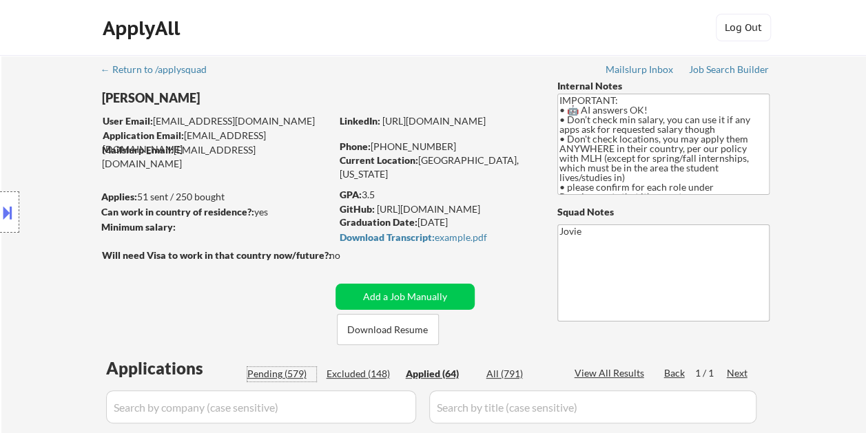
select select ""pending""
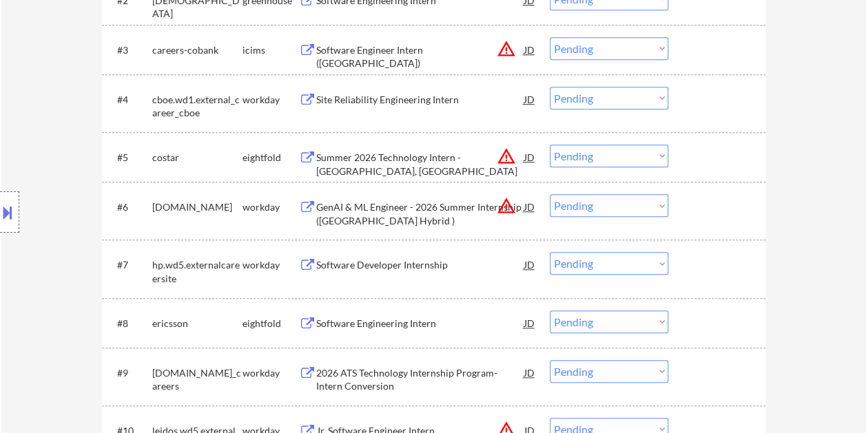
scroll to position [551, 0]
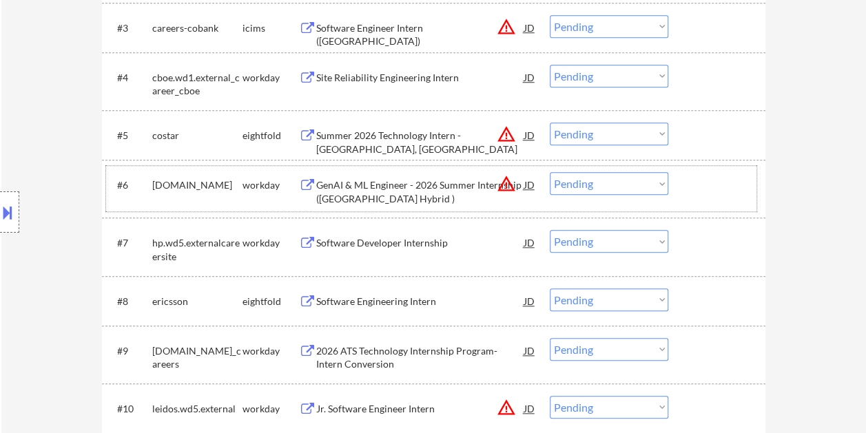
click at [704, 187] on div at bounding box center [718, 184] width 61 height 25
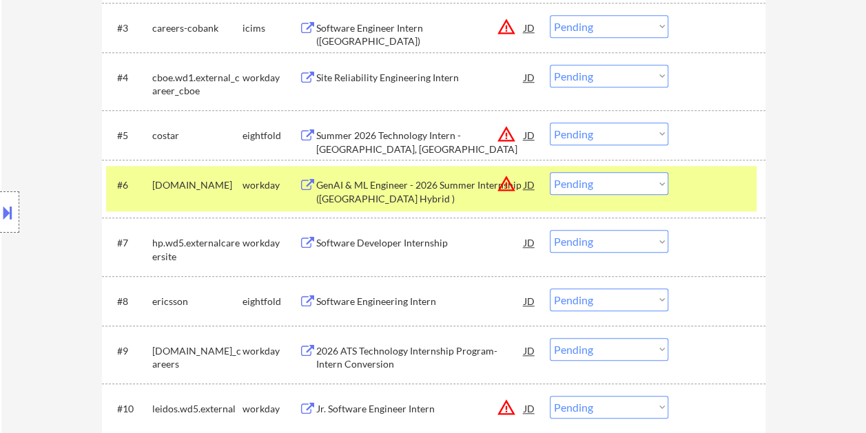
click at [712, 191] on div at bounding box center [718, 184] width 61 height 25
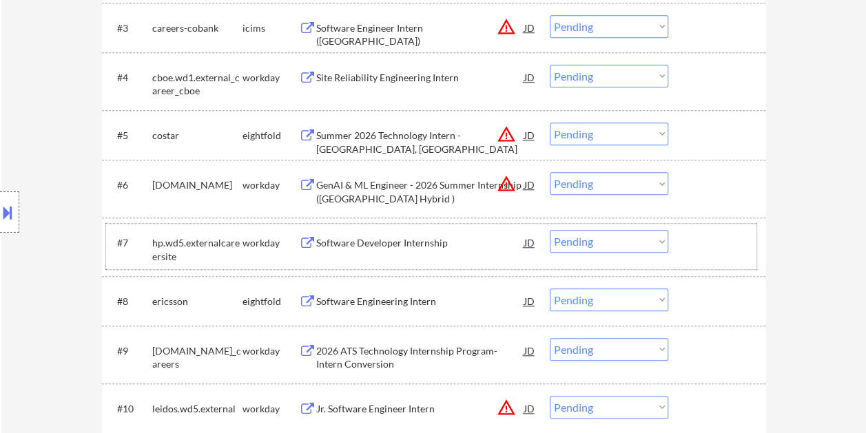
click at [697, 238] on div at bounding box center [718, 242] width 61 height 25
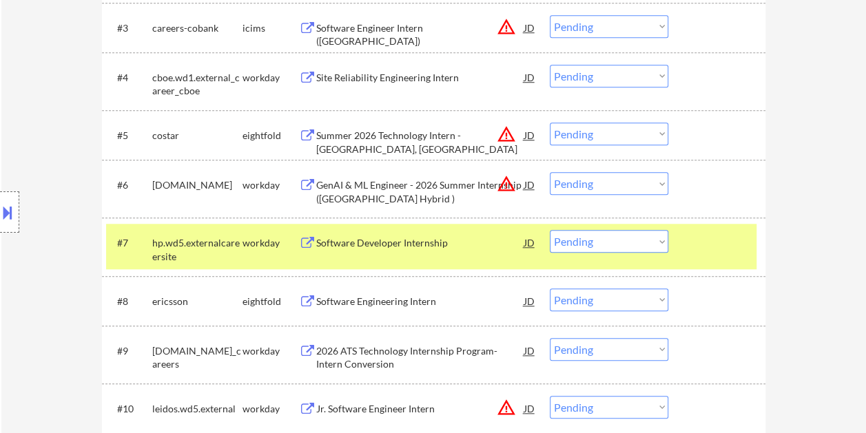
click at [698, 243] on div at bounding box center [718, 242] width 61 height 25
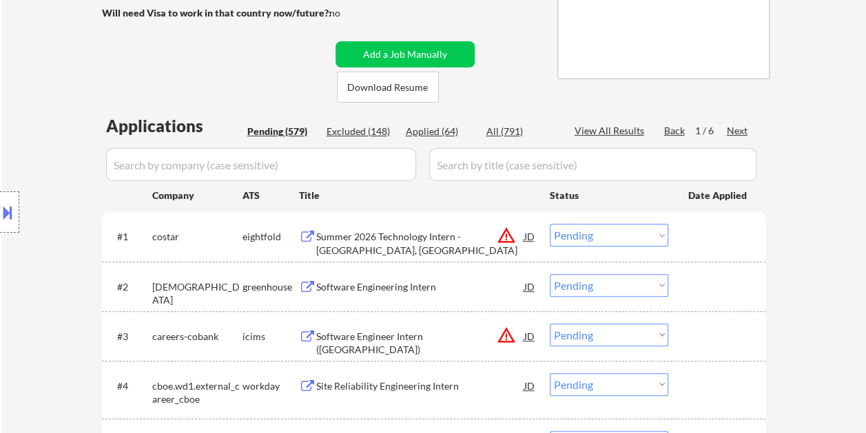
scroll to position [0, 0]
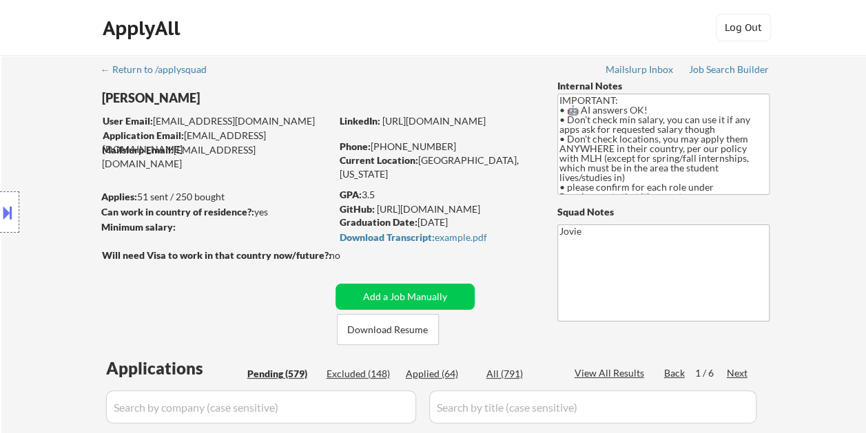
click at [737, 370] on div "Next" at bounding box center [737, 373] width 22 height 14
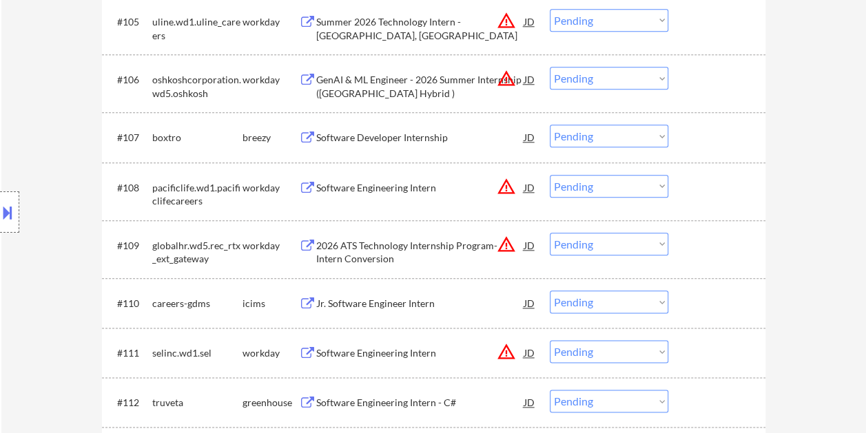
scroll to position [757, 0]
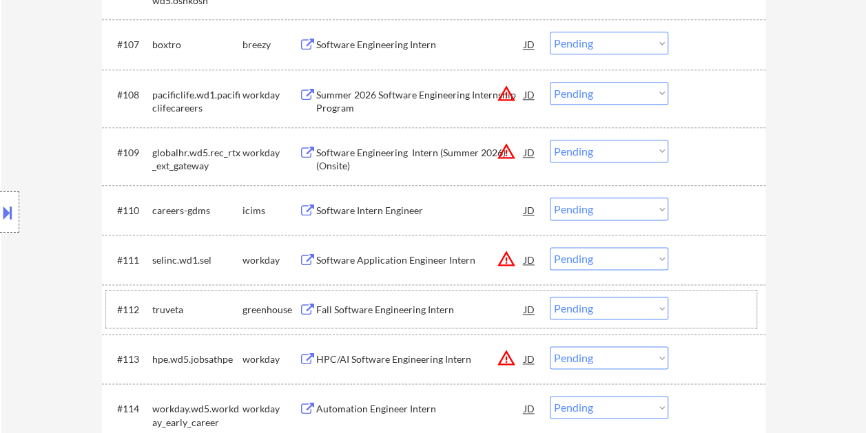
drag, startPoint x: 730, startPoint y: 312, endPoint x: 545, endPoint y: 305, distance: 184.7
click at [725, 313] on div at bounding box center [718, 309] width 61 height 25
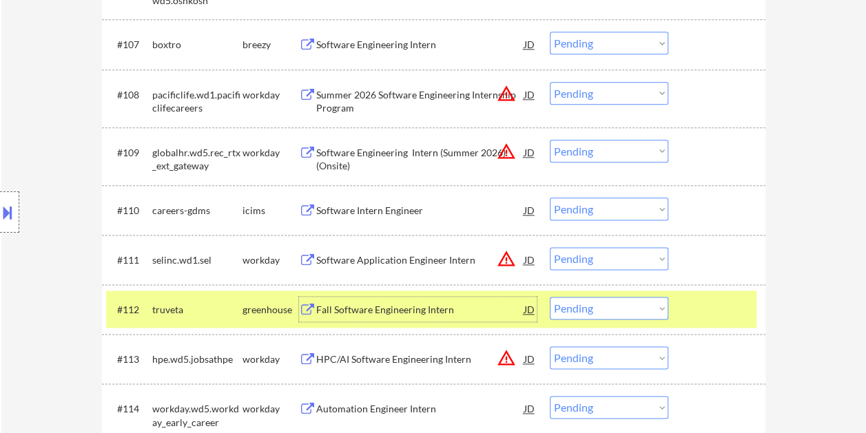
click at [488, 311] on div "Fall Software Engineering Intern" at bounding box center [420, 310] width 208 height 14
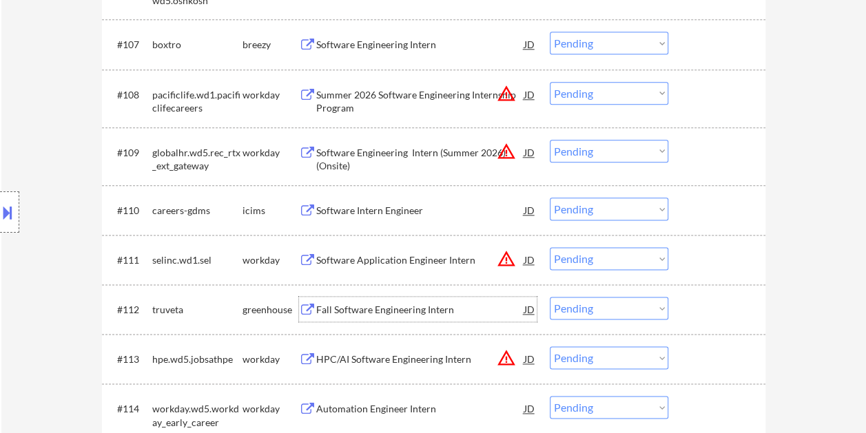
click at [689, 299] on div at bounding box center [718, 309] width 61 height 25
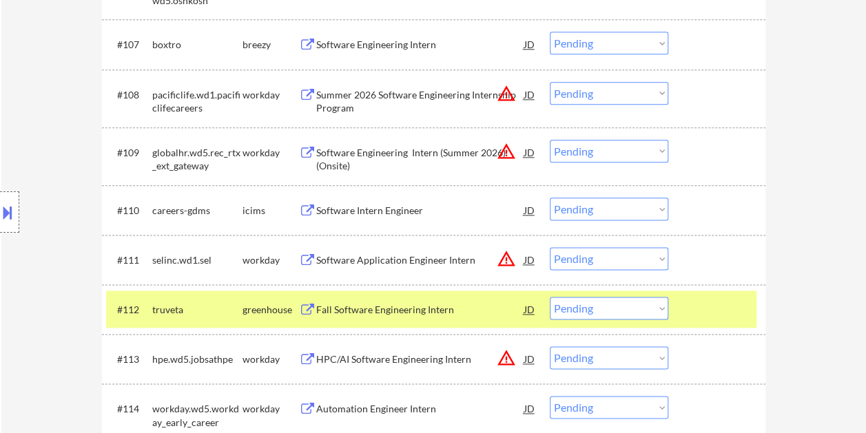
click at [640, 307] on select "Choose an option... Pending Applied Excluded (Questions) Excluded (Expired) Exc…" at bounding box center [608, 308] width 118 height 23
click at [549, 297] on select "Choose an option... Pending Applied Excluded (Questions) Excluded (Expired) Exc…" at bounding box center [608, 308] width 118 height 23
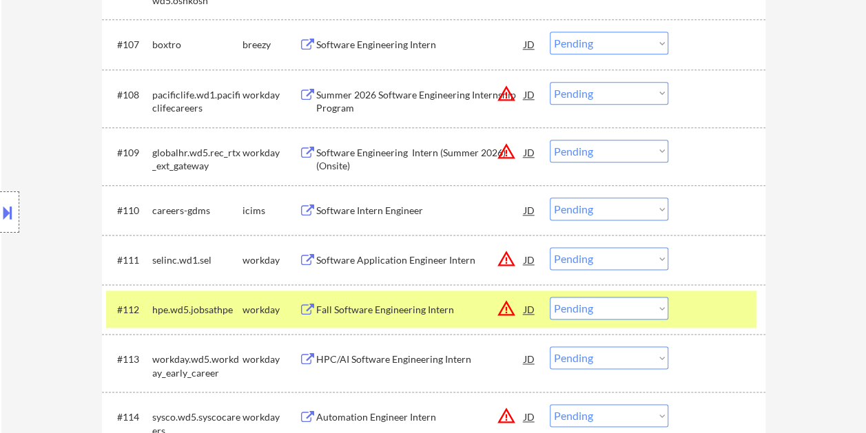
click at [687, 316] on div "#112 hpe.wd5.jobsathpe workday Fall Software Engineering Intern JD warning_ambe…" at bounding box center [431, 309] width 650 height 37
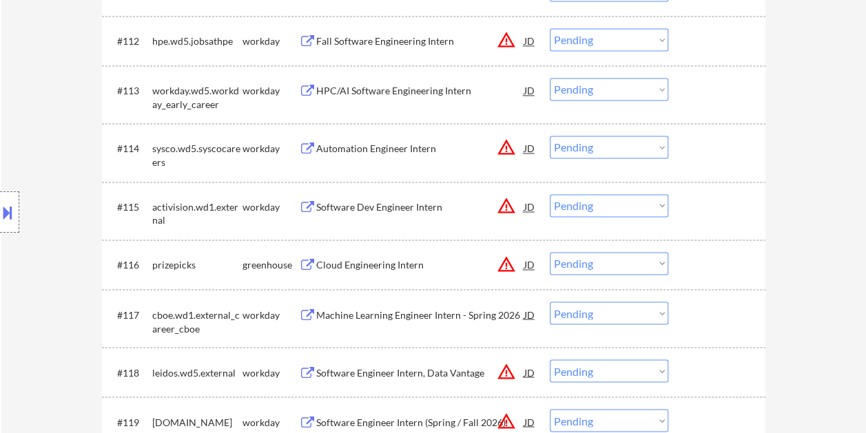
scroll to position [1033, 0]
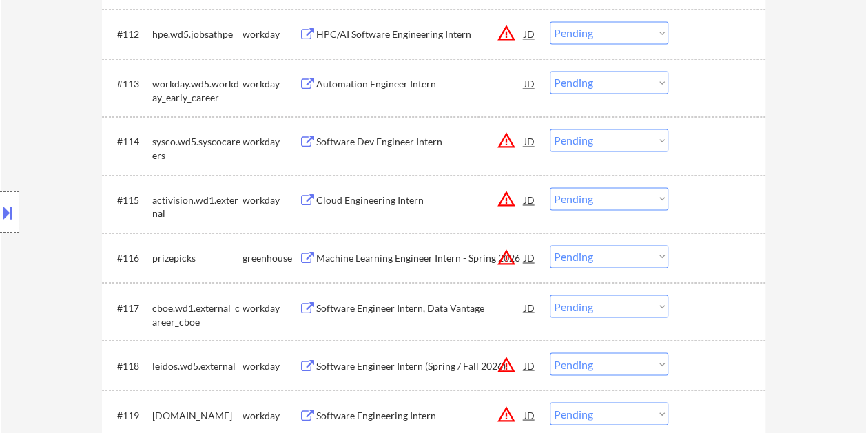
click at [692, 266] on div at bounding box center [718, 257] width 61 height 25
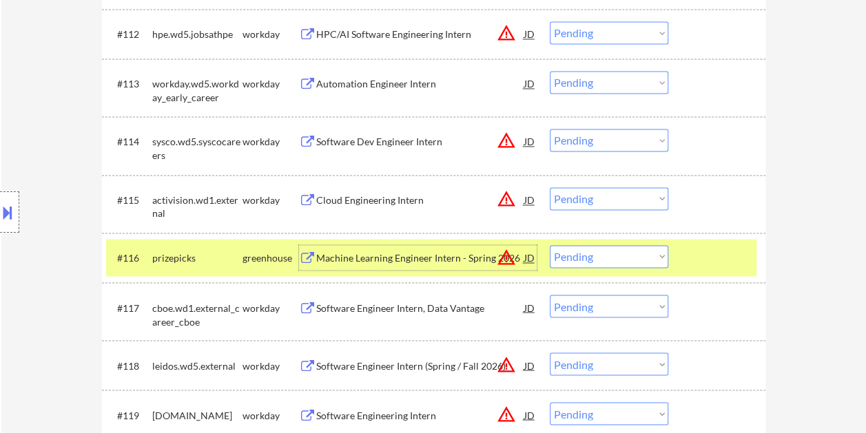
click at [436, 253] on div "Machine Learning Engineer Intern - Spring 2026" at bounding box center [420, 258] width 208 height 14
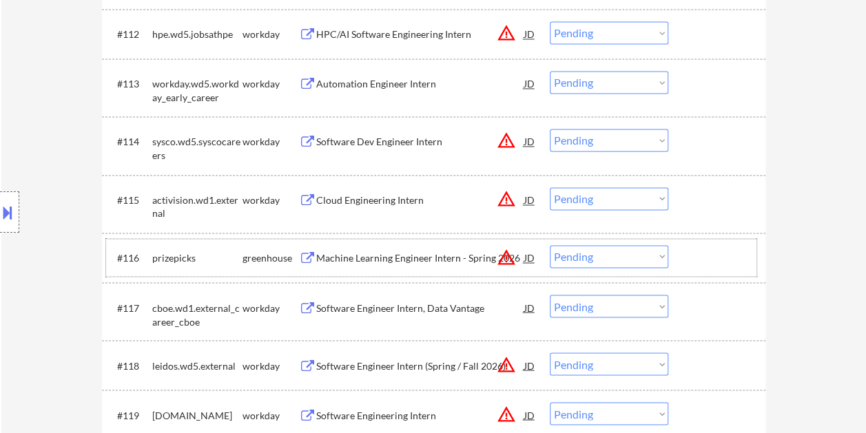
click at [701, 255] on div at bounding box center [718, 257] width 61 height 25
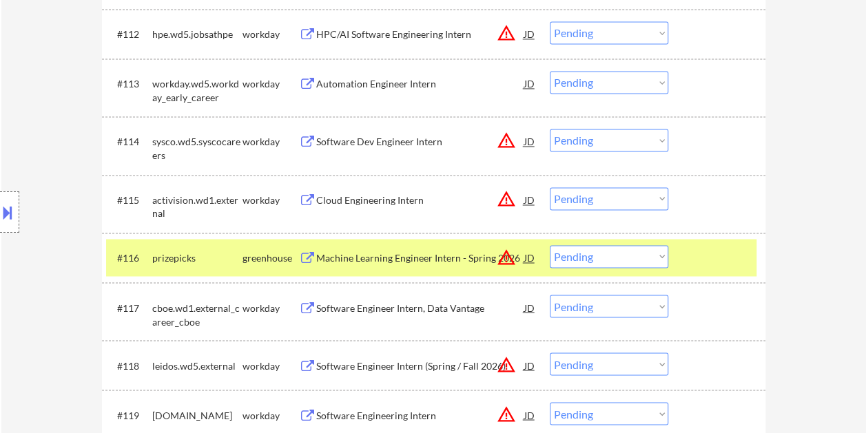
click at [649, 255] on select "Choose an option... Pending Applied Excluded (Questions) Excluded (Expired) Exc…" at bounding box center [608, 256] width 118 height 23
click at [549, 245] on select "Choose an option... Pending Applied Excluded (Questions) Excluded (Expired) Exc…" at bounding box center [608, 256] width 118 height 23
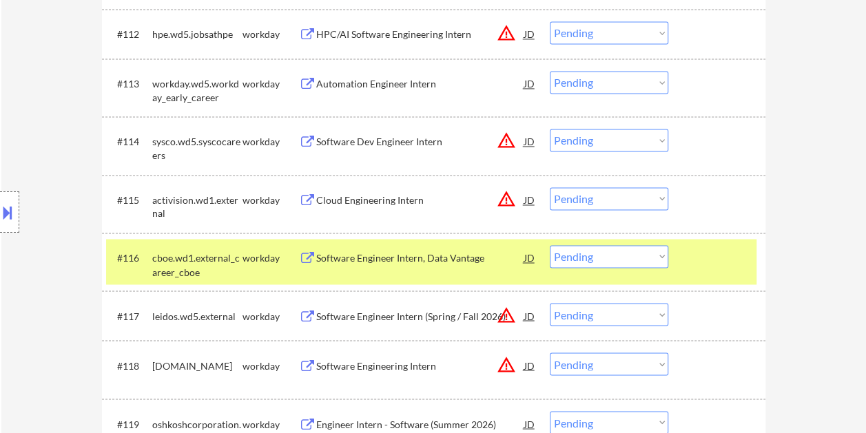
click at [695, 260] on div at bounding box center [718, 257] width 61 height 25
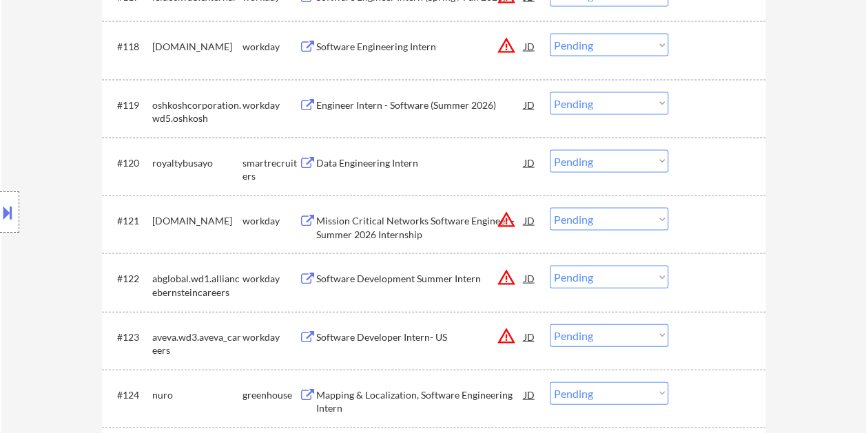
scroll to position [1377, 0]
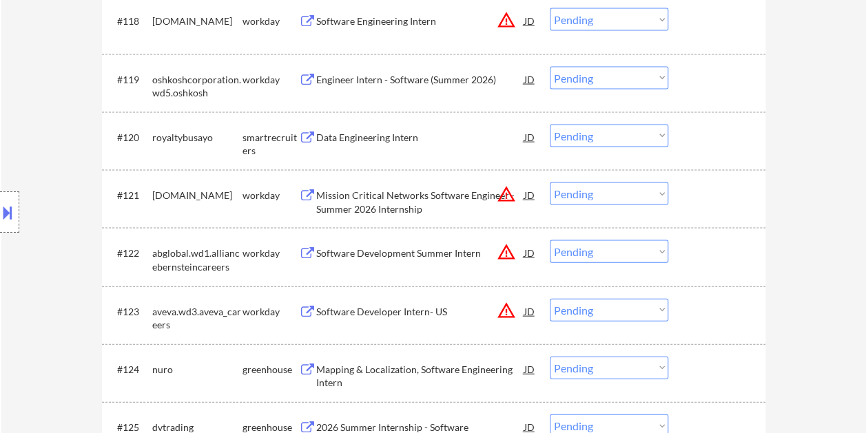
click at [691, 125] on div at bounding box center [718, 137] width 61 height 25
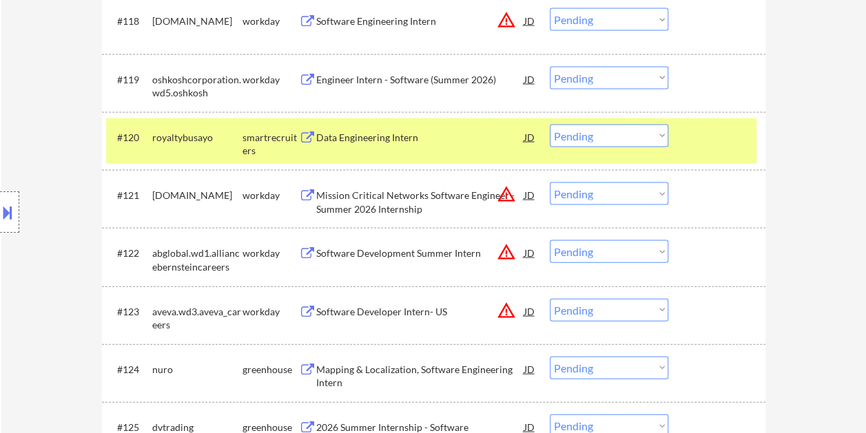
click at [479, 123] on div "#120 royaltybusayo smartrecruiters Data Engineering Intern JD warning_amber Cho…" at bounding box center [431, 140] width 650 height 45
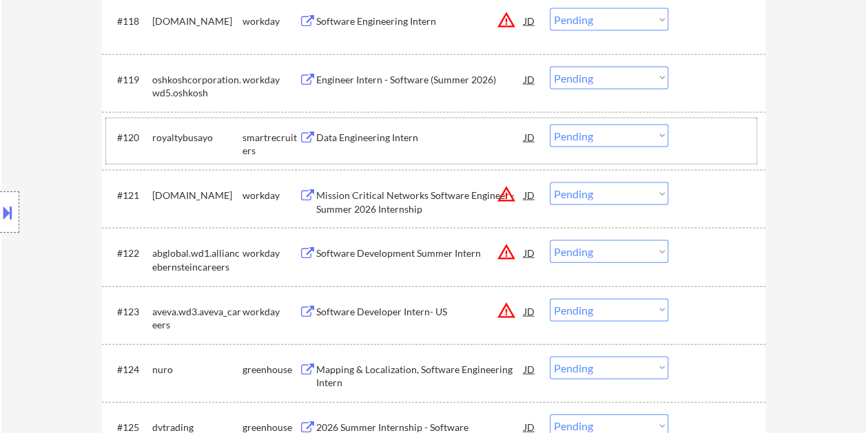
drag, startPoint x: 718, startPoint y: 142, endPoint x: 585, endPoint y: 144, distance: 132.2
click at [713, 140] on div at bounding box center [718, 137] width 61 height 25
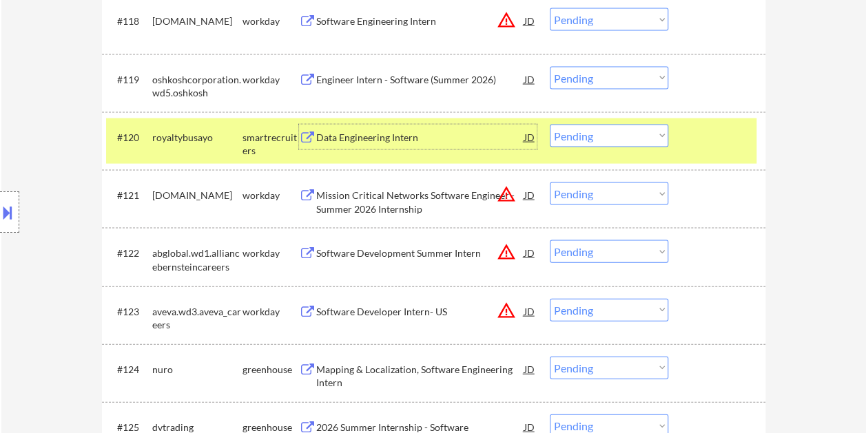
click at [465, 127] on div "Data Engineering Intern" at bounding box center [420, 137] width 208 height 25
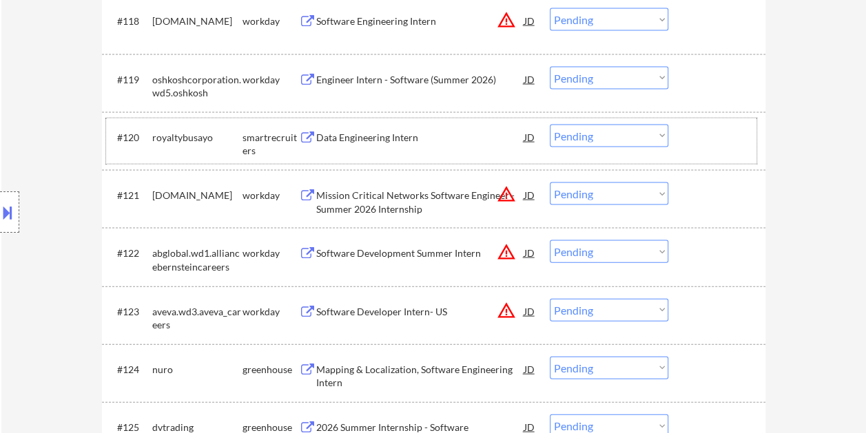
drag, startPoint x: 722, startPoint y: 125, endPoint x: 664, endPoint y: 138, distance: 58.8
click at [722, 125] on div at bounding box center [718, 137] width 61 height 25
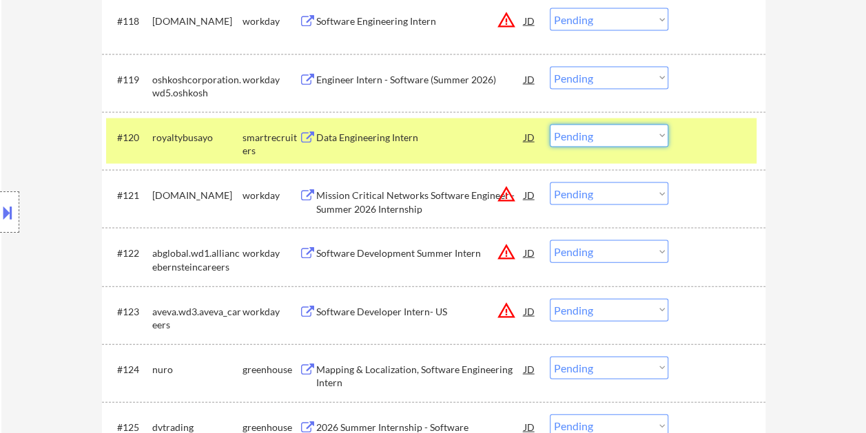
click at [653, 142] on select "Choose an option... Pending Applied Excluded (Questions) Excluded (Expired) Exc…" at bounding box center [608, 136] width 118 height 23
click at [549, 125] on select "Choose an option... Pending Applied Excluded (Questions) Excluded (Expired) Exc…" at bounding box center [608, 136] width 118 height 23
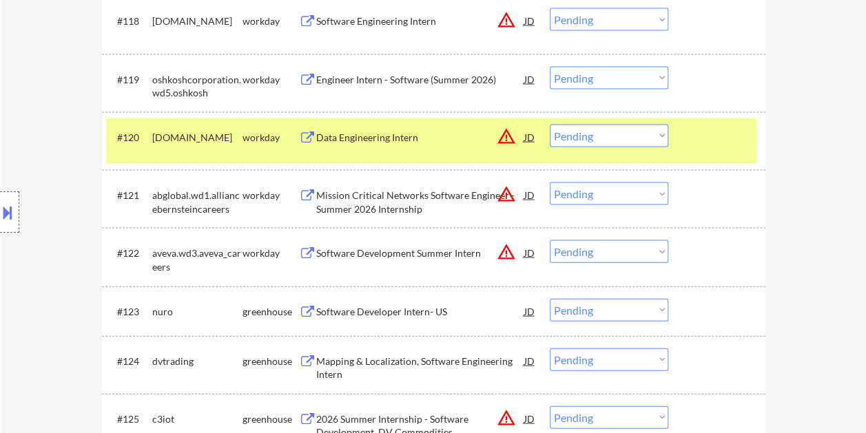
click at [691, 136] on div at bounding box center [718, 137] width 61 height 25
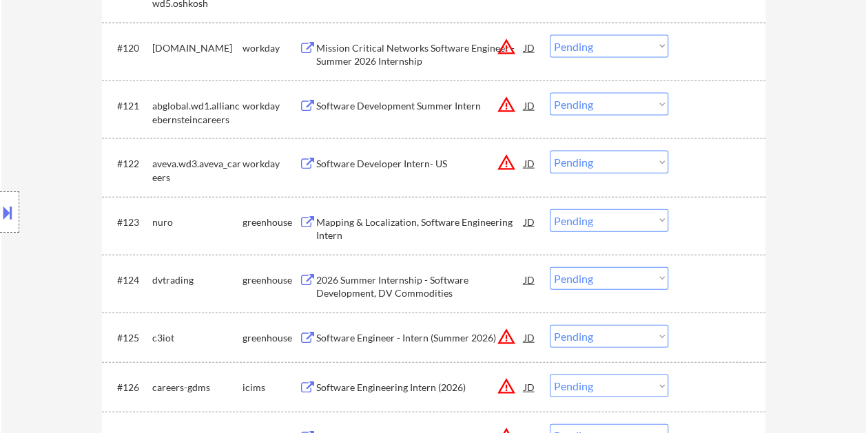
scroll to position [1515, 0]
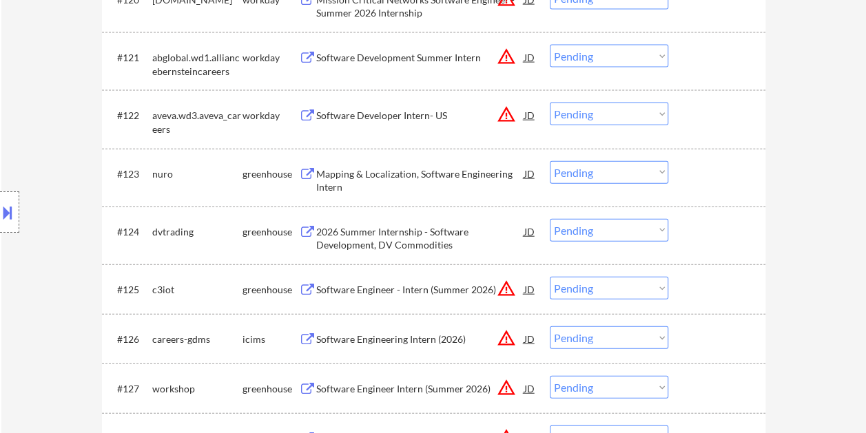
click at [712, 165] on div at bounding box center [718, 173] width 61 height 25
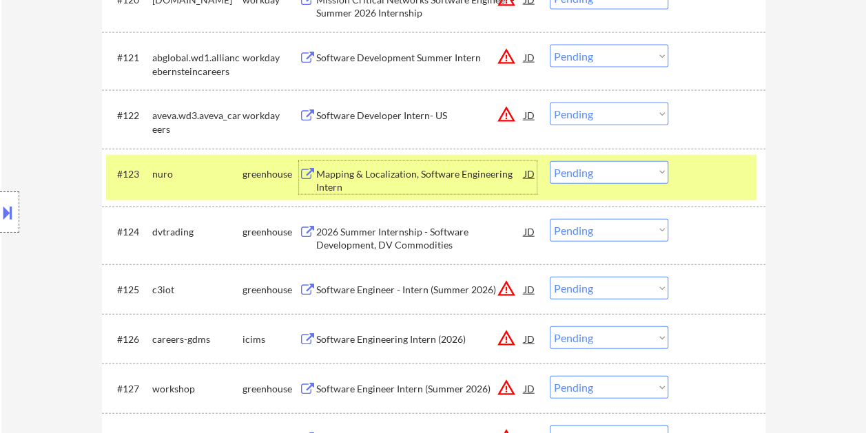
click at [406, 180] on div "Mapping & Localization, Software Engineering Intern" at bounding box center [420, 180] width 208 height 27
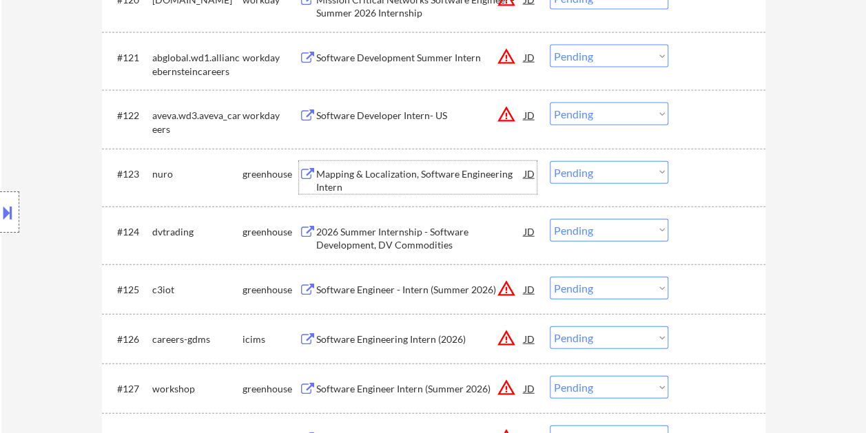
drag, startPoint x: 723, startPoint y: 191, endPoint x: 660, endPoint y: 178, distance: 64.7
click at [719, 191] on div "#123 nuro greenhouse Mapping & Localization, Software Engineering Intern JD war…" at bounding box center [431, 177] width 650 height 45
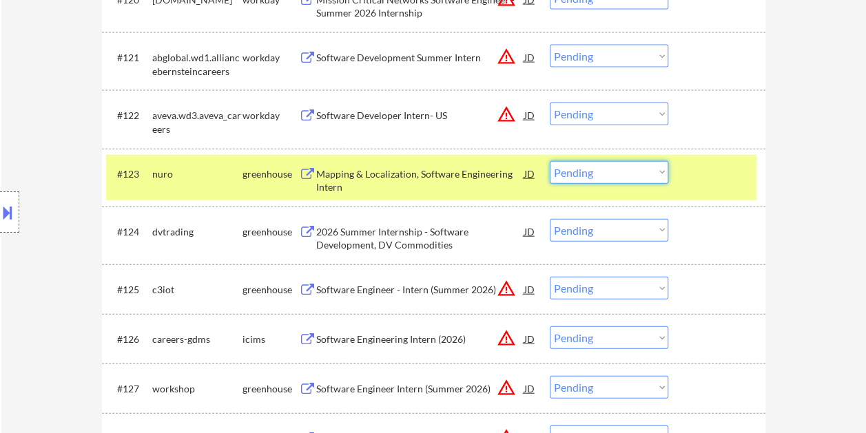
click at [656, 176] on select "Choose an option... Pending Applied Excluded (Questions) Excluded (Expired) Exc…" at bounding box center [608, 172] width 118 height 23
click at [549, 161] on select "Choose an option... Pending Applied Excluded (Questions) Excluded (Expired) Exc…" at bounding box center [608, 172] width 118 height 23
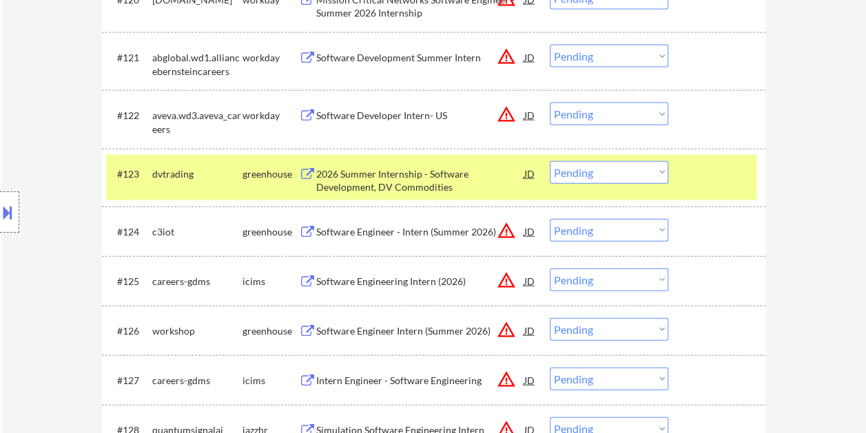
click at [712, 183] on div at bounding box center [718, 173] width 61 height 25
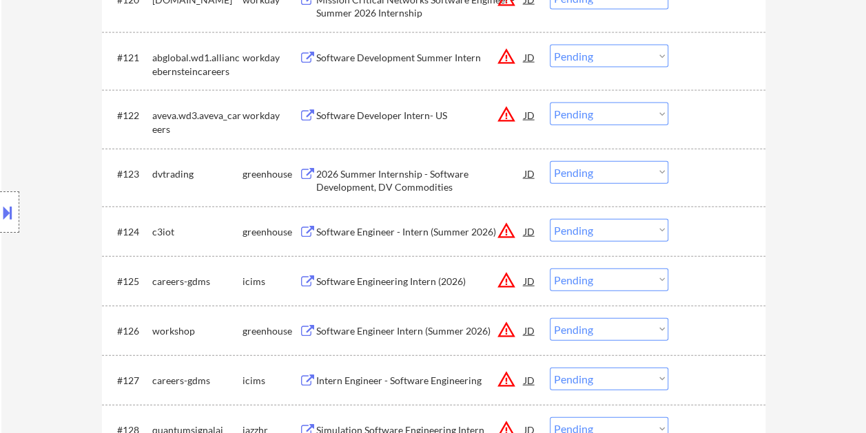
click at [709, 174] on div at bounding box center [718, 173] width 61 height 25
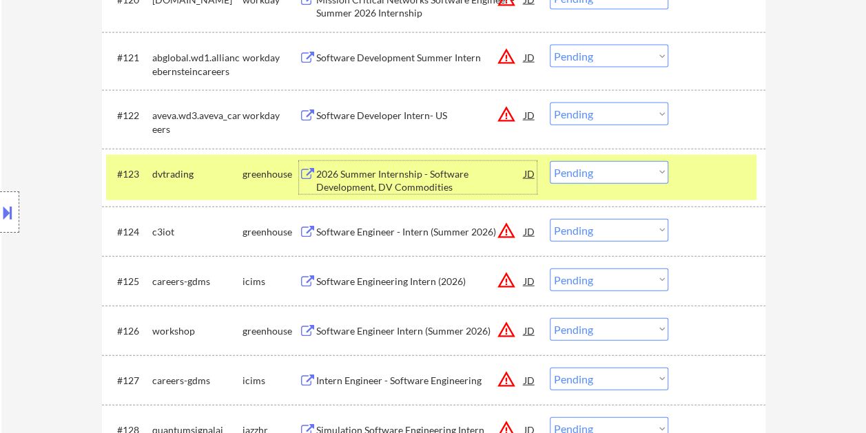
click at [357, 180] on div "2026 Summer Internship - Software Development, DV Commodities" at bounding box center [420, 180] width 208 height 27
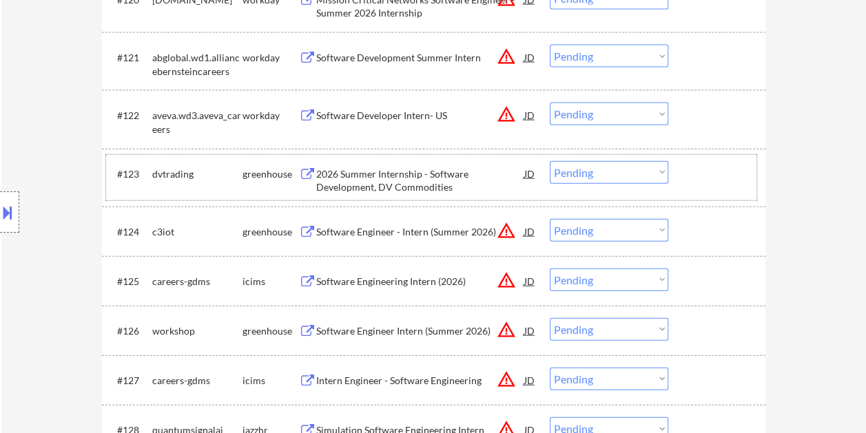
drag, startPoint x: 673, startPoint y: 176, endPoint x: 645, endPoint y: 176, distance: 28.9
click at [673, 176] on div "#123 dvtrading greenhouse 2026 Summer Internship - Software Development, DV Com…" at bounding box center [431, 177] width 650 height 45
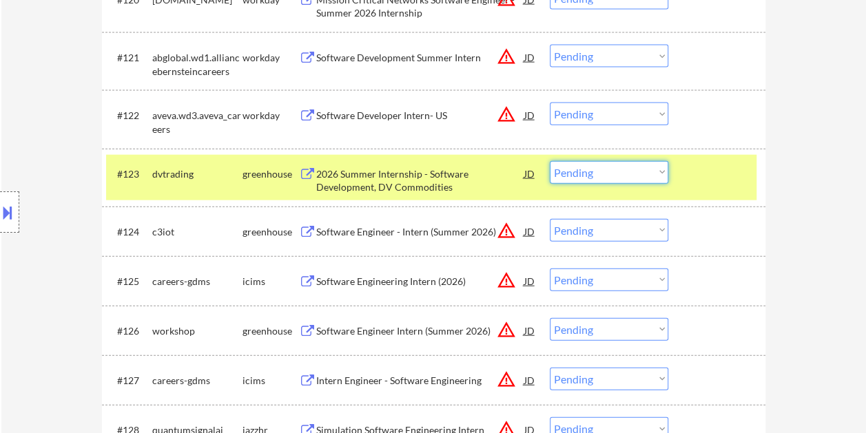
click at [635, 175] on select "Choose an option... Pending Applied Excluded (Questions) Excluded (Expired) Exc…" at bounding box center [608, 172] width 118 height 23
click at [549, 161] on select "Choose an option... Pending Applied Excluded (Questions) Excluded (Expired) Exc…" at bounding box center [608, 172] width 118 height 23
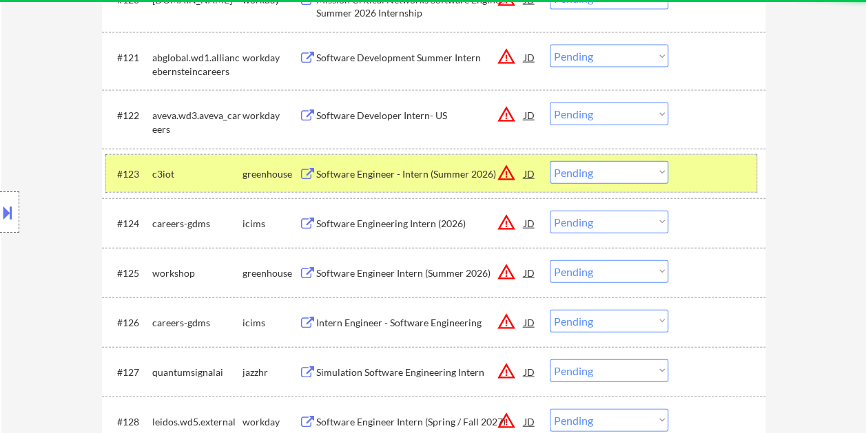
click at [705, 172] on div at bounding box center [718, 173] width 61 height 25
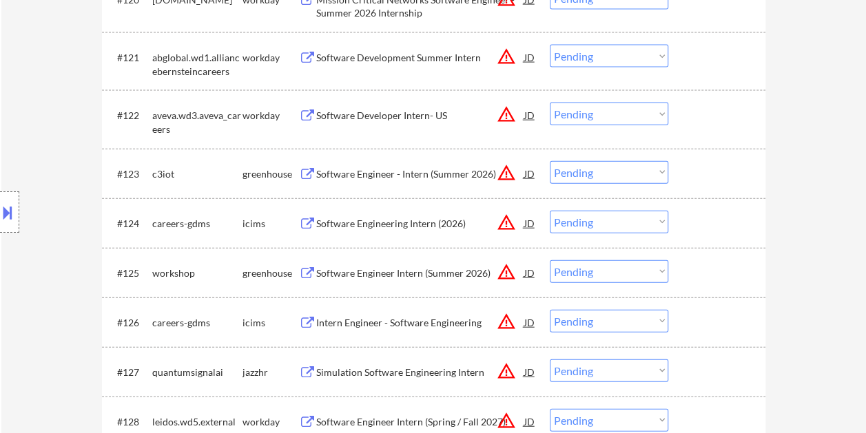
drag, startPoint x: 687, startPoint y: 174, endPoint x: 517, endPoint y: 171, distance: 170.1
click at [688, 174] on div at bounding box center [718, 173] width 61 height 25
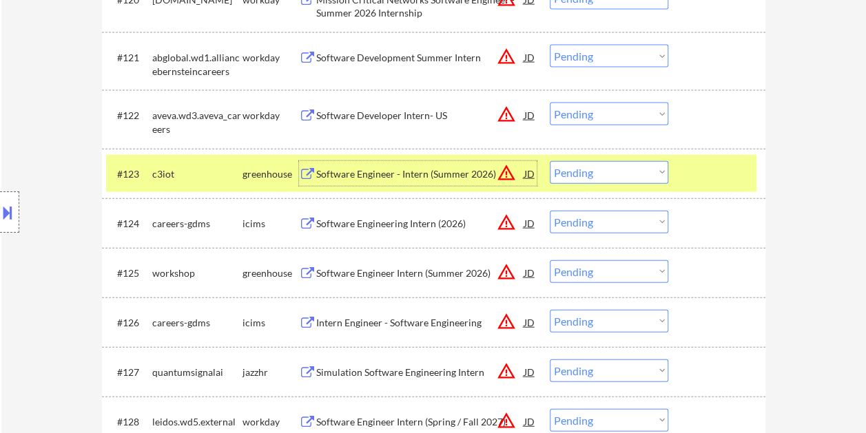
click at [365, 164] on div "Software Engineer - Intern (Summer 2026)" at bounding box center [420, 173] width 208 height 25
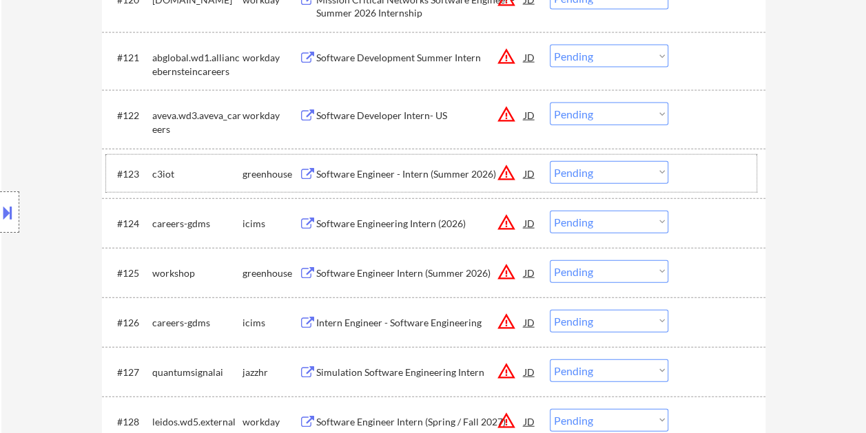
click at [691, 178] on div at bounding box center [718, 173] width 61 height 25
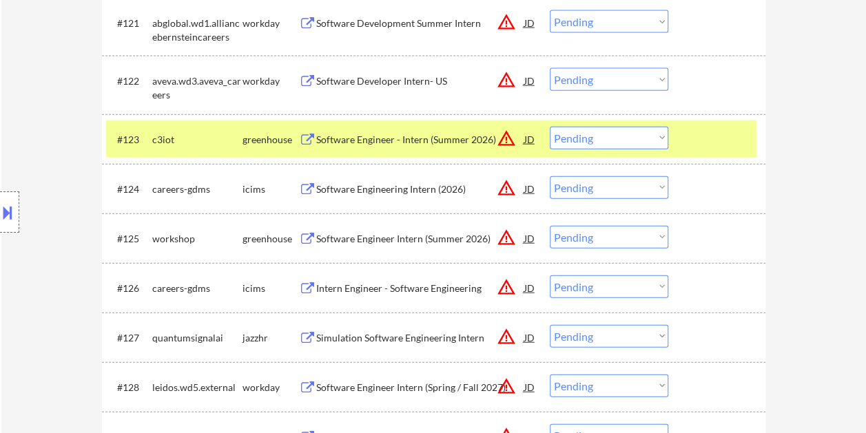
scroll to position [1610, 0]
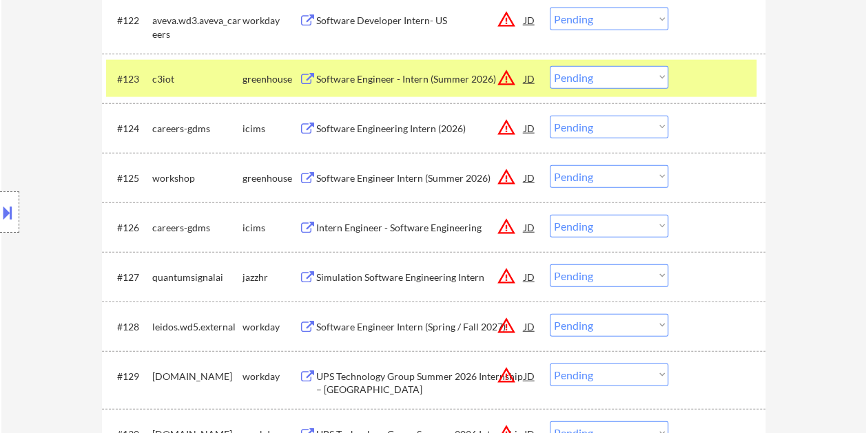
click at [611, 74] on select "Choose an option... Pending Applied Excluded (Questions) Excluded (Expired) Exc…" at bounding box center [608, 77] width 118 height 23
click at [549, 66] on select "Choose an option... Pending Applied Excluded (Questions) Excluded (Expired) Exc…" at bounding box center [608, 77] width 118 height 23
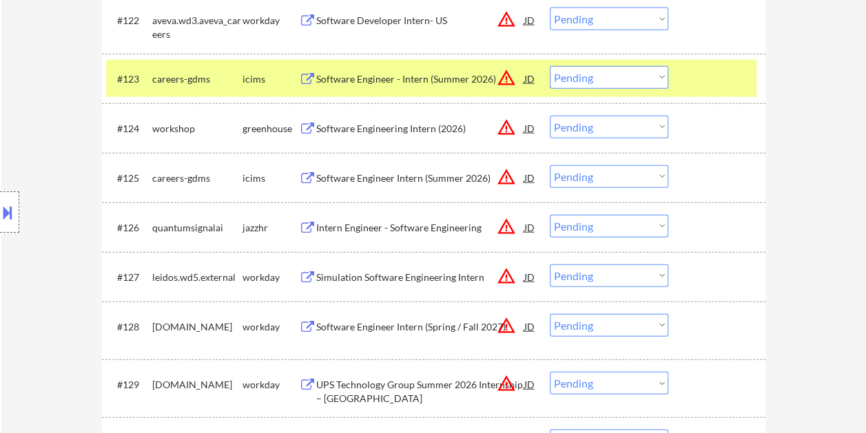
click at [678, 90] on div "#123 careers-gdms icims Software Engineer - Intern (Summer 2026) JD warning_amb…" at bounding box center [431, 78] width 650 height 37
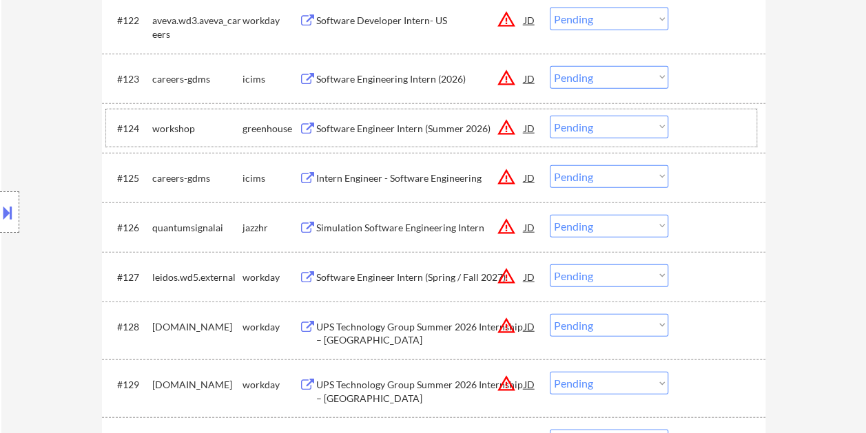
drag, startPoint x: 706, startPoint y: 126, endPoint x: 668, endPoint y: 128, distance: 38.6
click at [704, 127] on div at bounding box center [718, 128] width 61 height 25
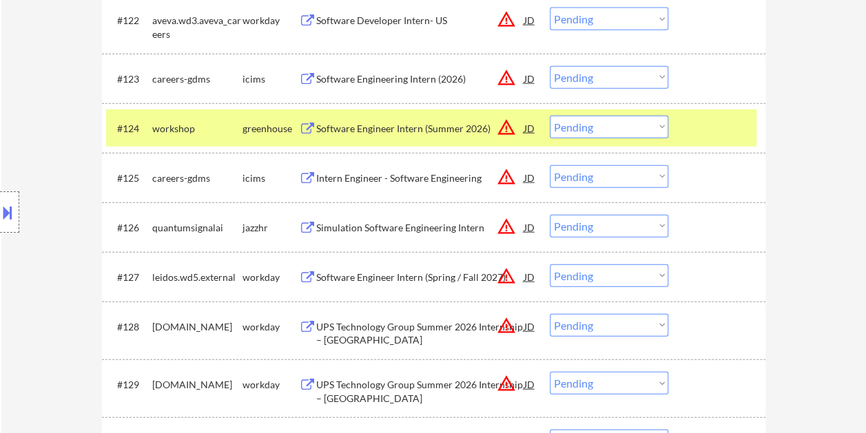
click at [409, 121] on div "Software Engineer Intern (Summer 2026)" at bounding box center [420, 128] width 208 height 25
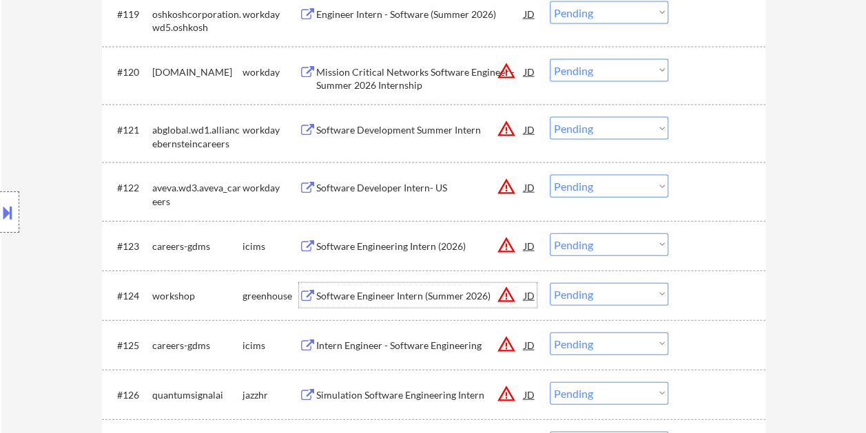
scroll to position [1472, 0]
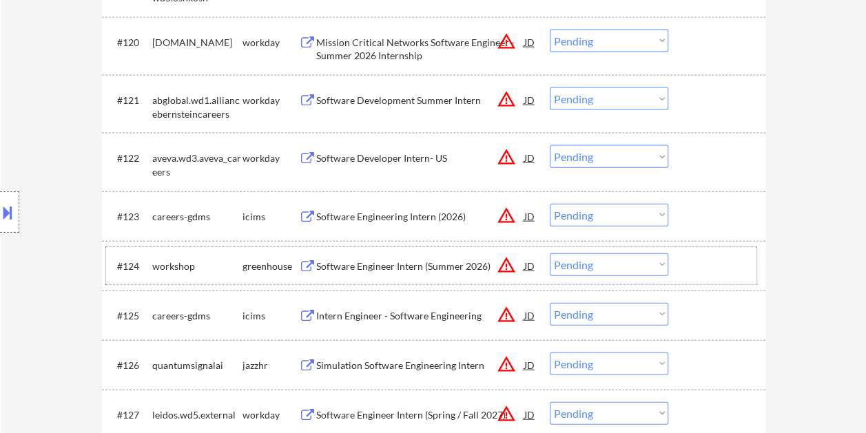
drag, startPoint x: 705, startPoint y: 273, endPoint x: 668, endPoint y: 270, distance: 37.3
click at [704, 273] on div at bounding box center [718, 265] width 61 height 25
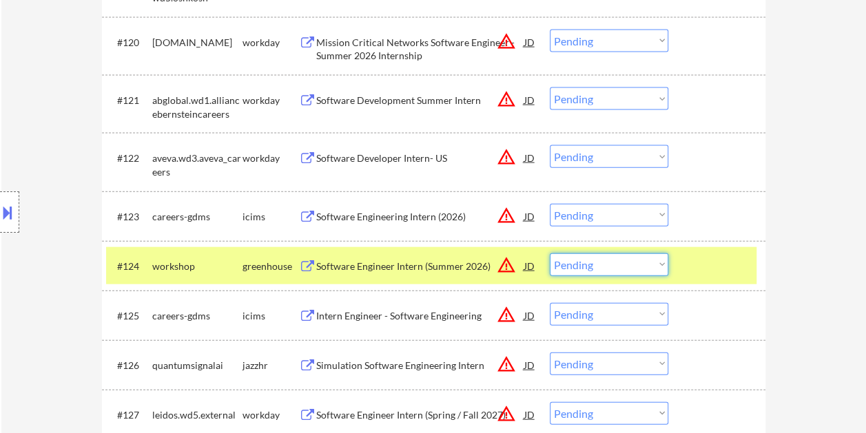
click at [635, 270] on select "Choose an option... Pending Applied Excluded (Questions) Excluded (Expired) Exc…" at bounding box center [608, 264] width 118 height 23
click at [655, 258] on select "Choose an option... Pending Applied Excluded (Questions) Excluded (Expired) Exc…" at bounding box center [608, 264] width 118 height 23
click at [654, 258] on select "Choose an option... Pending Applied Excluded (Questions) Excluded (Expired) Exc…" at bounding box center [608, 264] width 118 height 23
click at [549, 253] on select "Choose an option... Pending Applied Excluded (Questions) Excluded (Expired) Exc…" at bounding box center [608, 264] width 118 height 23
click at [687, 271] on div "#124 careers-gdms icims Software Engineer Intern (Summer 2026) JD warning_amber…" at bounding box center [431, 265] width 650 height 37
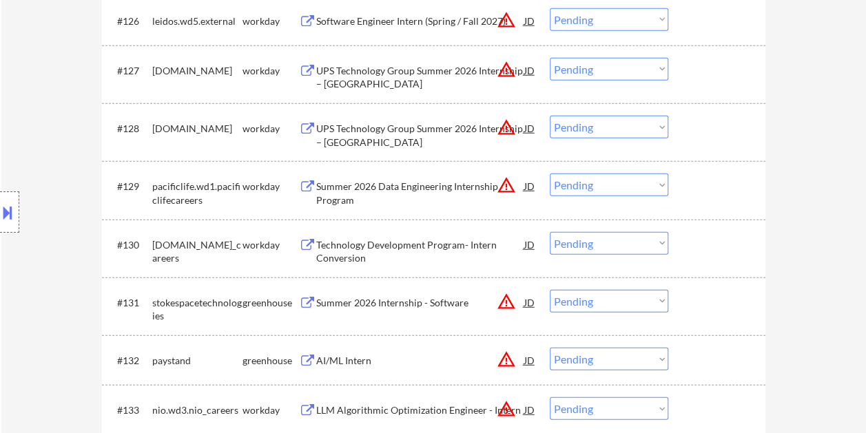
scroll to position [1885, 0]
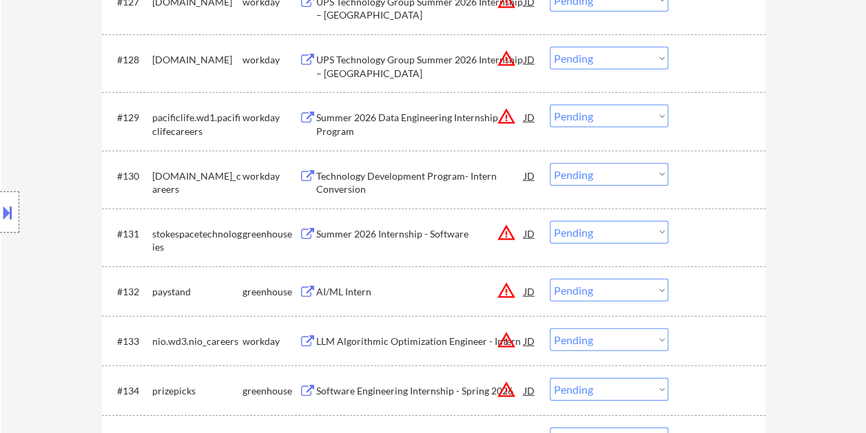
drag, startPoint x: 722, startPoint y: 285, endPoint x: 711, endPoint y: 289, distance: 11.8
click at [721, 286] on div at bounding box center [718, 291] width 61 height 25
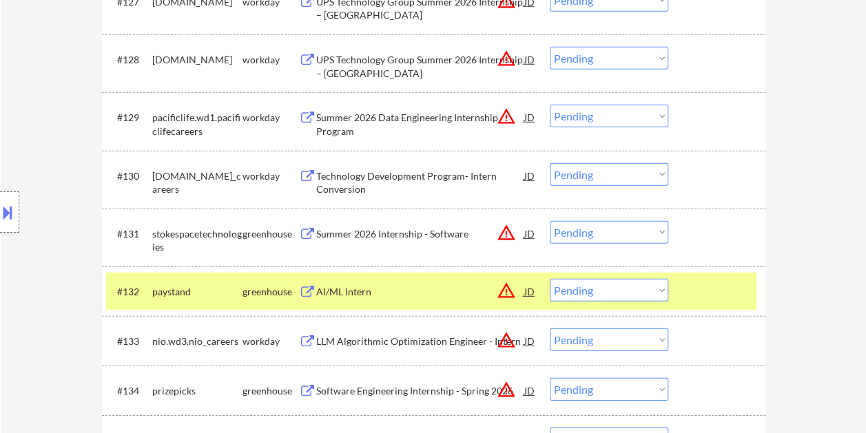
click at [452, 286] on div "AI/ML Intern" at bounding box center [420, 292] width 208 height 14
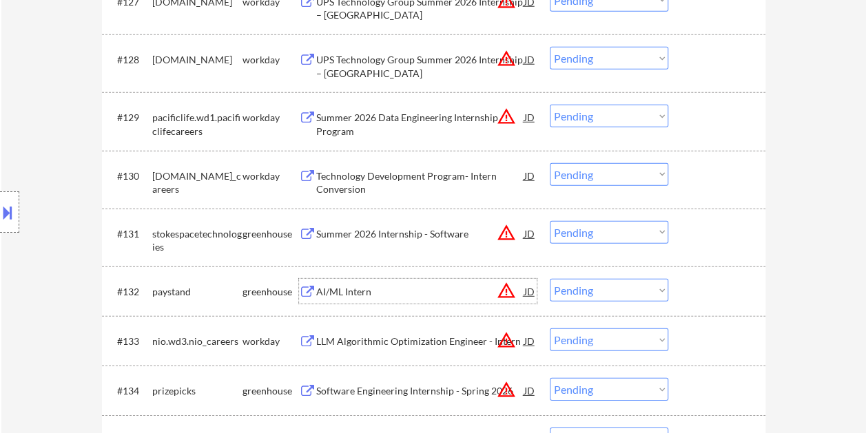
click at [710, 292] on div at bounding box center [718, 291] width 61 height 25
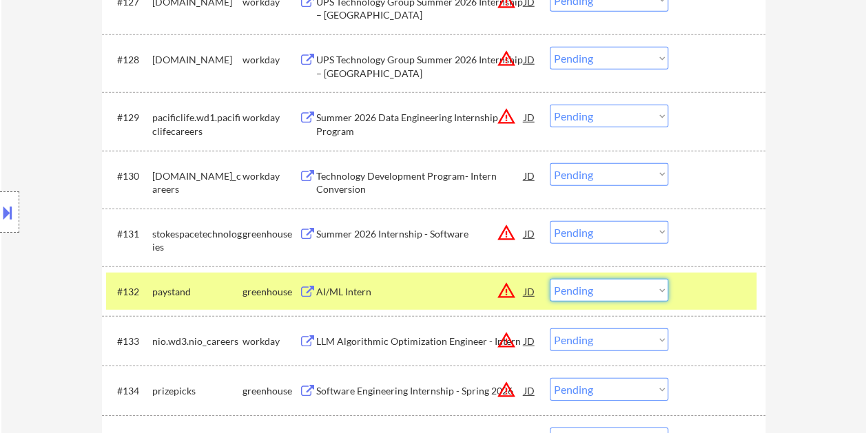
click at [635, 289] on select "Choose an option... Pending Applied Excluded (Questions) Excluded (Expired) Exc…" at bounding box center [608, 290] width 118 height 23
click at [549, 279] on select "Choose an option... Pending Applied Excluded (Questions) Excluded (Expired) Exc…" at bounding box center [608, 290] width 118 height 23
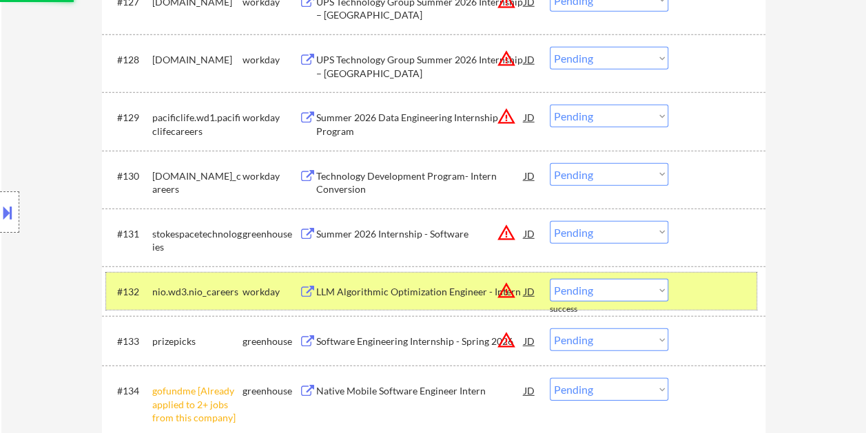
click at [732, 288] on div at bounding box center [718, 291] width 61 height 25
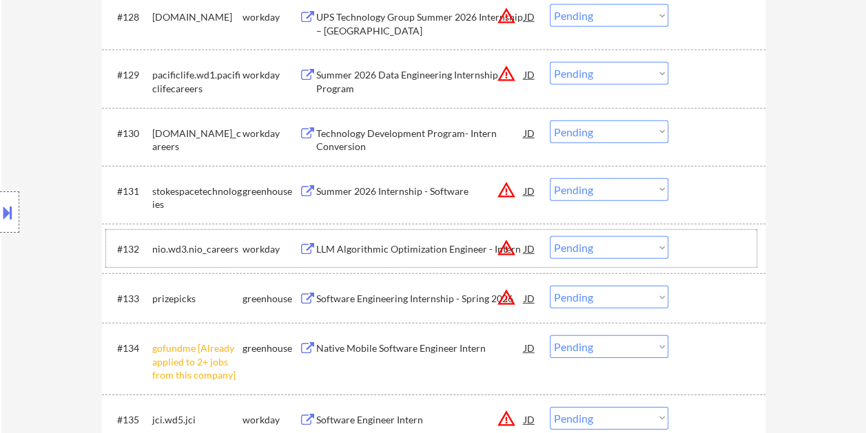
scroll to position [1954, 0]
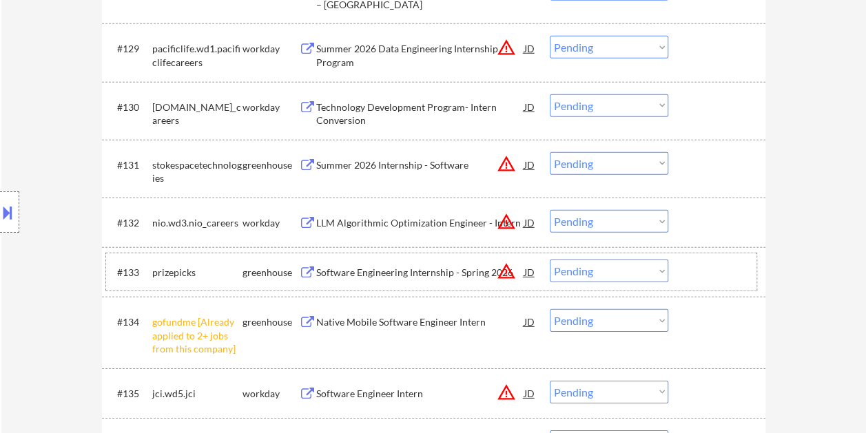
click at [690, 266] on div at bounding box center [718, 272] width 61 height 25
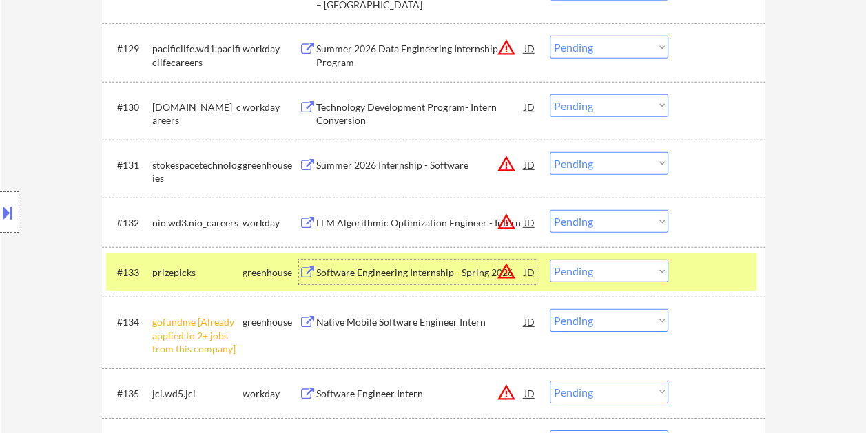
click at [396, 263] on div "Software Engineering Internship - Spring 2026" at bounding box center [420, 272] width 208 height 25
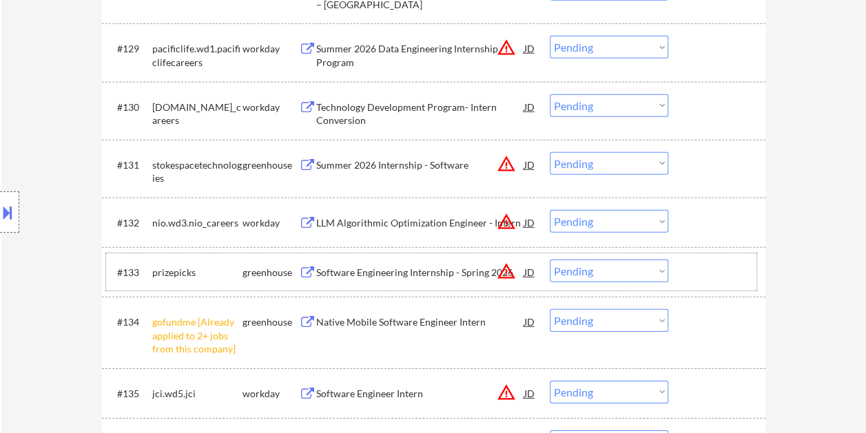
drag, startPoint x: 698, startPoint y: 262, endPoint x: 690, endPoint y: 263, distance: 8.4
click at [697, 262] on div at bounding box center [718, 272] width 61 height 25
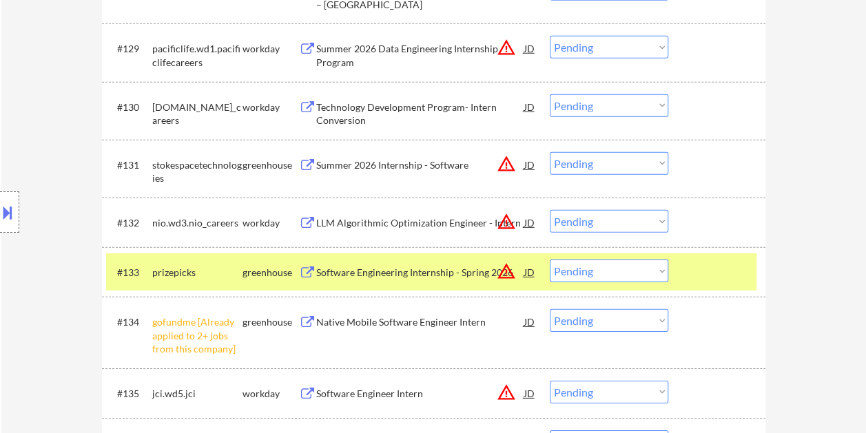
click at [645, 266] on select "Choose an option... Pending Applied Excluded (Questions) Excluded (Expired) Exc…" at bounding box center [608, 271] width 118 height 23
click at [549, 260] on select "Choose an option... Pending Applied Excluded (Questions) Excluded (Expired) Exc…" at bounding box center [608, 271] width 118 height 23
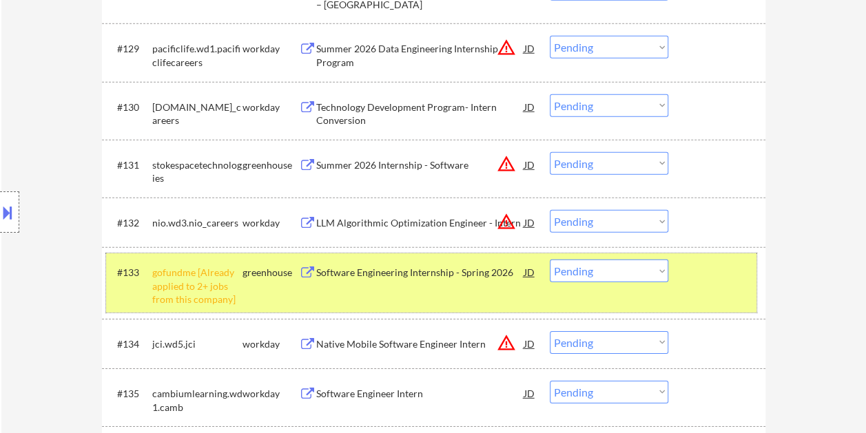
click at [700, 269] on div at bounding box center [718, 272] width 61 height 25
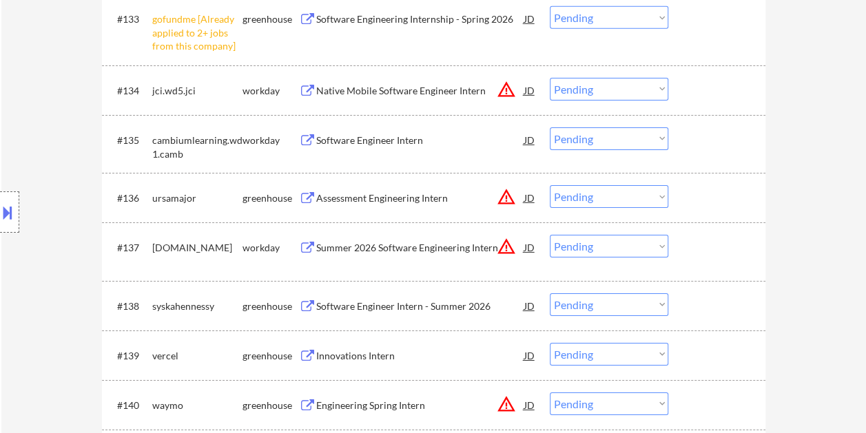
scroll to position [2230, 0]
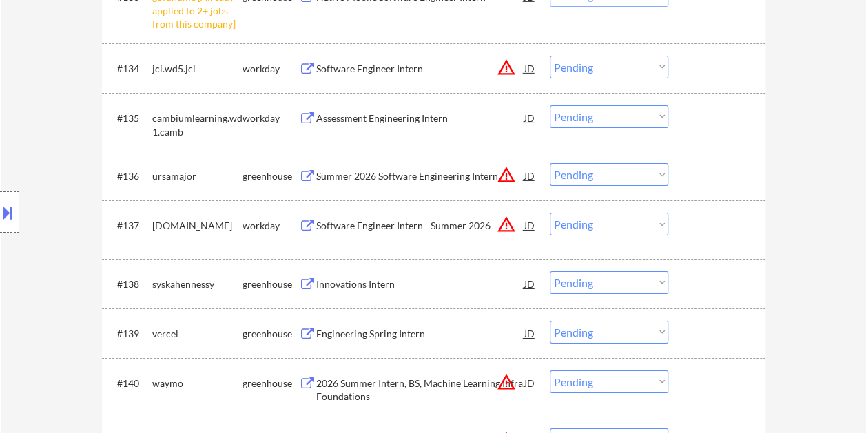
click at [705, 175] on div at bounding box center [718, 175] width 61 height 25
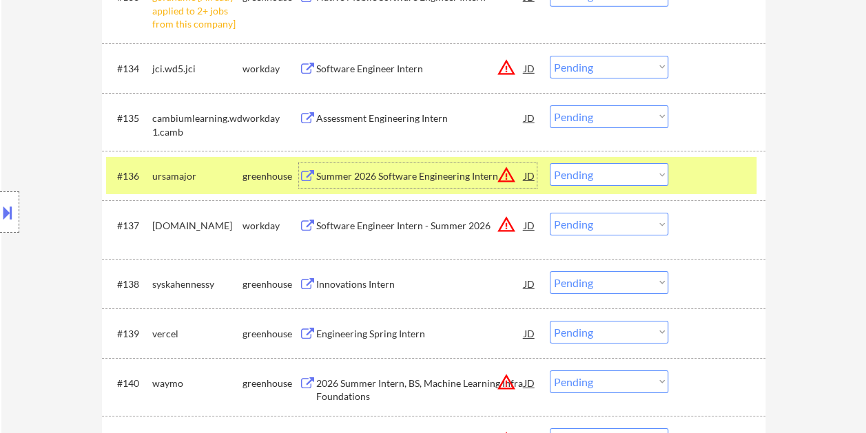
click at [441, 179] on div "Summer 2026 Software Engineering Intern" at bounding box center [420, 176] width 208 height 14
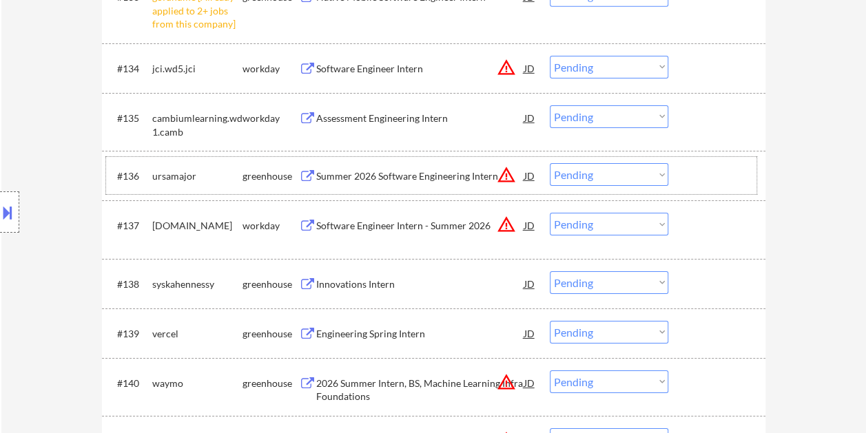
click at [695, 177] on div at bounding box center [718, 175] width 61 height 25
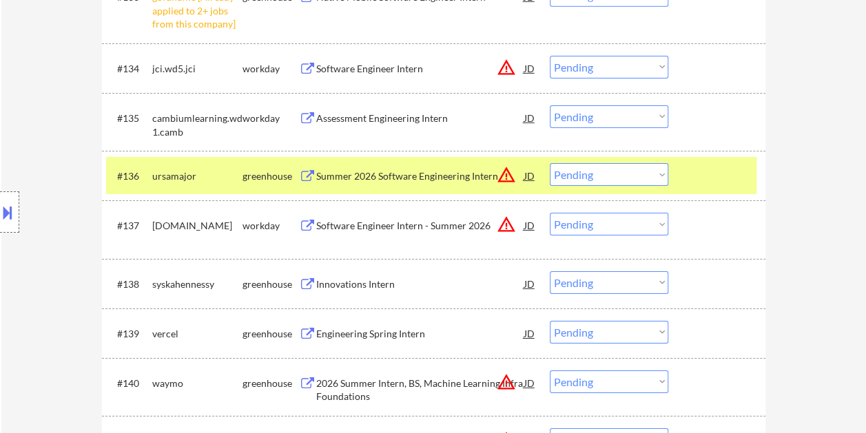
click at [657, 176] on select "Choose an option... Pending Applied Excluded (Questions) Excluded (Expired) Exc…" at bounding box center [608, 174] width 118 height 23
click at [549, 163] on select "Choose an option... Pending Applied Excluded (Questions) Excluded (Expired) Exc…" at bounding box center [608, 174] width 118 height 23
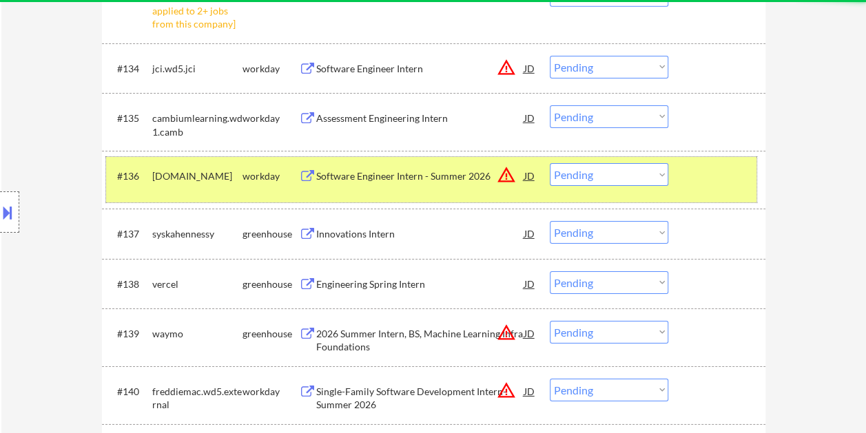
click at [693, 170] on div at bounding box center [718, 175] width 61 height 25
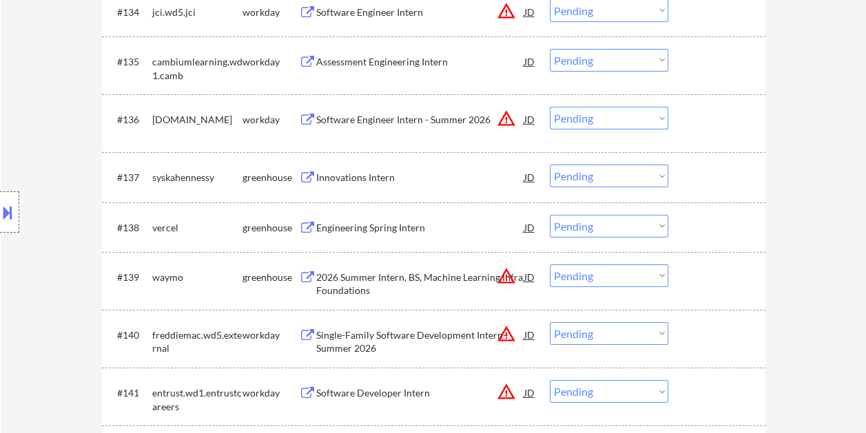
scroll to position [2298, 0]
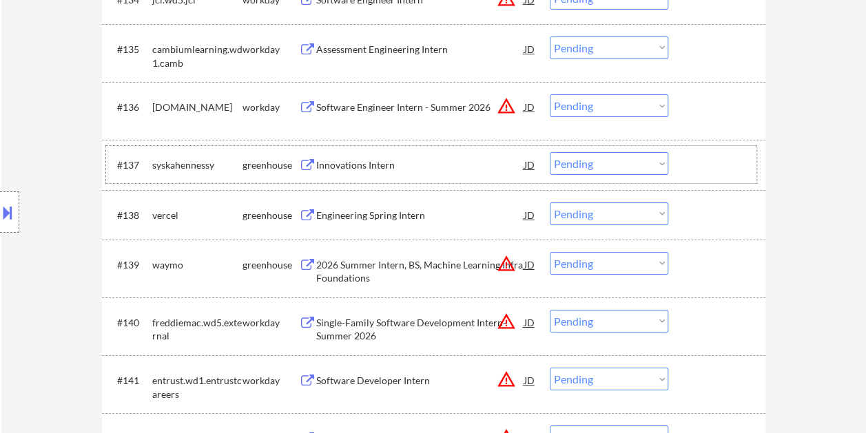
drag, startPoint x: 702, startPoint y: 161, endPoint x: 561, endPoint y: 178, distance: 142.1
click at [703, 161] on div at bounding box center [718, 164] width 61 height 25
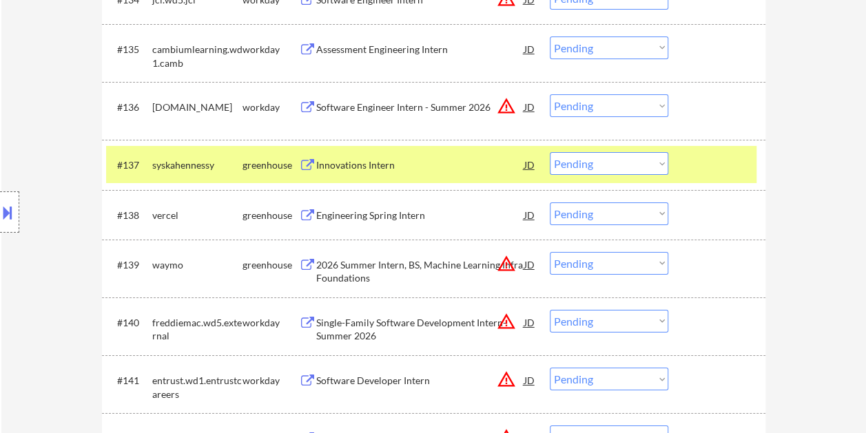
click at [381, 176] on div "Innovations Intern" at bounding box center [420, 164] width 208 height 25
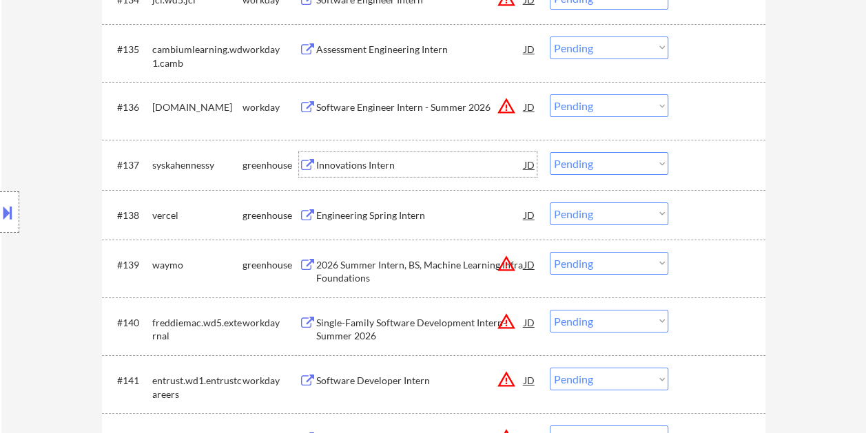
drag, startPoint x: 700, startPoint y: 161, endPoint x: 669, endPoint y: 163, distance: 30.3
click at [699, 162] on div at bounding box center [718, 164] width 61 height 25
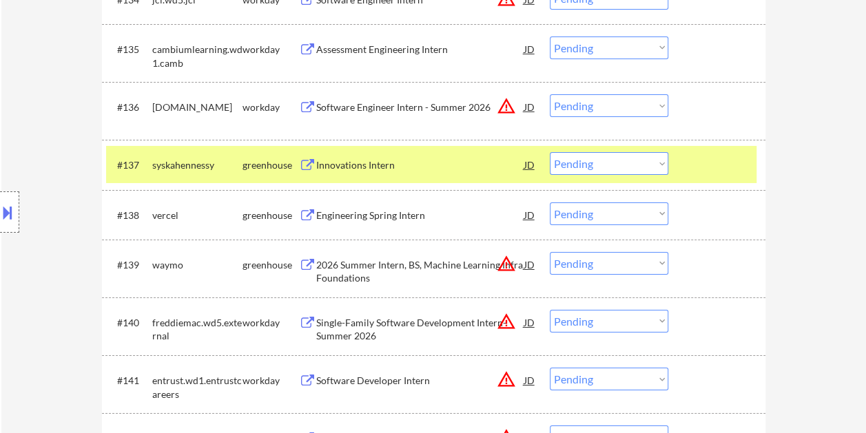
click at [656, 163] on select "Choose an option... Pending Applied Excluded (Questions) Excluded (Expired) Exc…" at bounding box center [608, 163] width 118 height 23
click at [549, 152] on select "Choose an option... Pending Applied Excluded (Questions) Excluded (Expired) Exc…" at bounding box center [608, 163] width 118 height 23
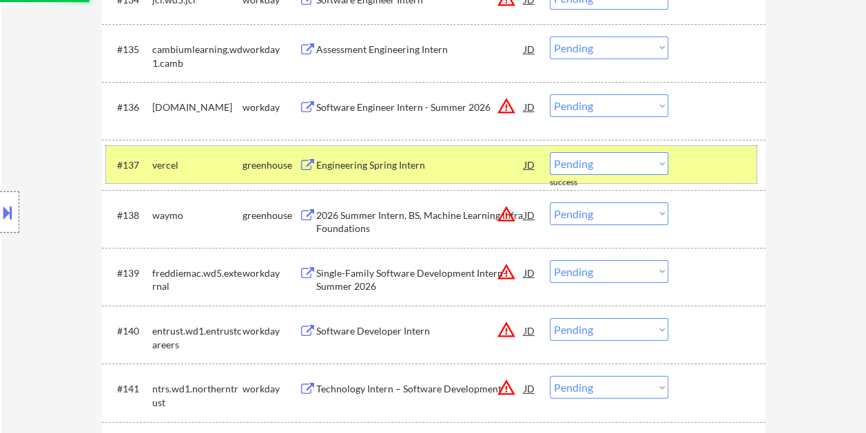
click at [724, 165] on div at bounding box center [718, 164] width 61 height 25
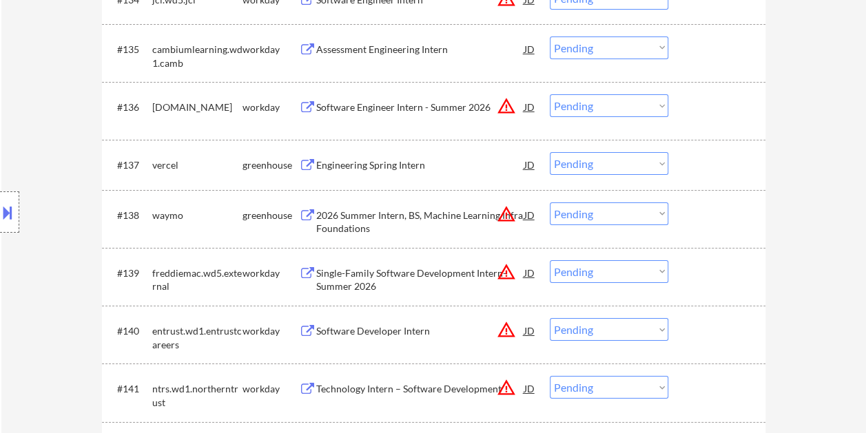
click at [698, 163] on div at bounding box center [718, 164] width 61 height 25
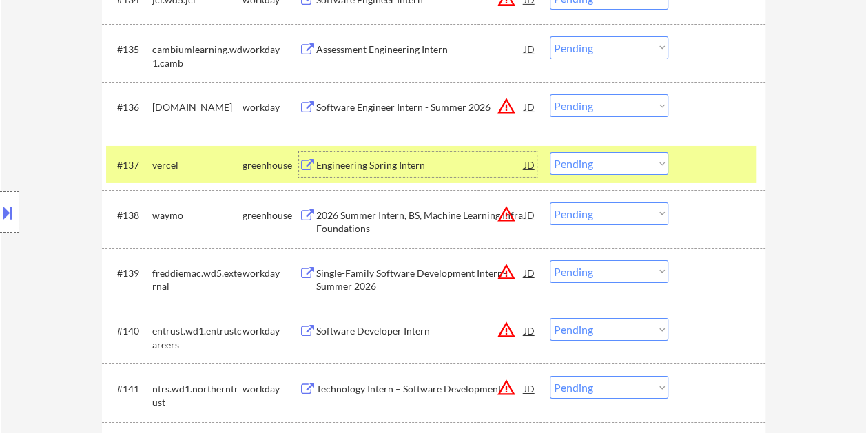
click at [362, 161] on div "Engineering Spring Intern" at bounding box center [420, 165] width 208 height 14
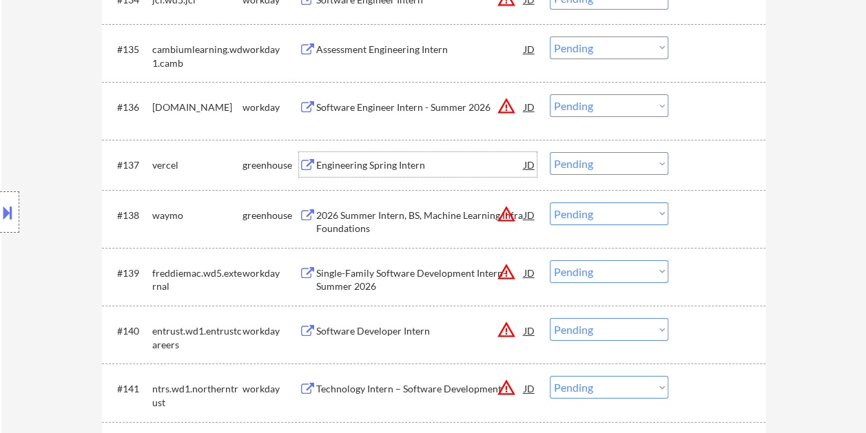
click at [690, 162] on div at bounding box center [718, 164] width 61 height 25
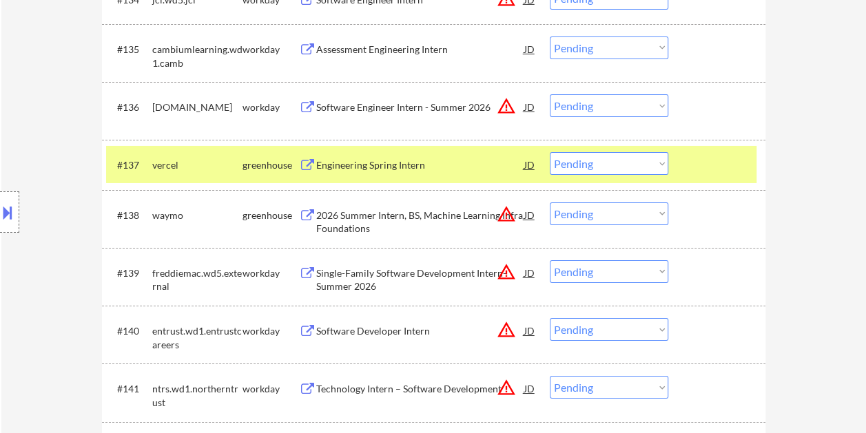
click at [653, 161] on select "Choose an option... Pending Applied Excluded (Questions) Excluded (Expired) Exc…" at bounding box center [608, 163] width 118 height 23
click at [549, 152] on select "Choose an option... Pending Applied Excluded (Questions) Excluded (Expired) Exc…" at bounding box center [608, 163] width 118 height 23
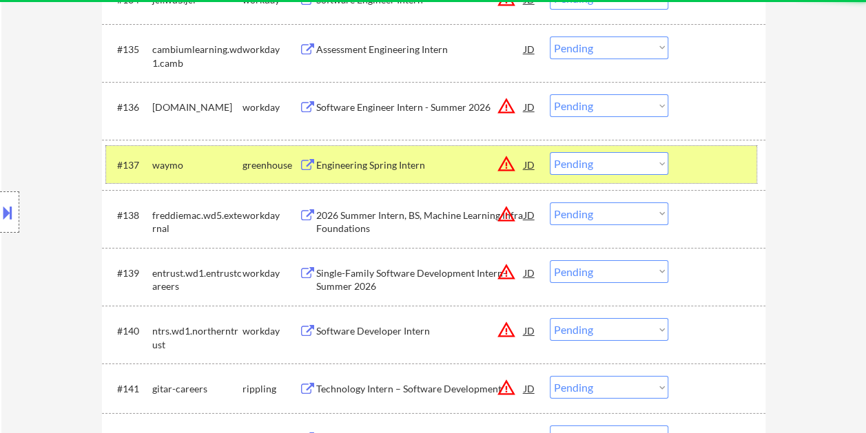
click at [704, 165] on div at bounding box center [718, 164] width 61 height 25
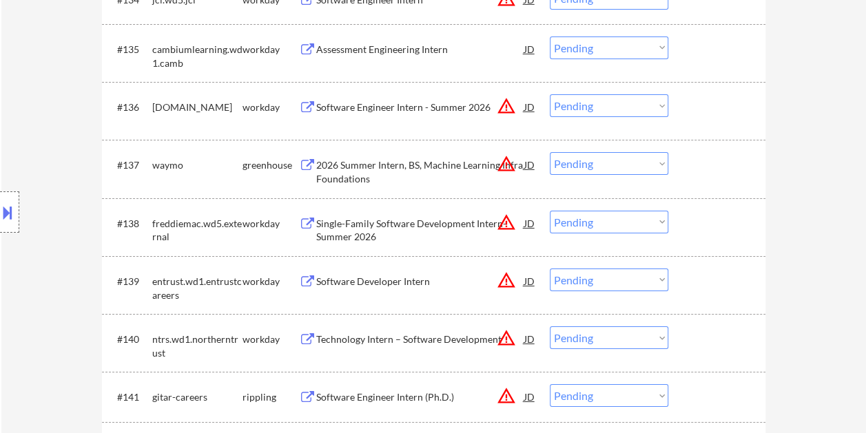
drag, startPoint x: 729, startPoint y: 168, endPoint x: 519, endPoint y: 183, distance: 209.9
click at [727, 169] on div at bounding box center [718, 164] width 61 height 25
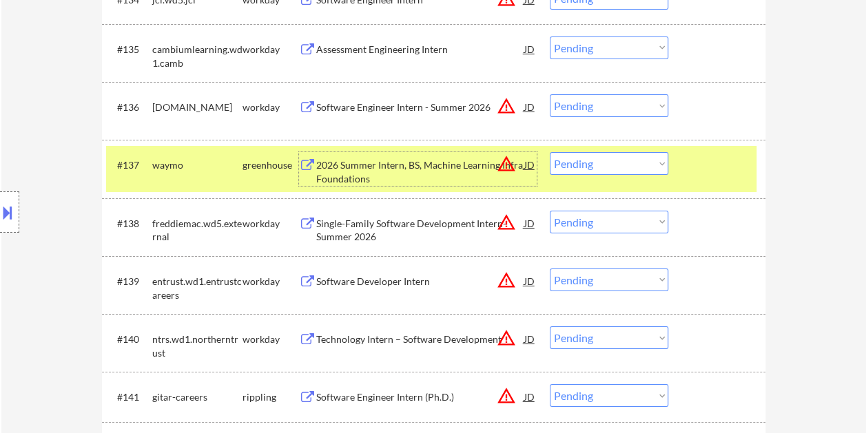
click at [392, 167] on div "2026 Summer Intern, BS, Machine Learning Infra Foundations" at bounding box center [420, 171] width 208 height 27
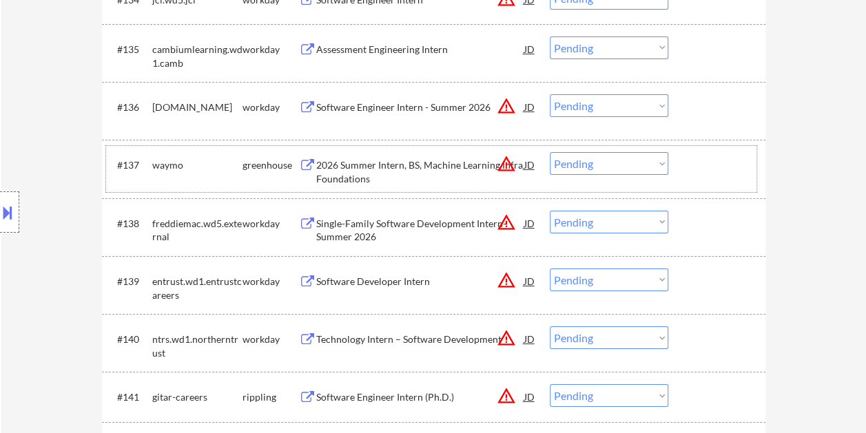
drag, startPoint x: 705, startPoint y: 178, endPoint x: 629, endPoint y: 157, distance: 78.5
click at [704, 177] on div "#137 waymo greenhouse 2026 Summer Intern, BS, Machine Learning Infra Foundation…" at bounding box center [431, 168] width 650 height 45
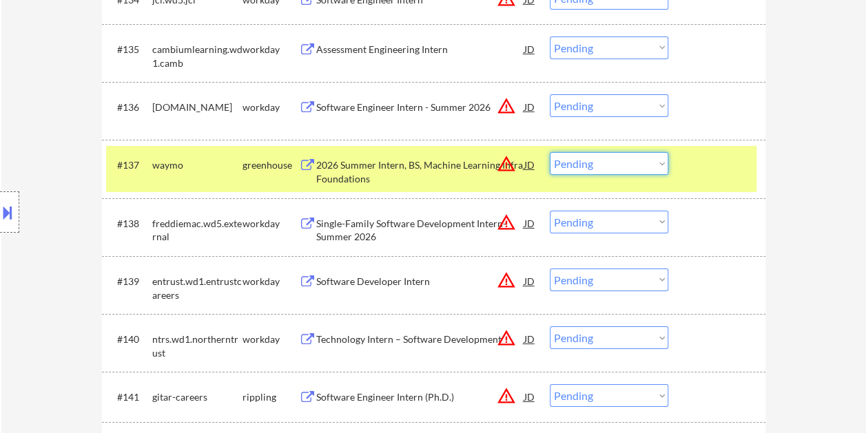
click at [653, 164] on select "Choose an option... Pending Applied Excluded (Questions) Excluded (Expired) Exc…" at bounding box center [608, 163] width 118 height 23
click at [549, 152] on select "Choose an option... Pending Applied Excluded (Questions) Excluded (Expired) Exc…" at bounding box center [608, 163] width 118 height 23
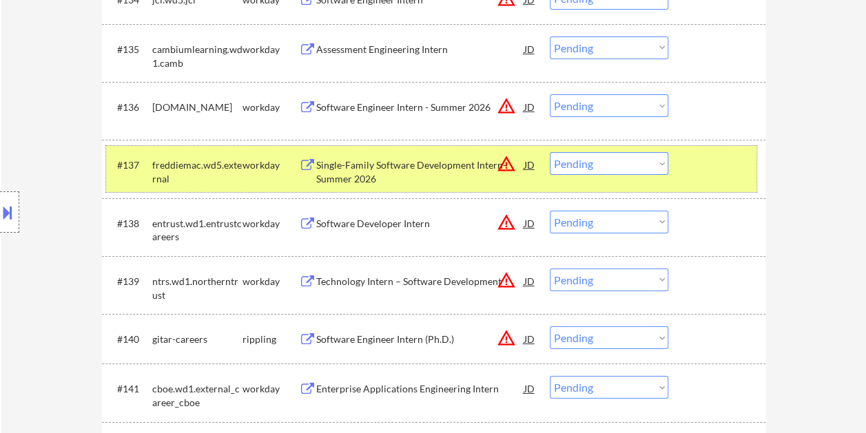
click at [699, 172] on div at bounding box center [718, 164] width 61 height 25
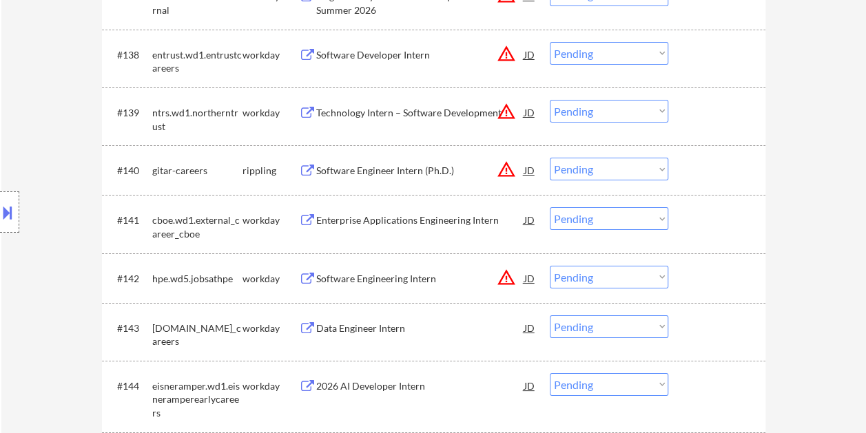
scroll to position [2505, 0]
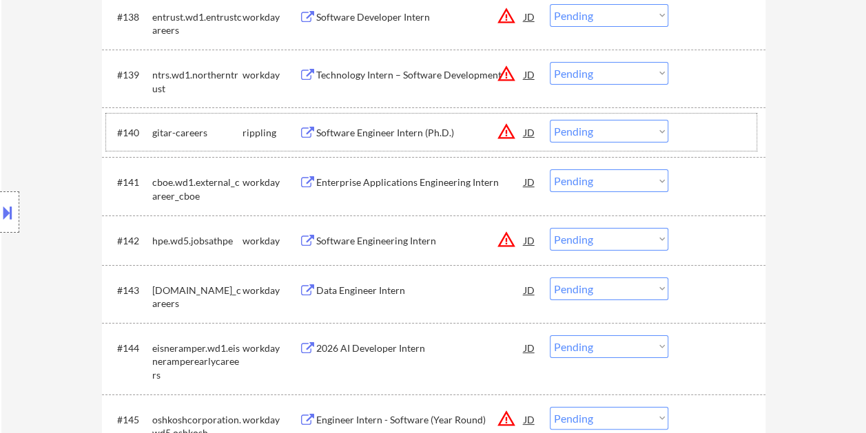
click at [691, 121] on div at bounding box center [718, 132] width 61 height 25
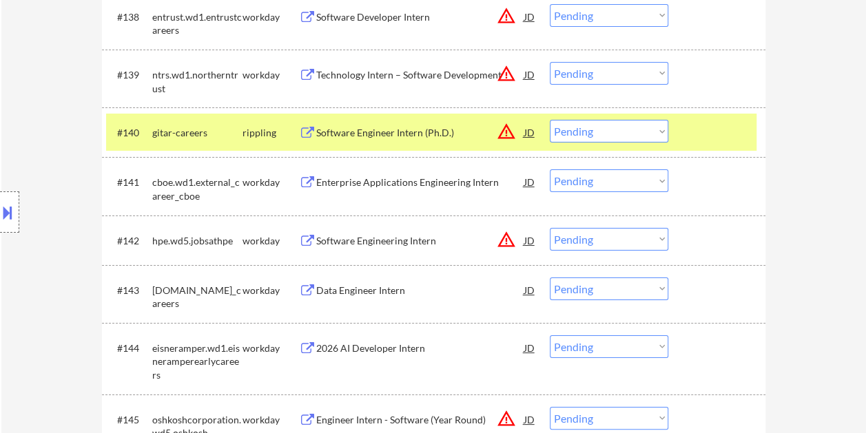
click at [401, 132] on div "Software Engineer Intern (Ph.D.)" at bounding box center [420, 133] width 208 height 14
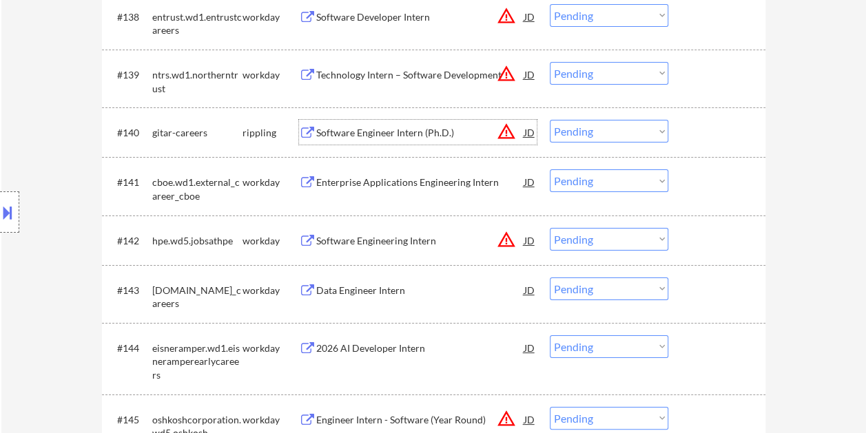
drag, startPoint x: 675, startPoint y: 118, endPoint x: 671, endPoint y: 125, distance: 8.0
click at [676, 119] on div "#140 gitar-careers rippling Software Engineer Intern (Ph.D.) JD warning_amber C…" at bounding box center [431, 132] width 650 height 37
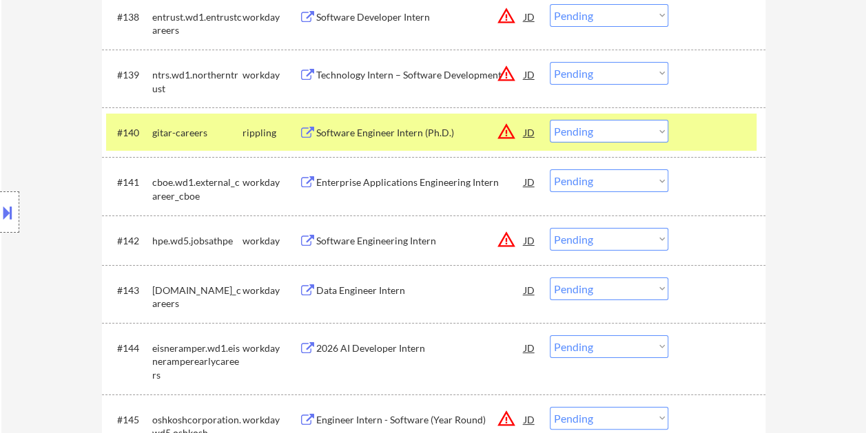
drag, startPoint x: 648, startPoint y: 134, endPoint x: 641, endPoint y: 142, distance: 10.8
click at [648, 134] on select "Choose an option... Pending Applied Excluded (Questions) Excluded (Expired) Exc…" at bounding box center [608, 131] width 118 height 23
click at [549, 120] on select "Choose an option... Pending Applied Excluded (Questions) Excluded (Expired) Exc…" at bounding box center [608, 131] width 118 height 23
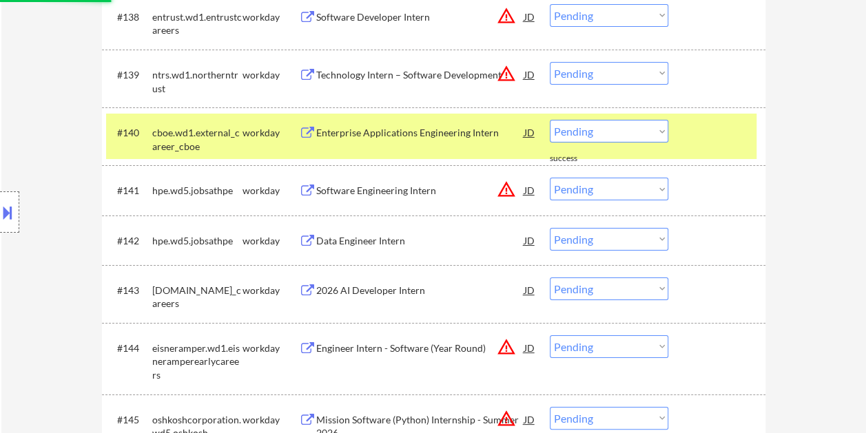
click at [689, 125] on div at bounding box center [718, 132] width 61 height 25
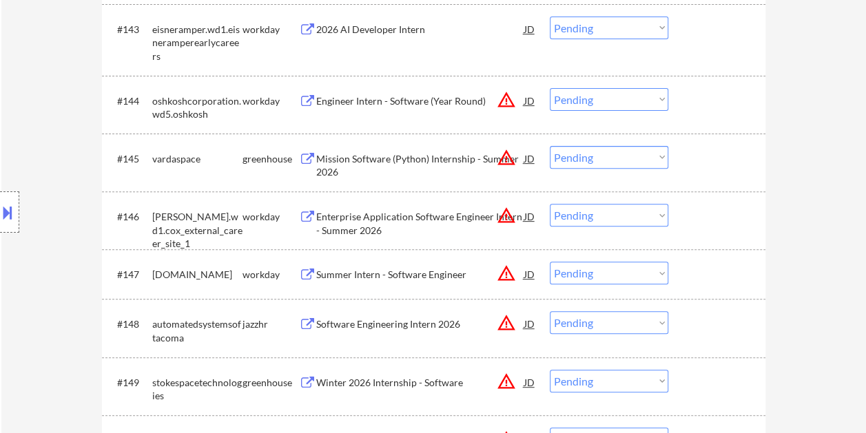
scroll to position [2780, 0]
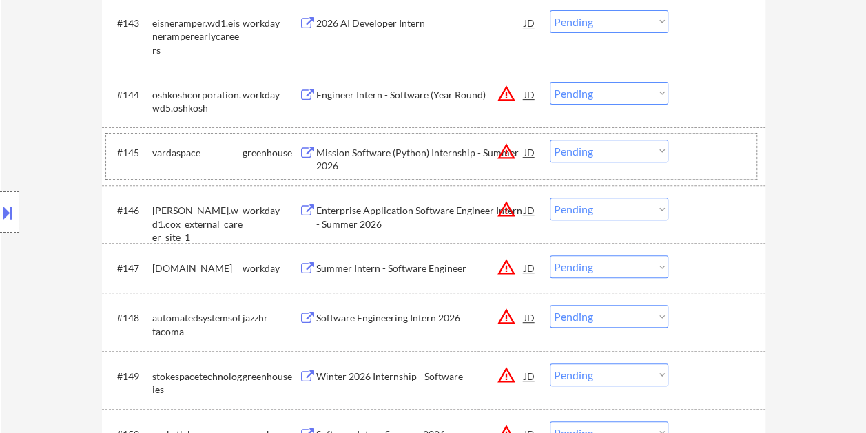
drag, startPoint x: 709, startPoint y: 145, endPoint x: 667, endPoint y: 158, distance: 44.9
click at [705, 147] on div at bounding box center [718, 152] width 61 height 25
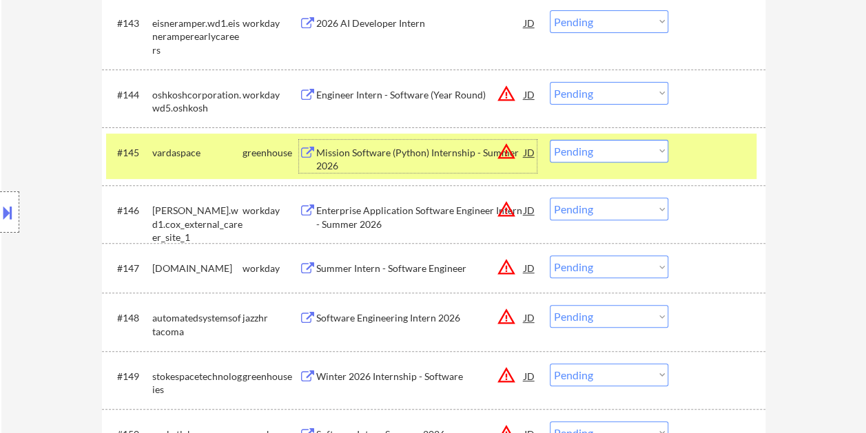
click at [437, 151] on div "Mission Software (Python) Internship - Summer 2026" at bounding box center [420, 159] width 208 height 27
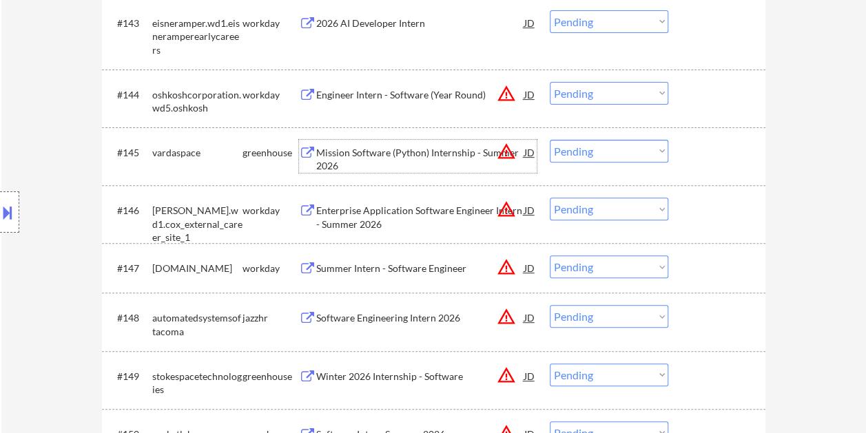
click at [698, 157] on div at bounding box center [718, 152] width 61 height 25
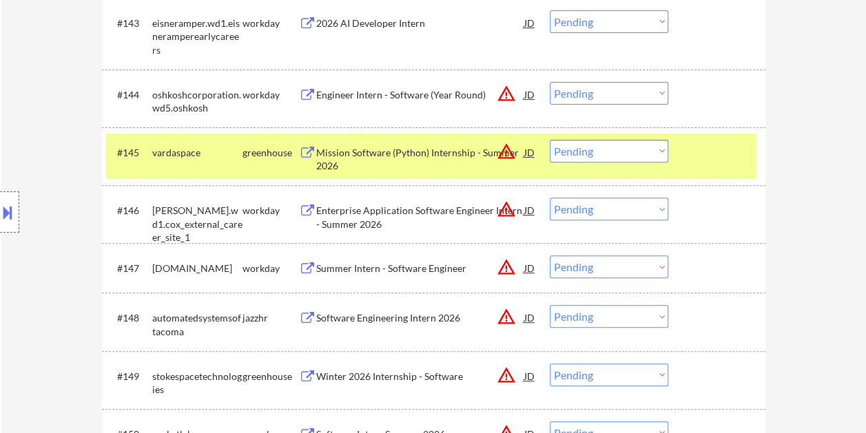
click at [663, 160] on select "Choose an option... Pending Applied Excluded (Questions) Excluded (Expired) Exc…" at bounding box center [608, 151] width 118 height 23
click at [549, 140] on select "Choose an option... Pending Applied Excluded (Questions) Excluded (Expired) Exc…" at bounding box center [608, 151] width 118 height 23
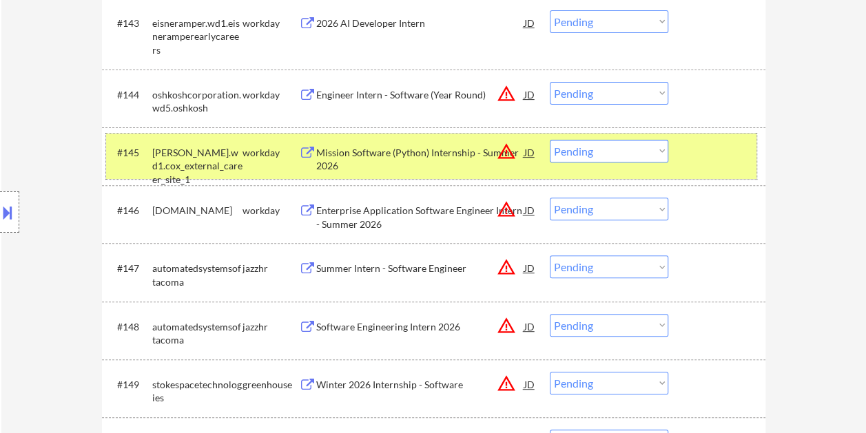
click at [737, 151] on div at bounding box center [718, 152] width 61 height 25
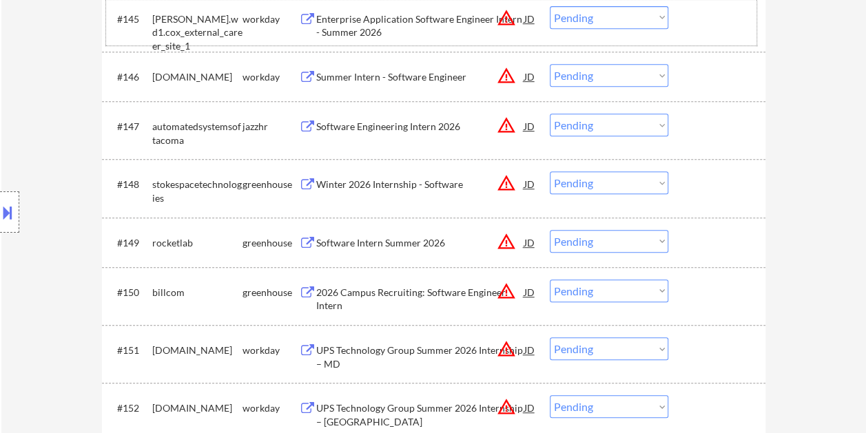
scroll to position [2918, 0]
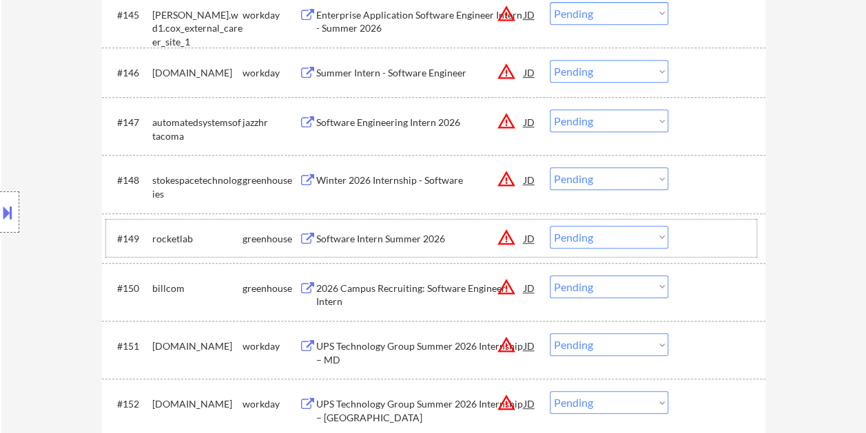
click at [731, 230] on div at bounding box center [718, 238] width 61 height 25
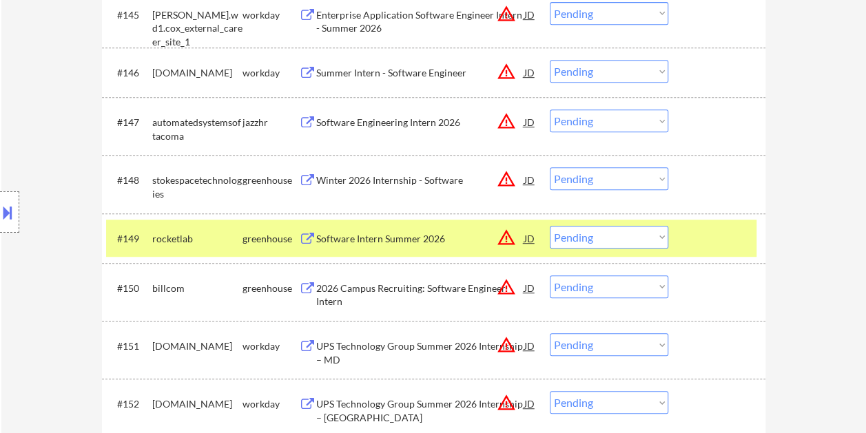
click at [354, 237] on div "Software Intern Summer 2026" at bounding box center [420, 239] width 208 height 14
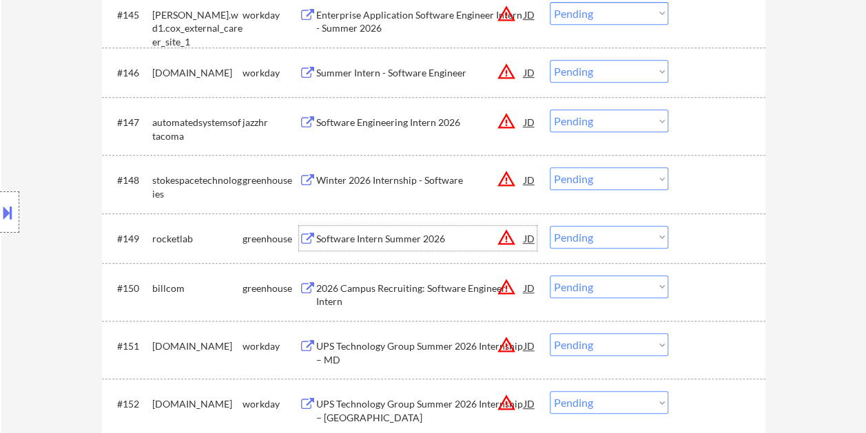
click at [693, 238] on div at bounding box center [718, 238] width 61 height 25
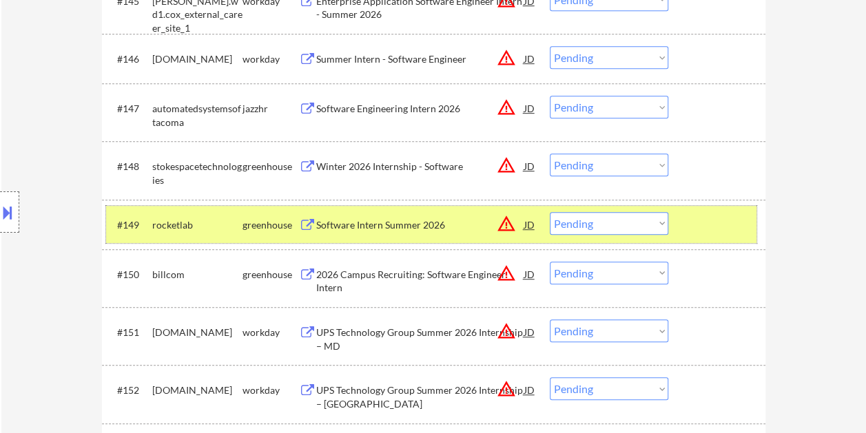
scroll to position [2933, 0]
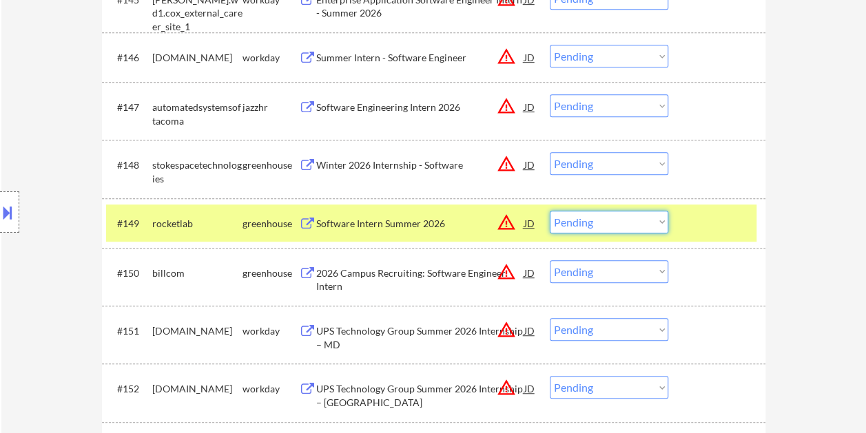
click at [643, 229] on select "Choose an option... Pending Applied Excluded (Questions) Excluded (Expired) Exc…" at bounding box center [608, 222] width 118 height 23
drag, startPoint x: 724, startPoint y: 231, endPoint x: 706, endPoint y: 233, distance: 18.7
click at [724, 231] on div at bounding box center [718, 223] width 61 height 25
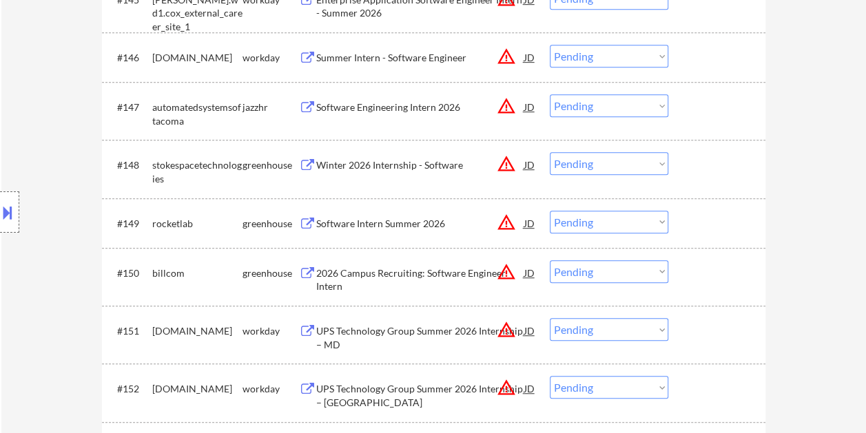
click at [460, 215] on div "Software Intern Summer 2026" at bounding box center [420, 223] width 208 height 25
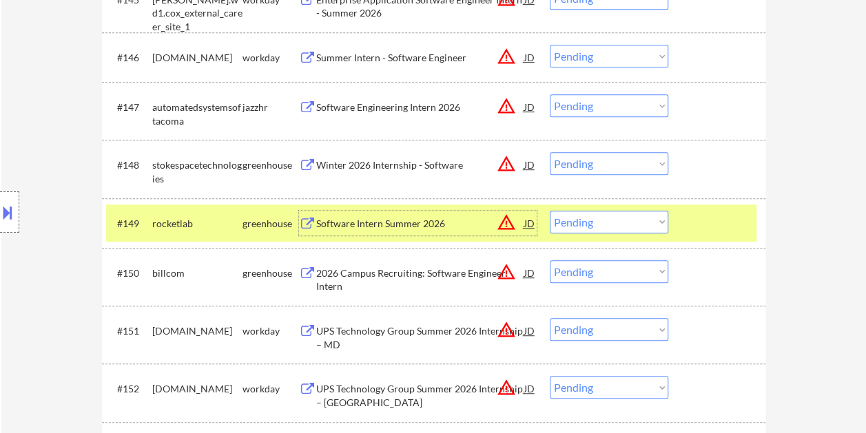
click at [663, 220] on select "Choose an option... Pending Applied Excluded (Questions) Excluded (Expired) Exc…" at bounding box center [608, 222] width 118 height 23
click at [549, 211] on select "Choose an option... Pending Applied Excluded (Questions) Excluded (Expired) Exc…" at bounding box center [608, 222] width 118 height 23
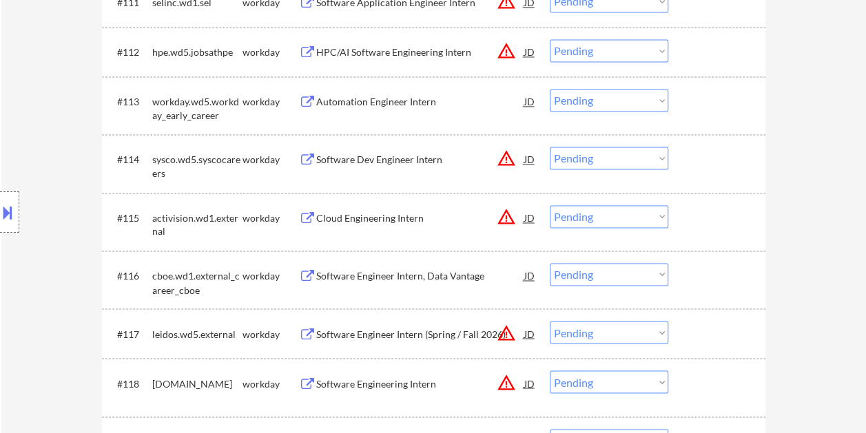
scroll to position [0, 0]
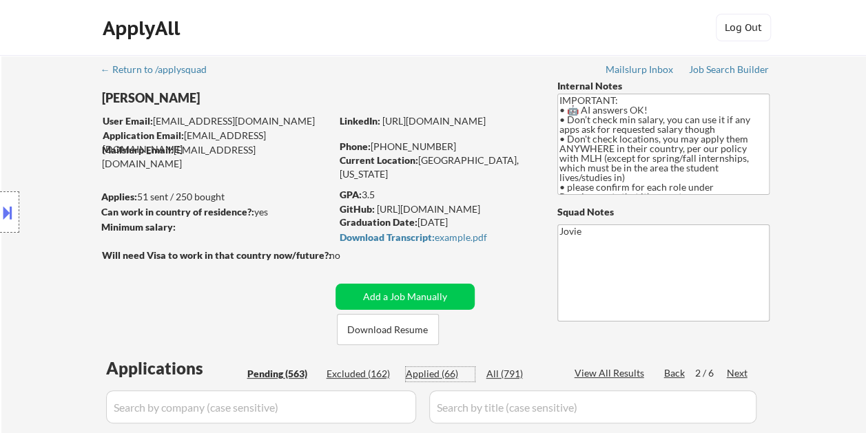
click at [432, 379] on div "Applied (66)" at bounding box center [440, 374] width 69 height 14
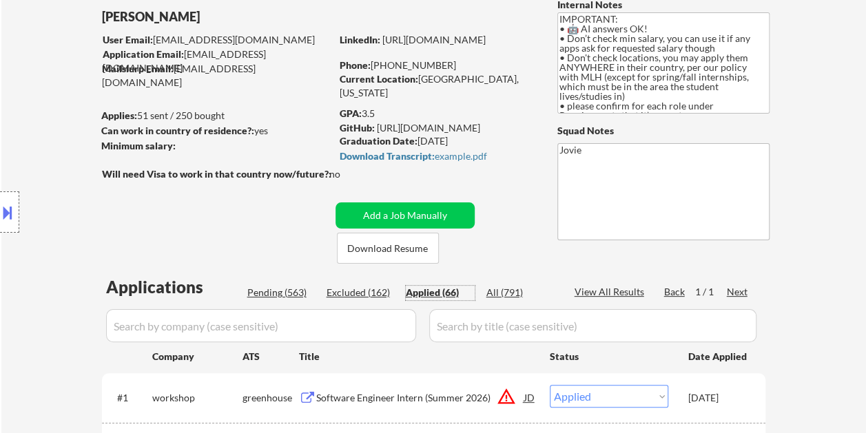
scroll to position [69, 0]
